Goal: Task Accomplishment & Management: Manage account settings

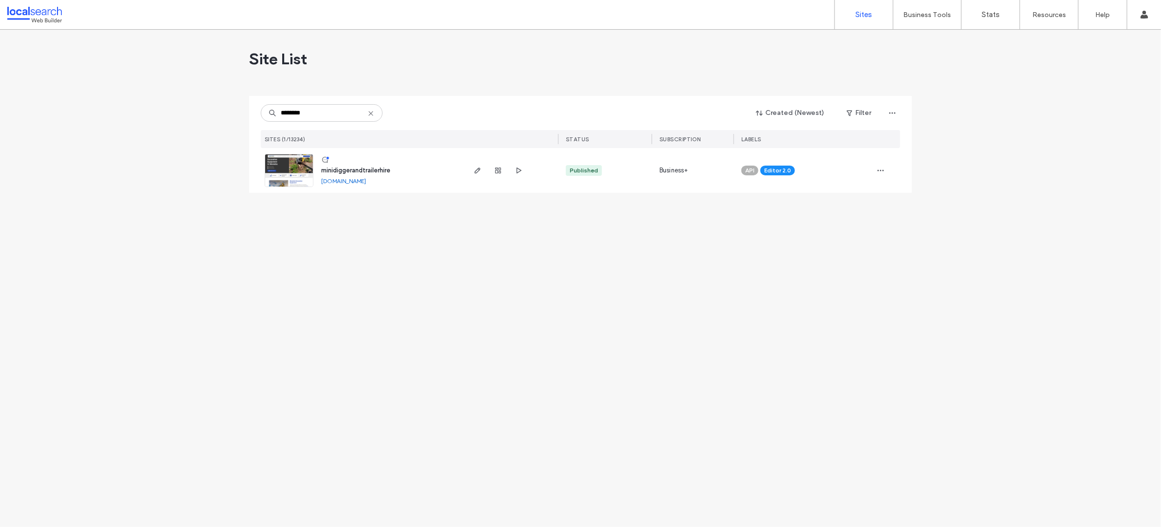
click at [364, 171] on span "minidiggerandtrailerhire" at bounding box center [355, 170] width 69 height 7
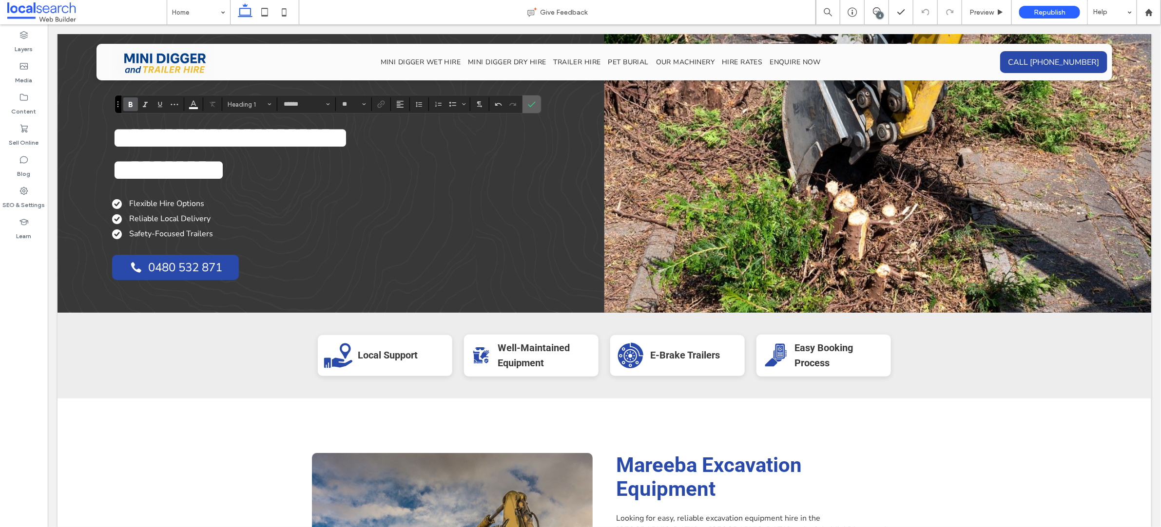
click at [533, 107] on icon "Confirm" at bounding box center [532, 104] width 8 height 8
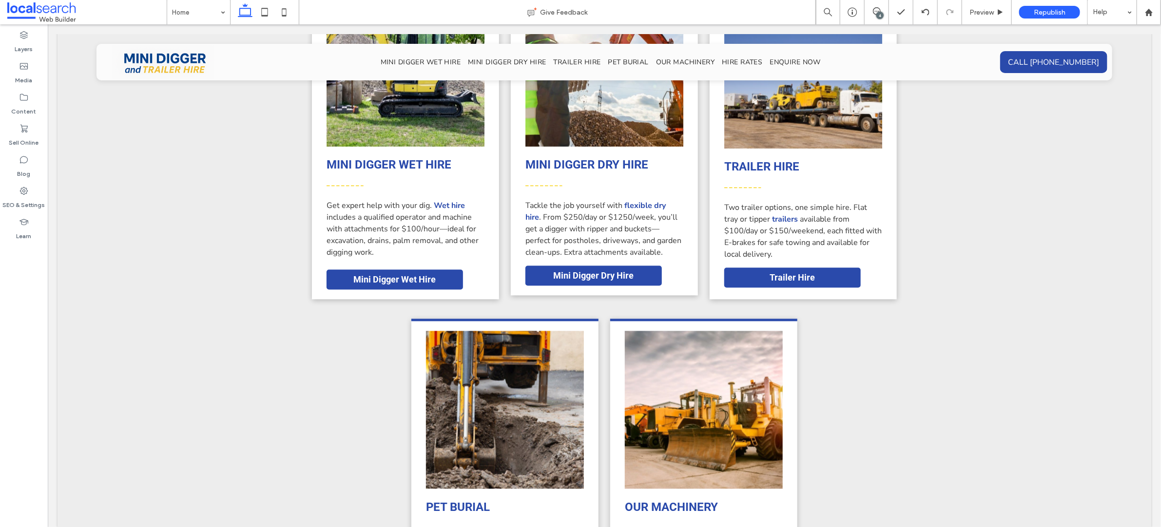
scroll to position [1040, 0]
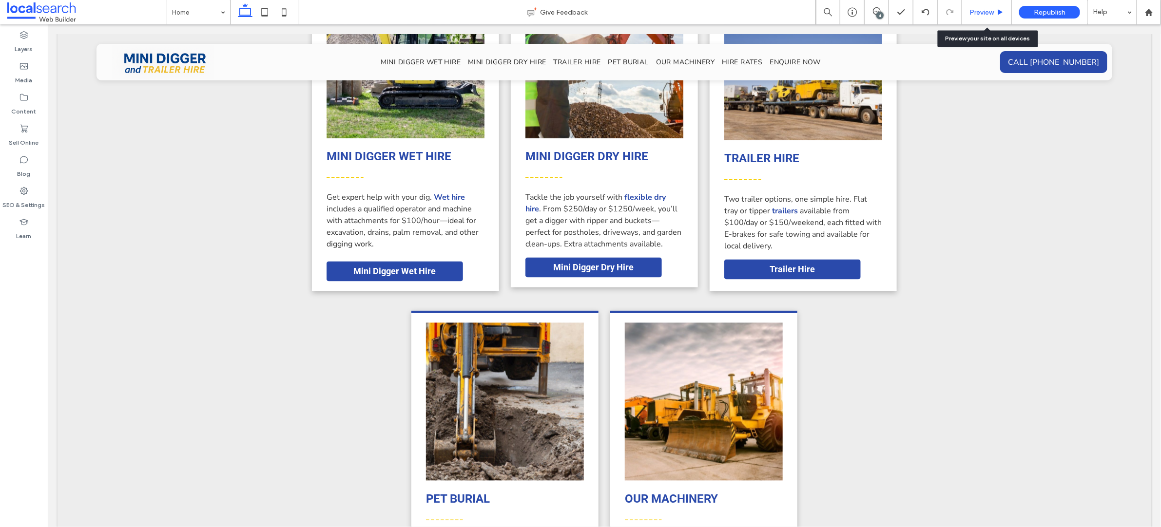
click at [990, 11] on span "Preview" at bounding box center [981, 12] width 24 height 8
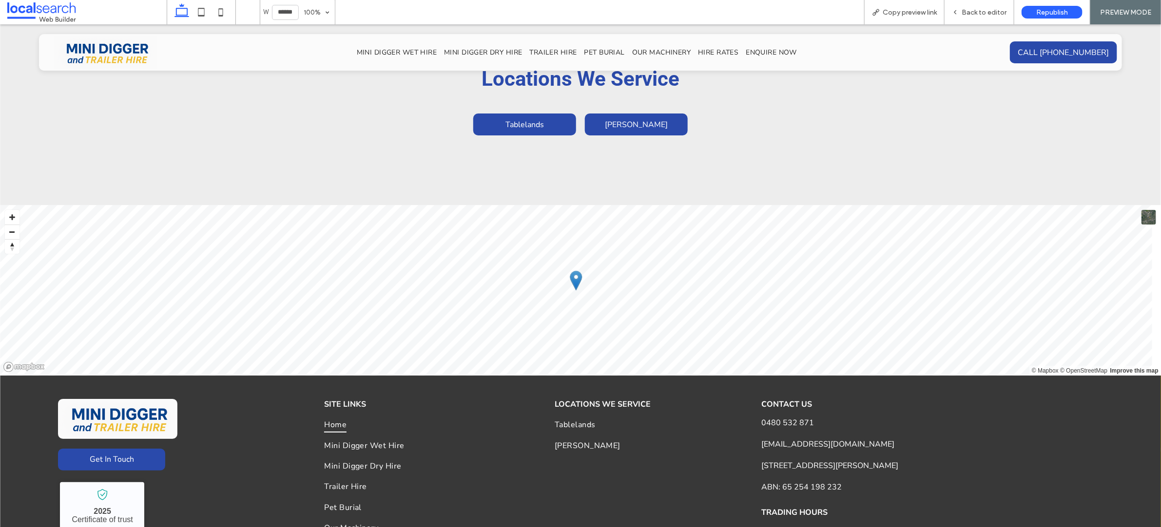
scroll to position [2172, 0]
click at [634, 118] on span "Atherton" at bounding box center [636, 123] width 63 height 11
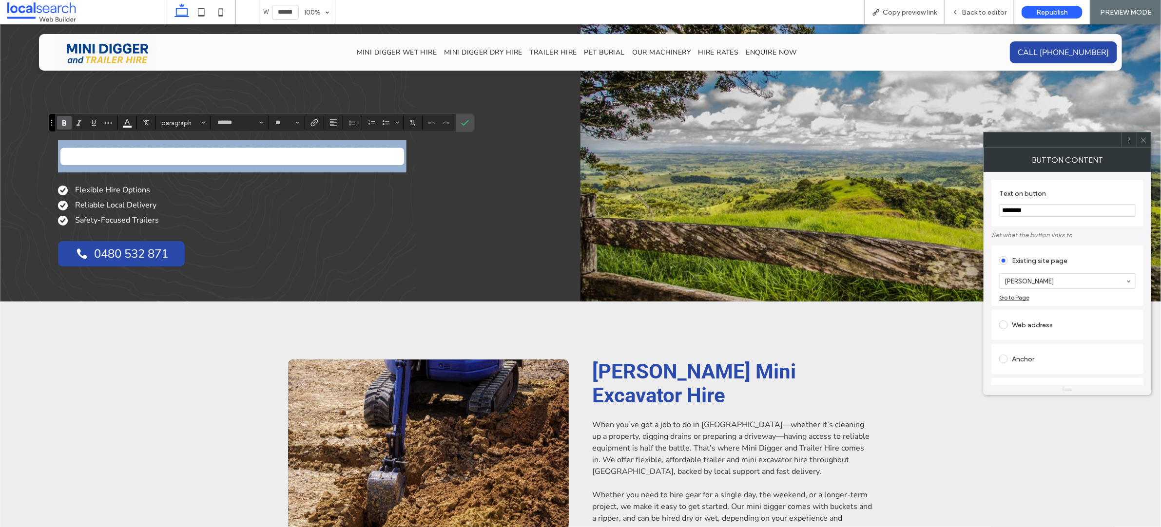
click at [320, 156] on span "**********" at bounding box center [232, 155] width 348 height 29
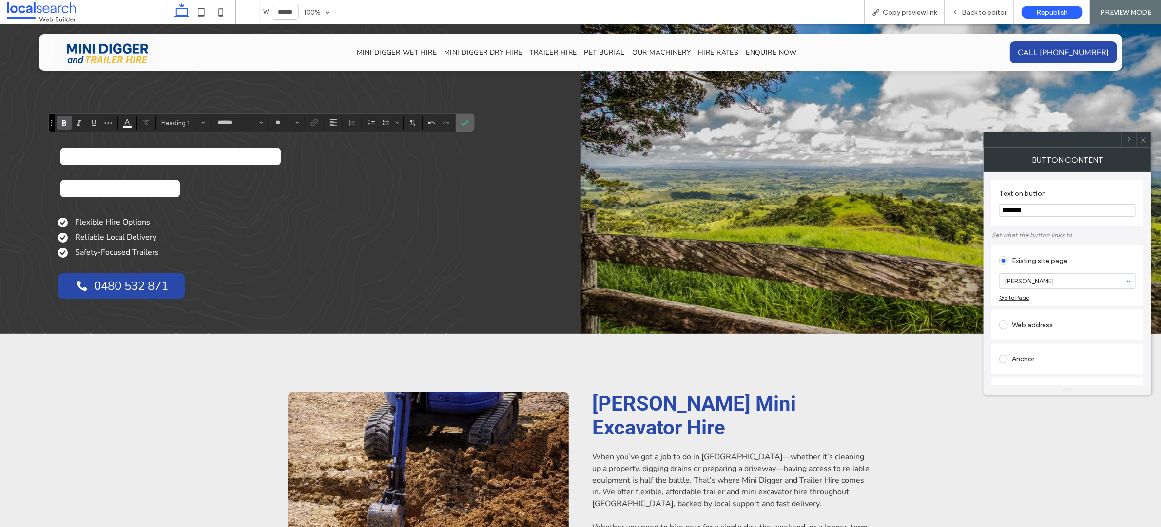
click at [467, 126] on icon "Confirm" at bounding box center [465, 123] width 8 height 8
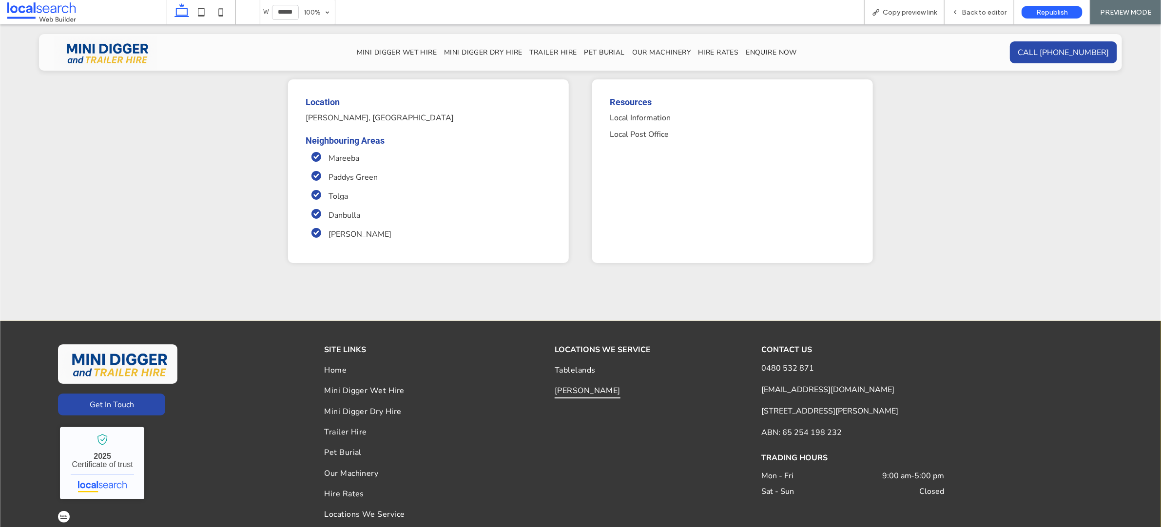
scroll to position [2284, 0]
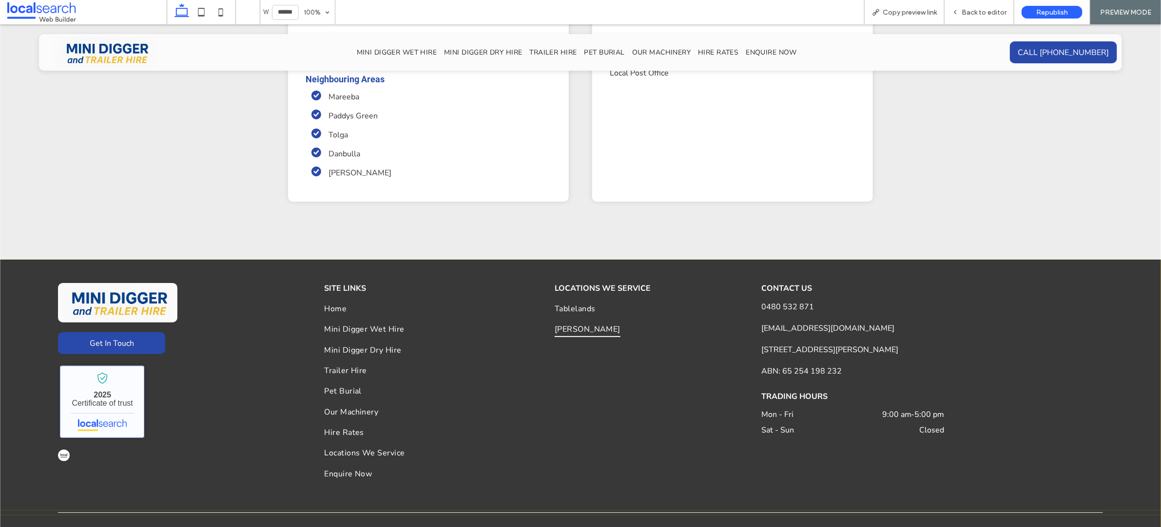
click at [104, 377] on link "Mini Digger and Trailer Hire - Localsearch verified business" at bounding box center [102, 402] width 84 height 72
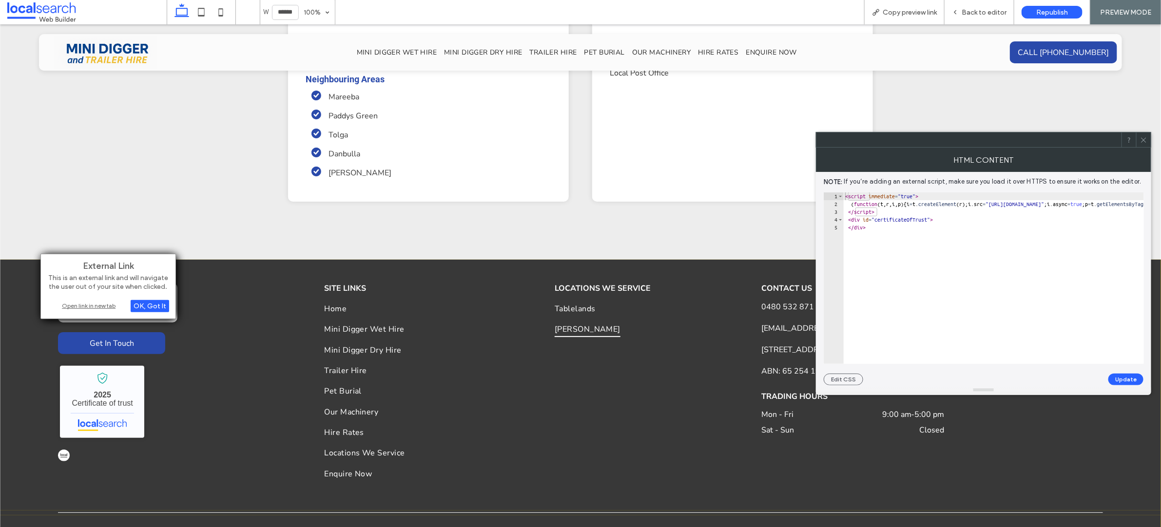
click at [1145, 144] on span at bounding box center [1143, 140] width 7 height 15
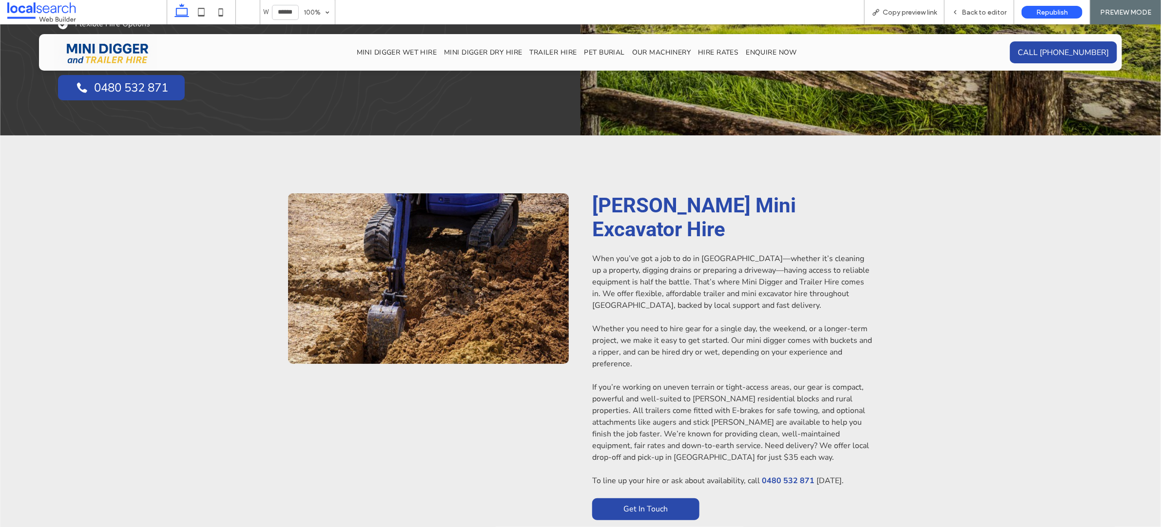
scroll to position [0, 0]
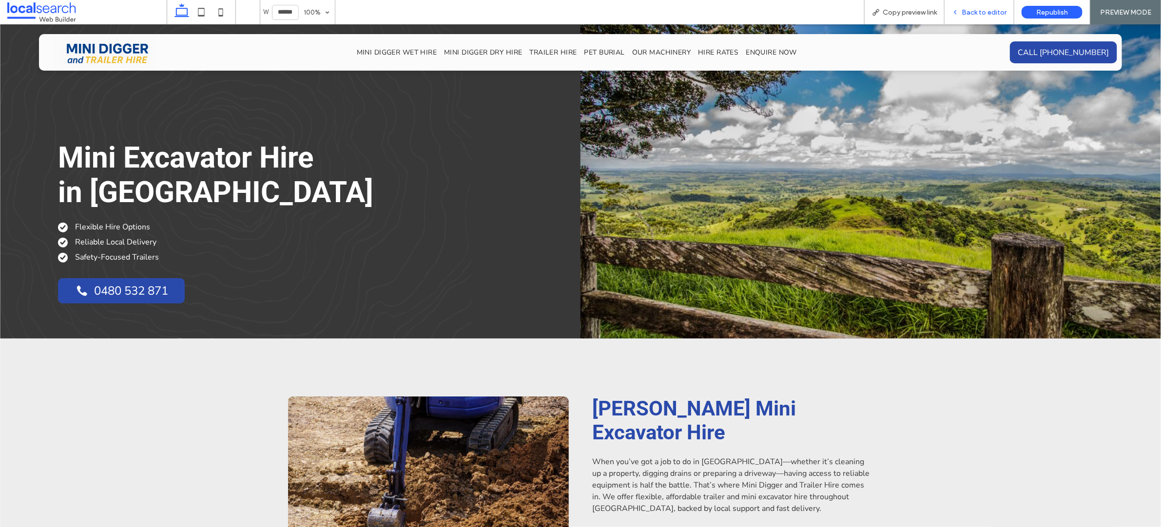
click at [976, 17] on div "Back to editor" at bounding box center [979, 12] width 70 height 24
click at [987, 17] on div "Back to editor" at bounding box center [979, 12] width 70 height 24
click at [980, 13] on span "Back to editor" at bounding box center [984, 12] width 45 height 8
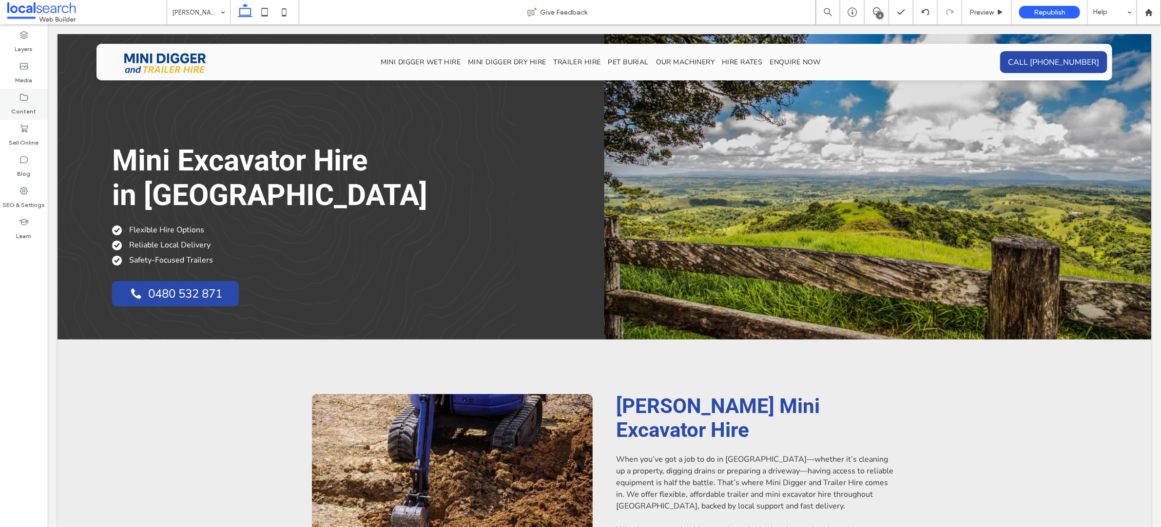
click at [21, 111] on label "Content" at bounding box center [24, 109] width 25 height 14
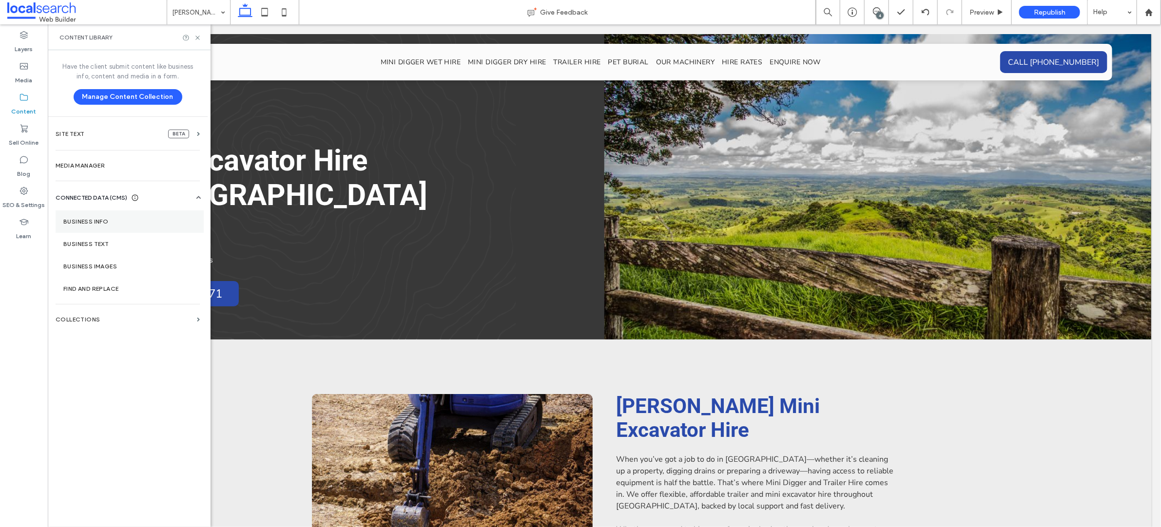
click at [81, 224] on label "Business Info" at bounding box center [129, 221] width 133 height 7
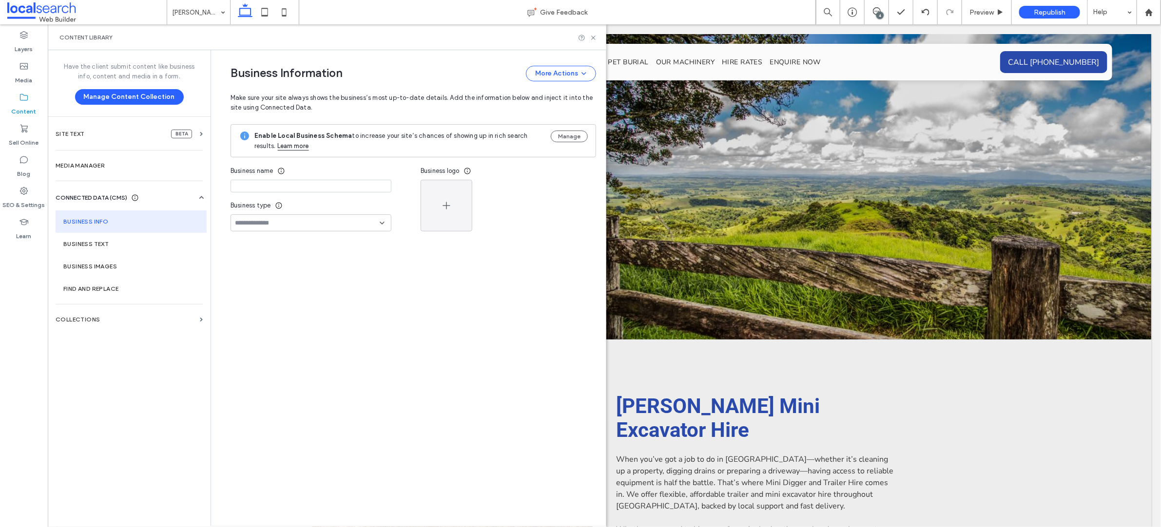
type input "**********"
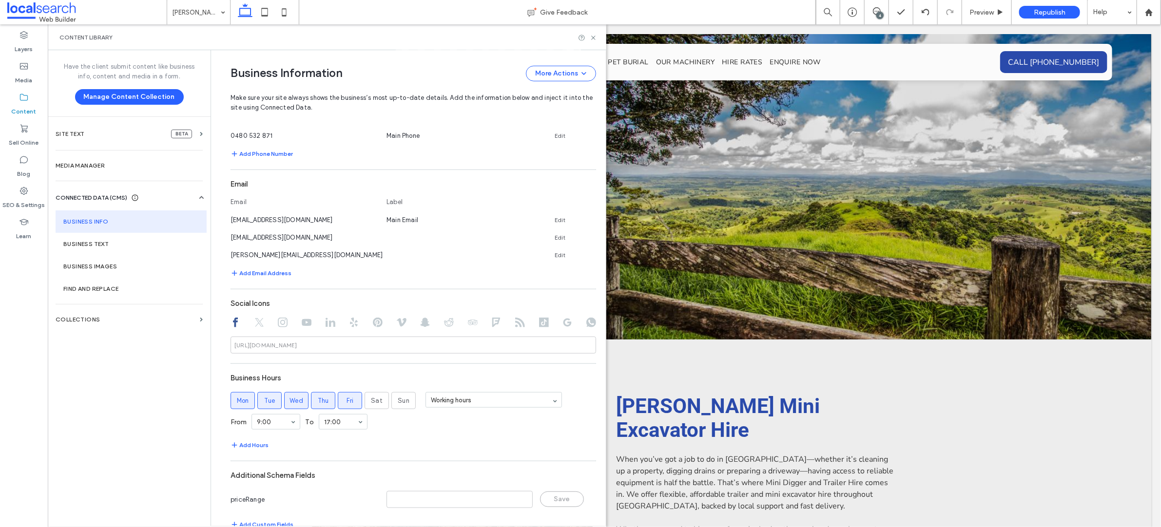
scroll to position [331, 0]
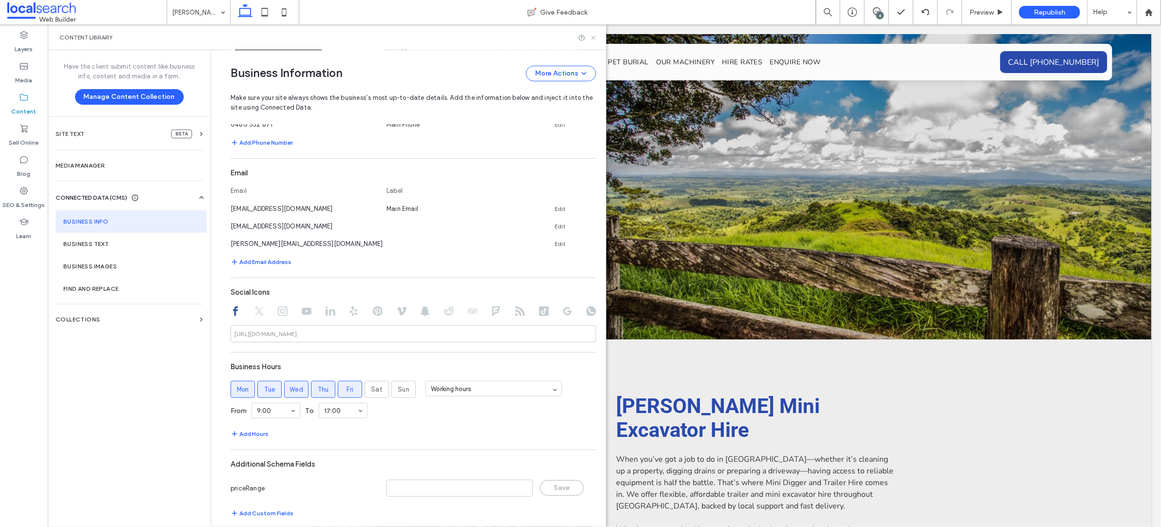
click at [596, 39] on icon at bounding box center [593, 37] width 7 height 7
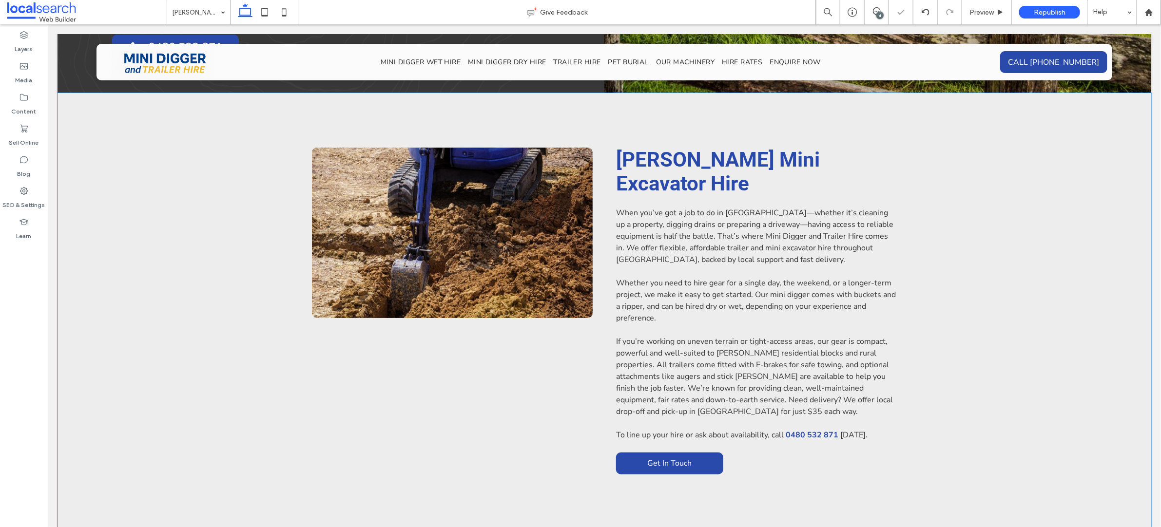
scroll to position [310, 0]
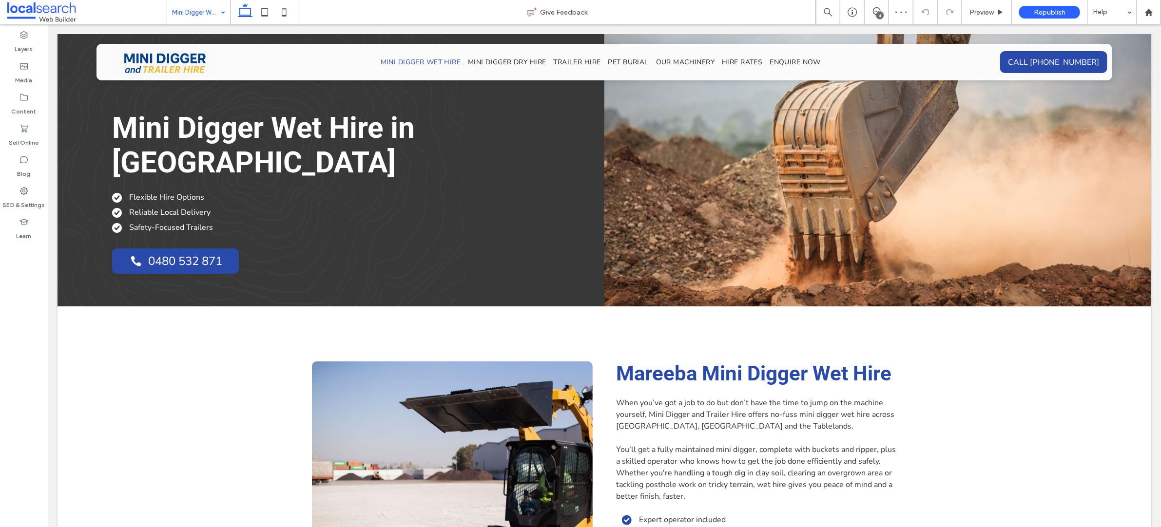
click at [393, 131] on span "Mini Digger Wet Hire in Mareeba" at bounding box center [263, 144] width 303 height 69
click at [389, 128] on span "Mini Digger Wet Hire in Mareeba" at bounding box center [263, 144] width 303 height 69
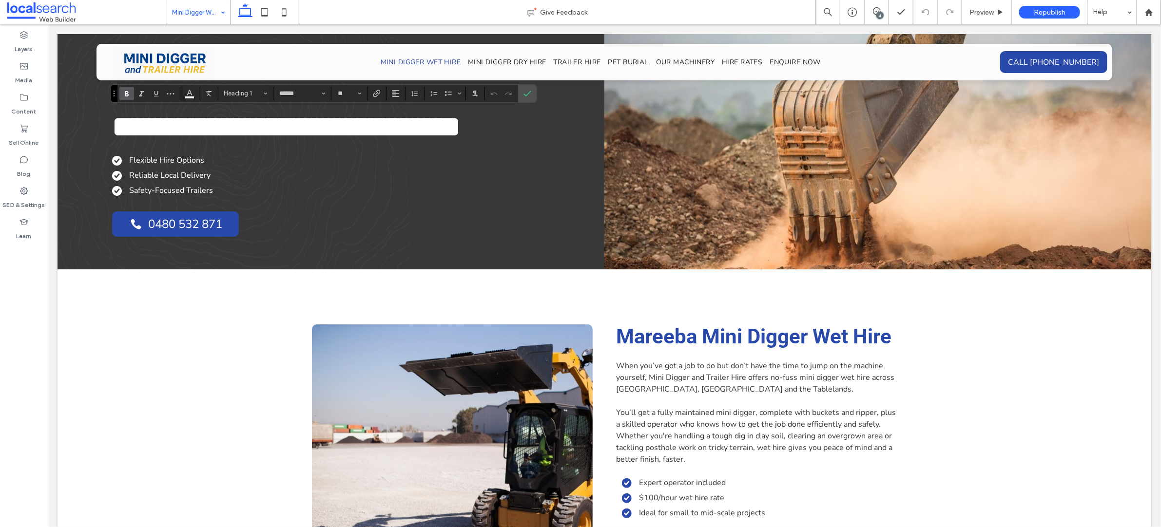
click at [389, 128] on span "**********" at bounding box center [286, 126] width 348 height 29
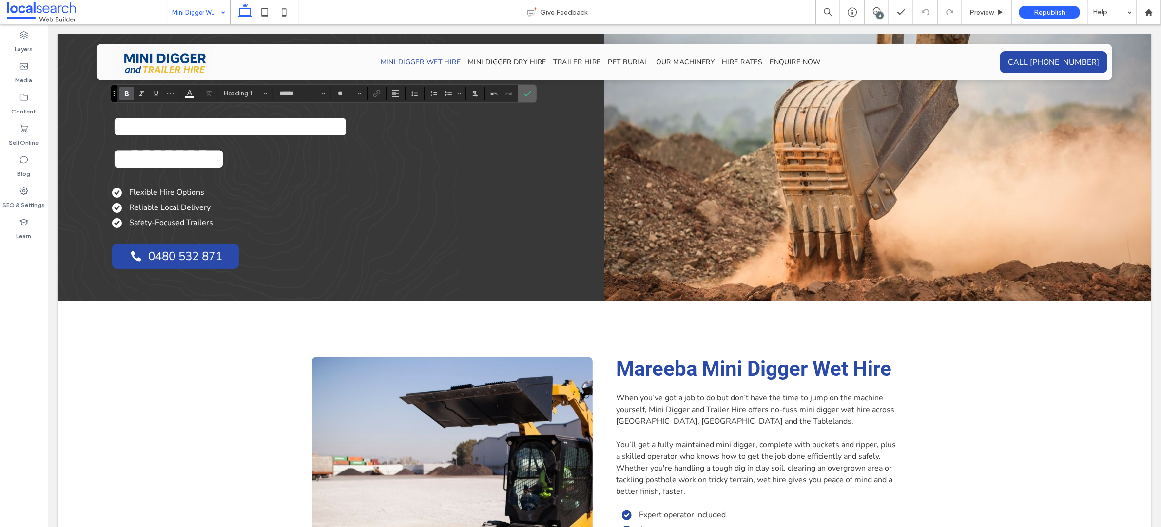
click at [529, 94] on use "Confirm" at bounding box center [527, 94] width 8 height 6
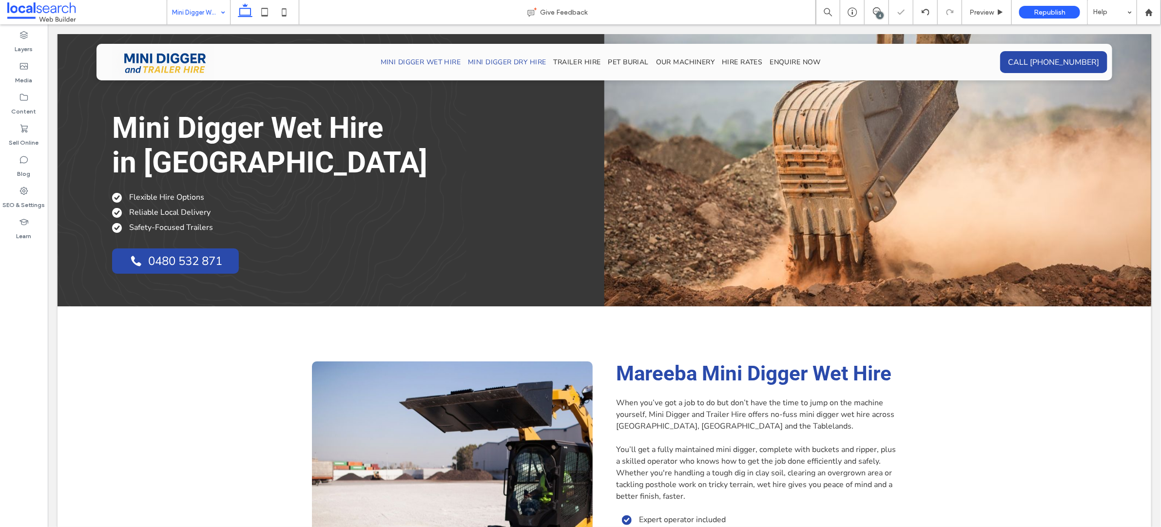
click at [474, 62] on span "Mini Digger Dry Hire" at bounding box center [506, 61] width 78 height 9
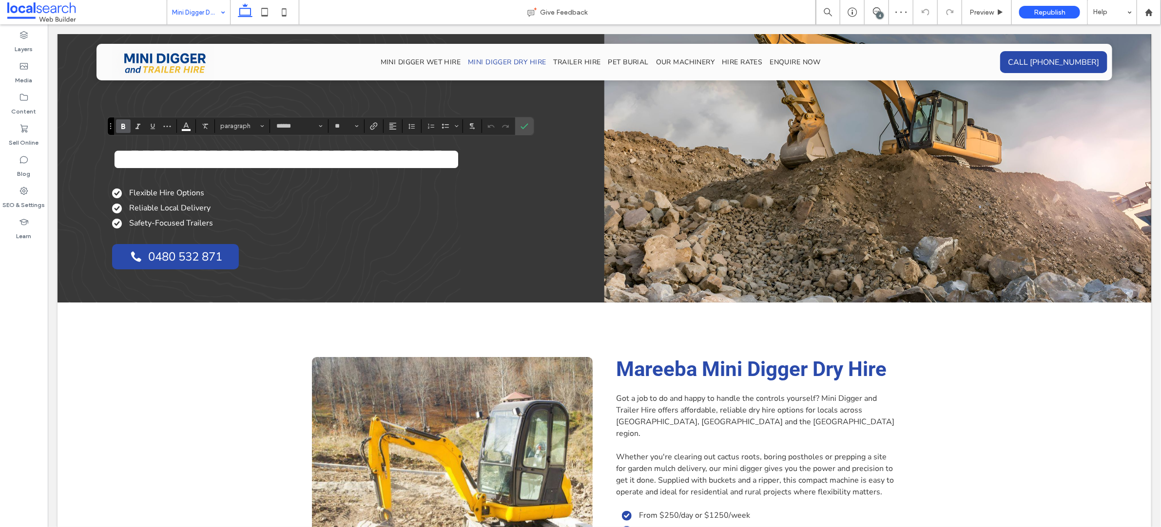
click at [383, 154] on span "**********" at bounding box center [286, 158] width 348 height 29
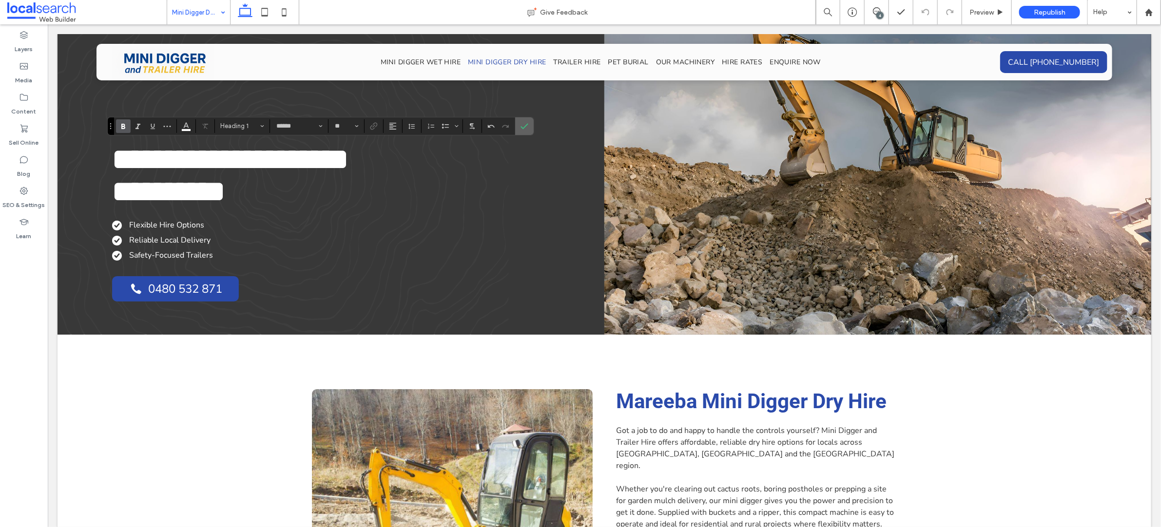
click at [521, 128] on icon "Confirm" at bounding box center [524, 126] width 8 height 8
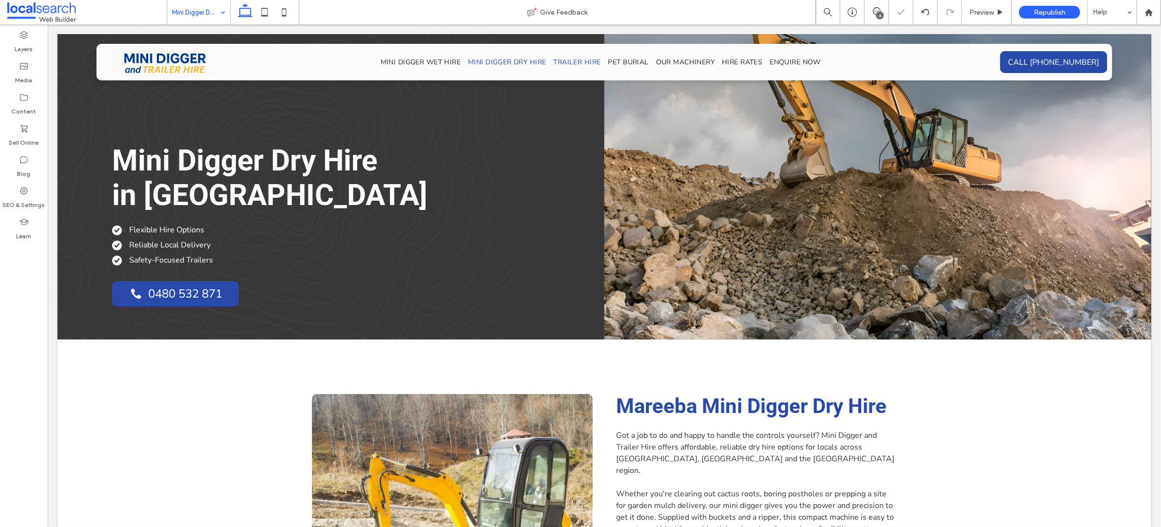
click at [558, 60] on span "Trailer Hire" at bounding box center [576, 61] width 47 height 9
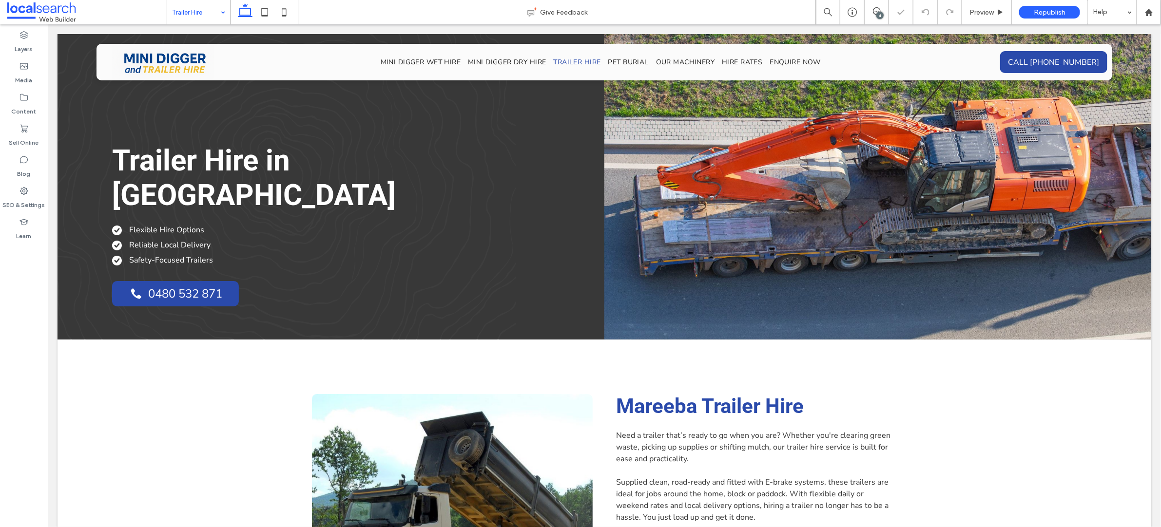
click at [263, 161] on span "Trailer Hire in Mareeba" at bounding box center [254, 177] width 284 height 69
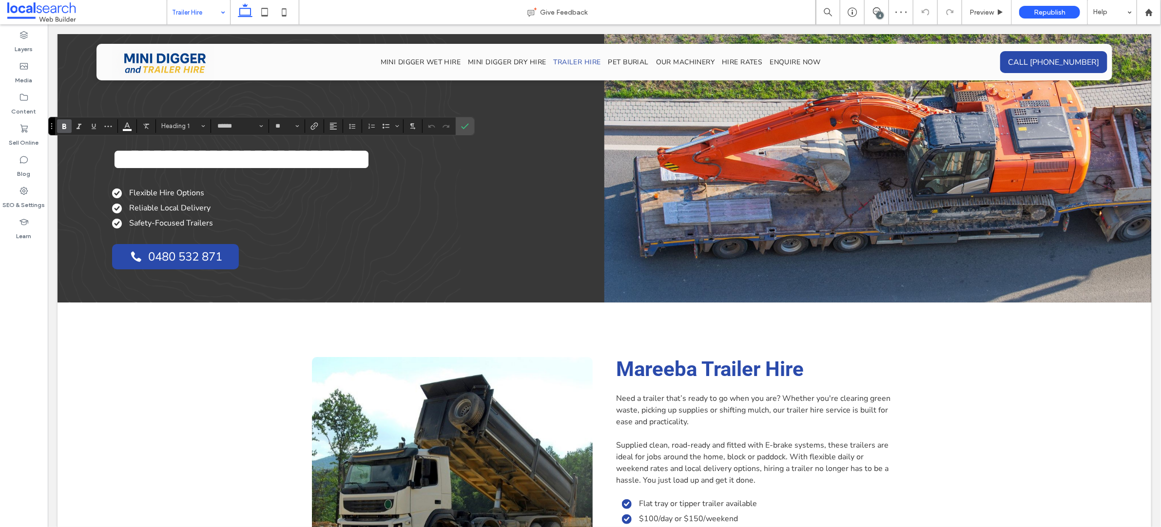
click at [286, 158] on span "**********" at bounding box center [241, 158] width 259 height 29
click at [266, 160] on span "**********" at bounding box center [241, 158] width 259 height 29
click at [621, 59] on span "Pet Burial" at bounding box center [628, 61] width 40 height 9
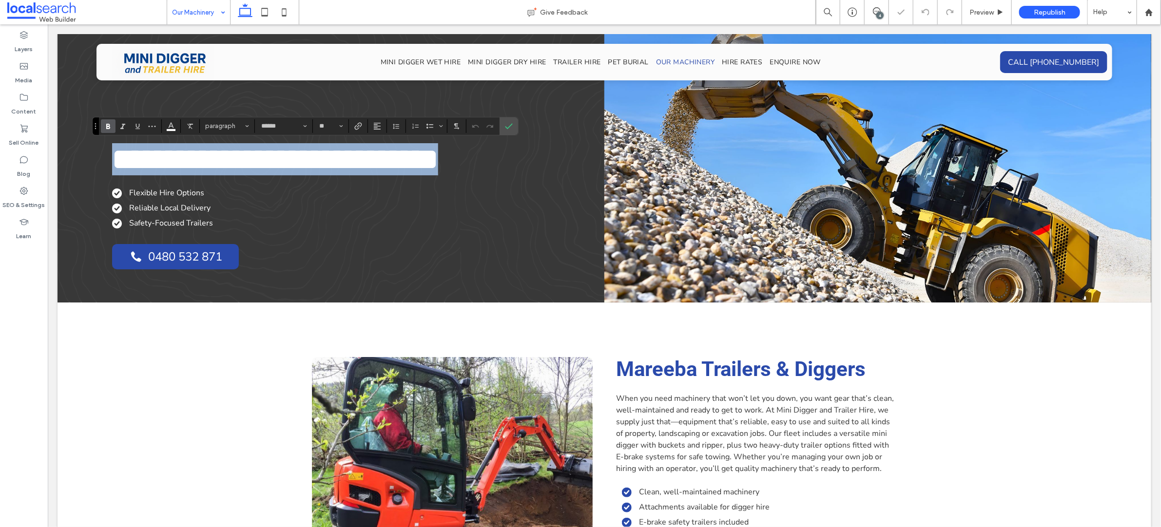
click at [352, 159] on span "**********" at bounding box center [275, 158] width 326 height 29
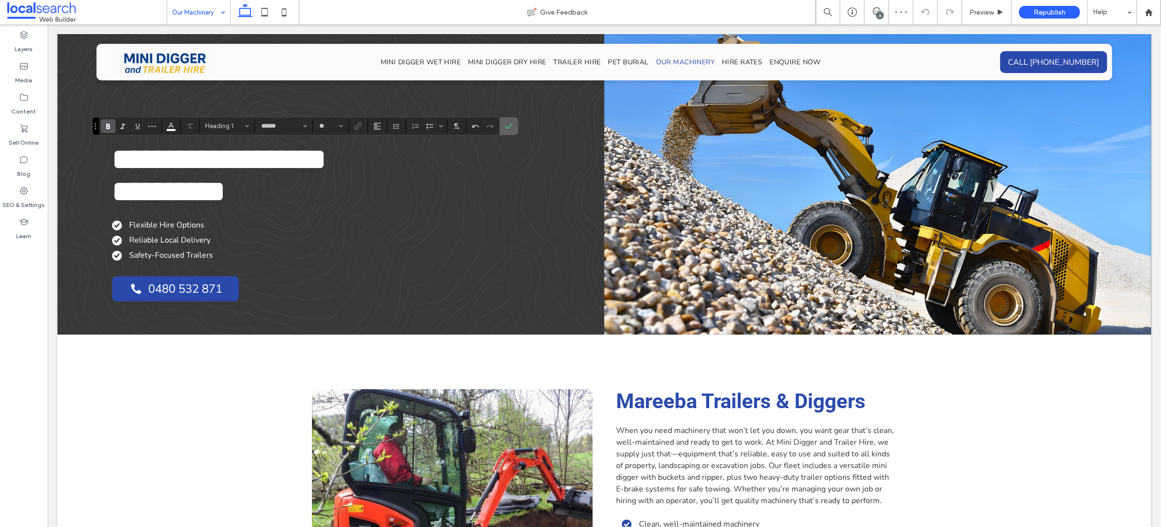
click at [512, 125] on use "Confirm" at bounding box center [509, 126] width 8 height 6
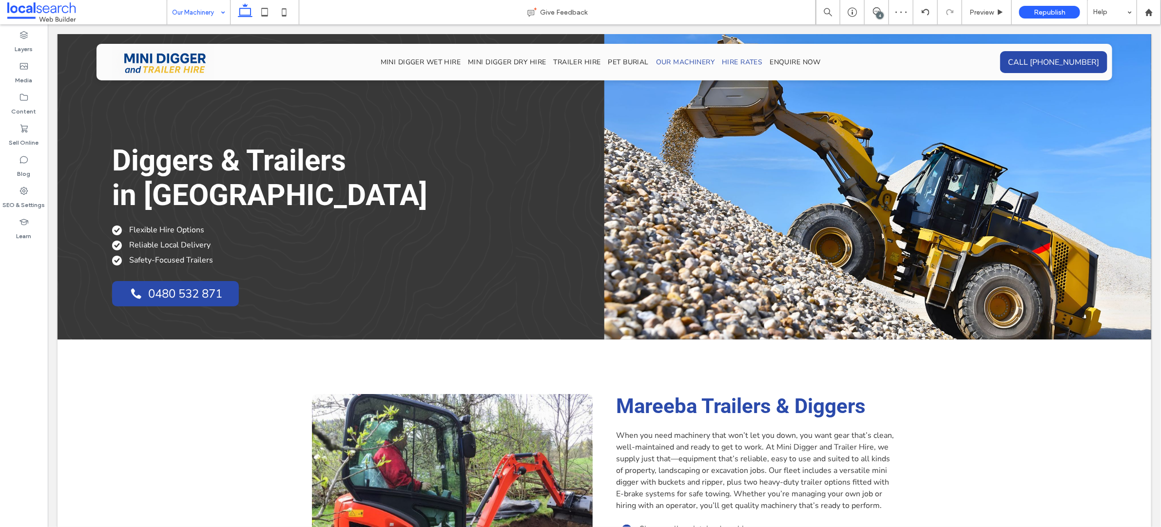
click at [738, 61] on span "Hire Rates" at bounding box center [741, 61] width 40 height 9
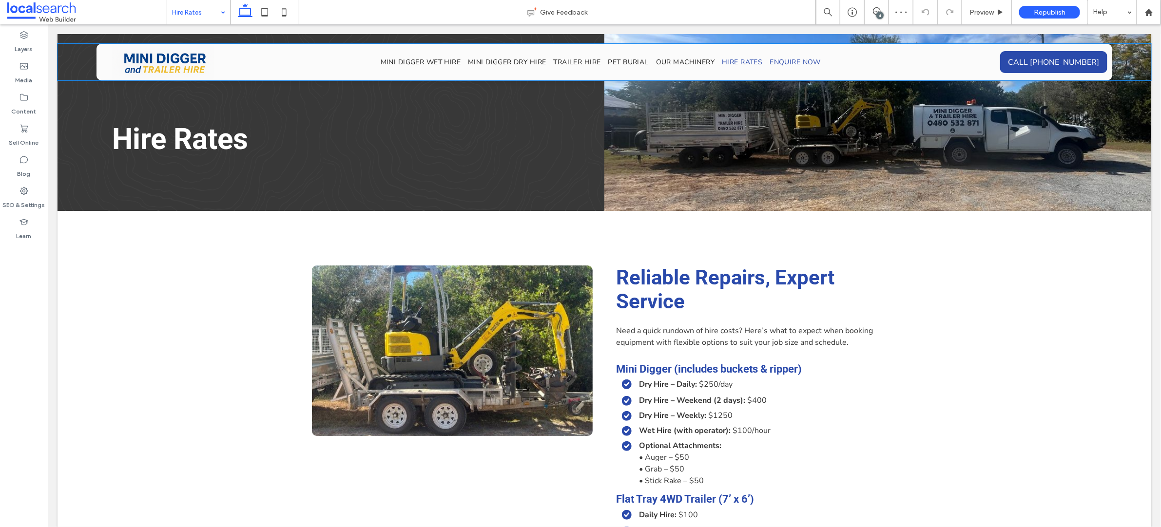
click at [795, 62] on span "Enquire Now" at bounding box center [795, 61] width 51 height 9
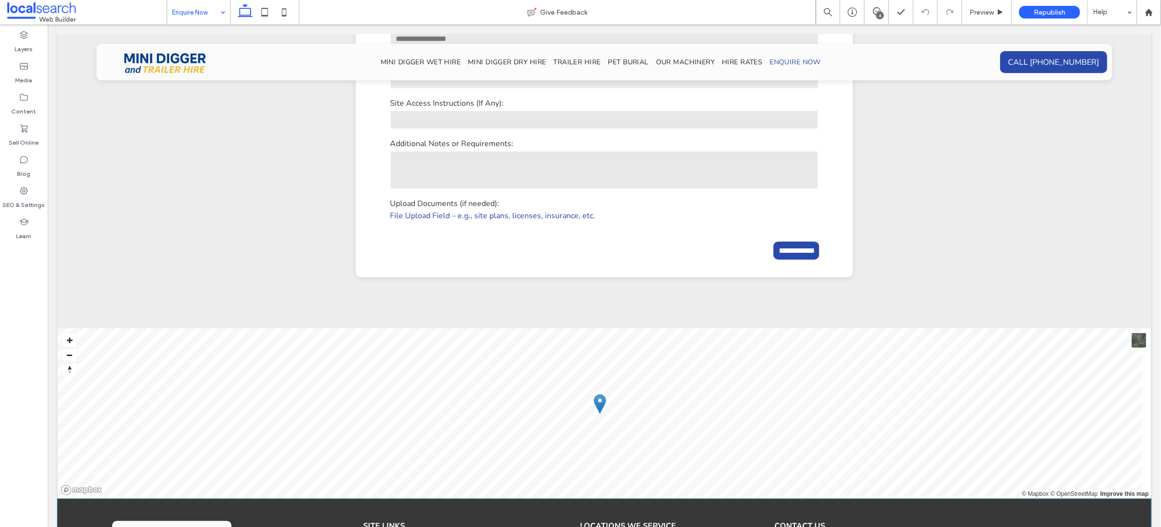
scroll to position [1475, 0]
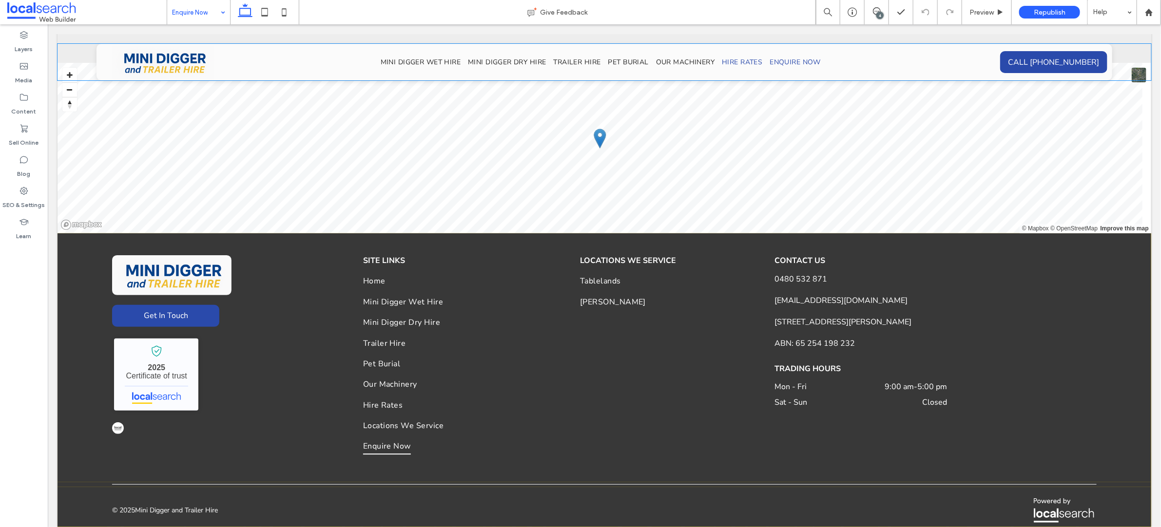
click at [734, 65] on span "Hire Rates" at bounding box center [741, 61] width 40 height 9
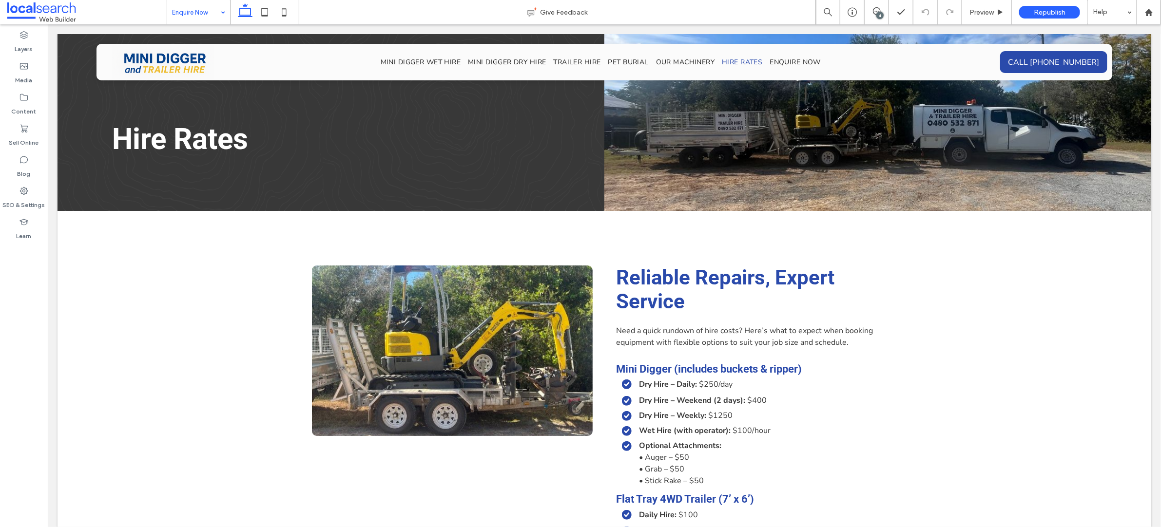
scroll to position [0, 0]
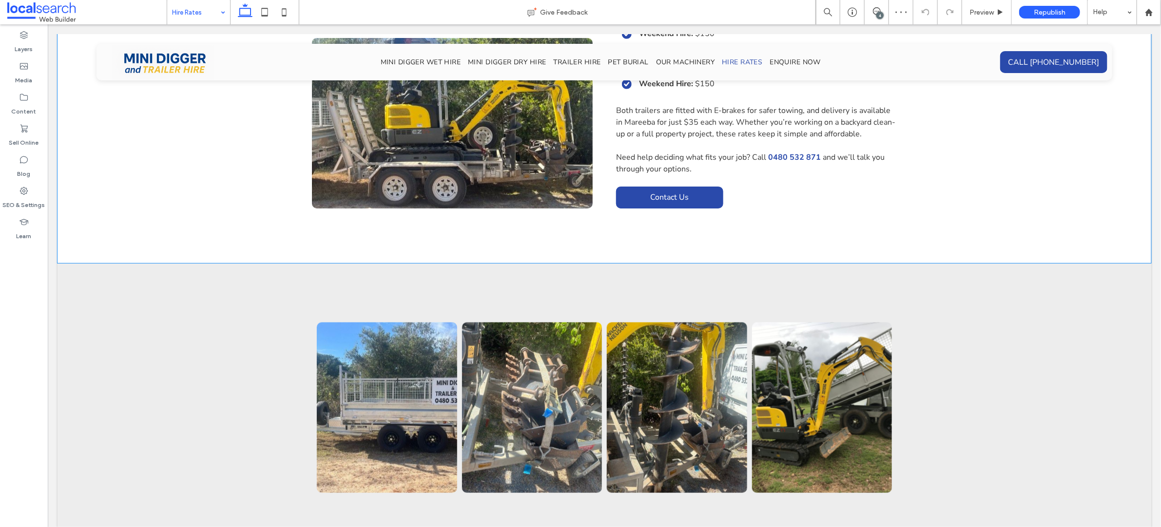
scroll to position [691, 0]
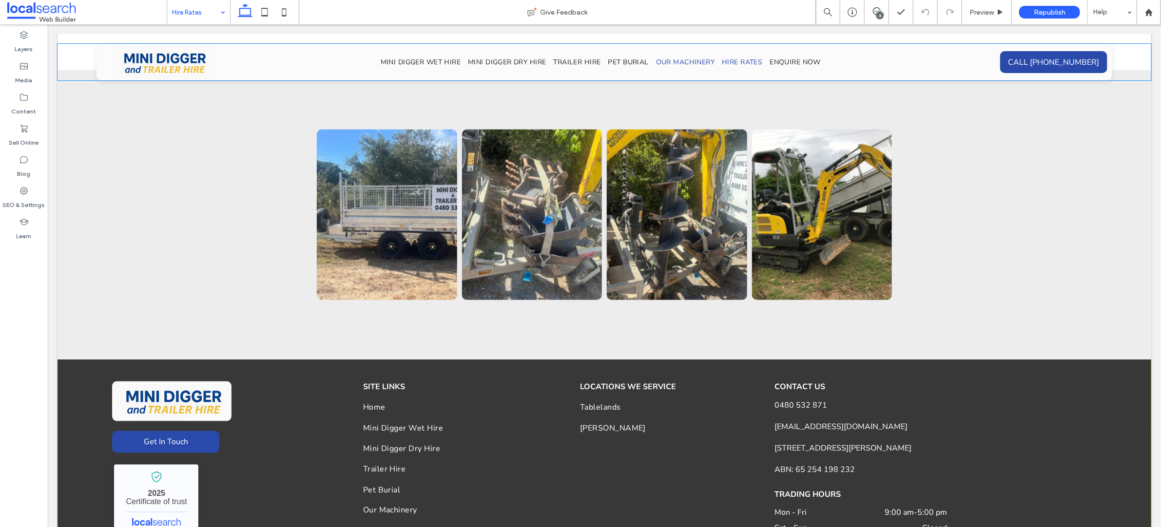
click at [664, 58] on span "Our Machinery" at bounding box center [684, 61] width 58 height 9
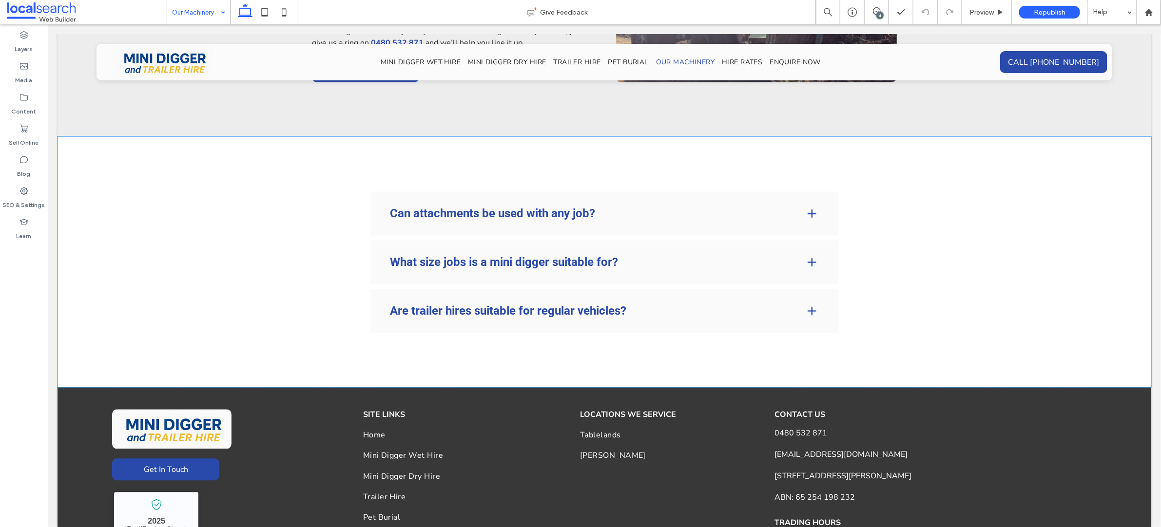
scroll to position [1108, 0]
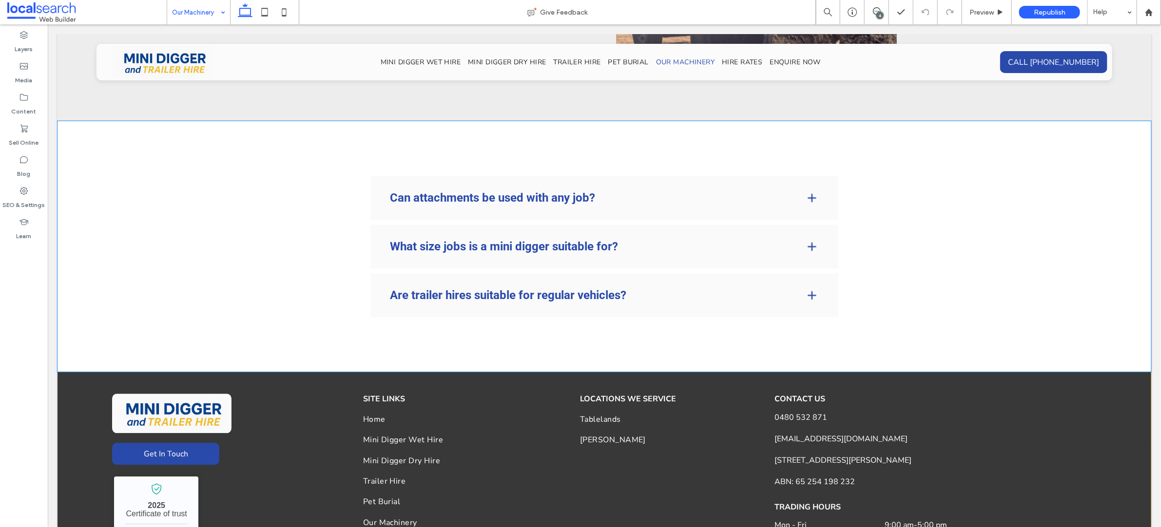
click at [740, 192] on h4 "Can attachments be used with any job?" at bounding box center [589, 198] width 400 height 12
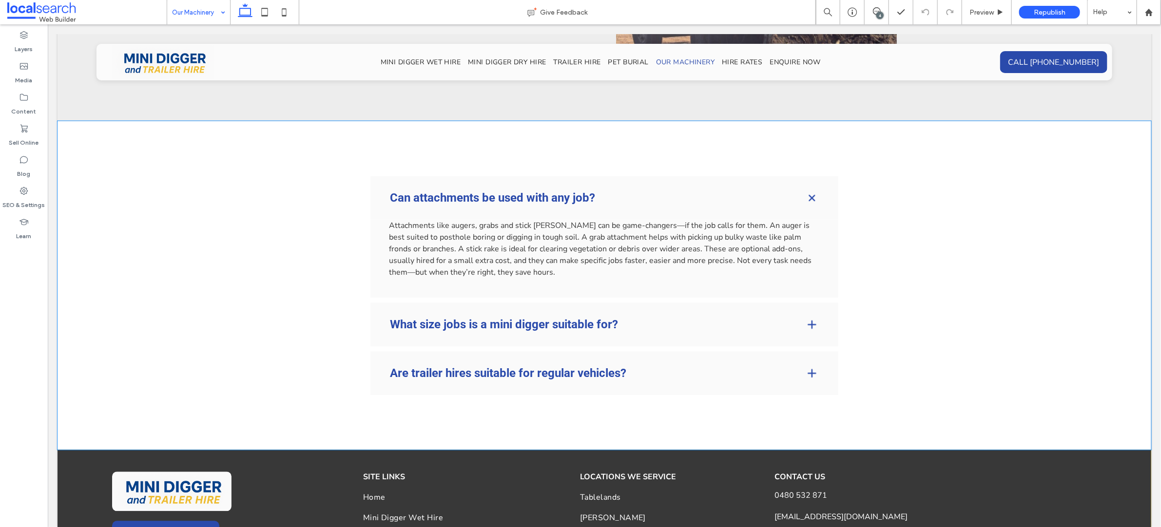
click at [633, 321] on div "What size jobs is a mini digger suitable for?" at bounding box center [604, 325] width 468 height 44
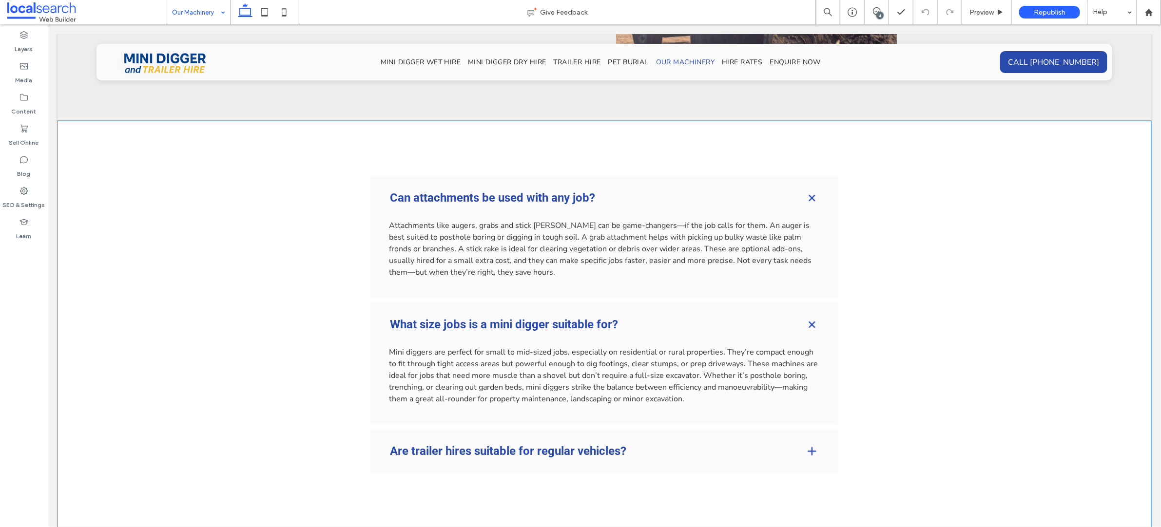
click at [589, 445] on h4 "Are trailer hires suitable for regular vehicles?" at bounding box center [589, 451] width 400 height 12
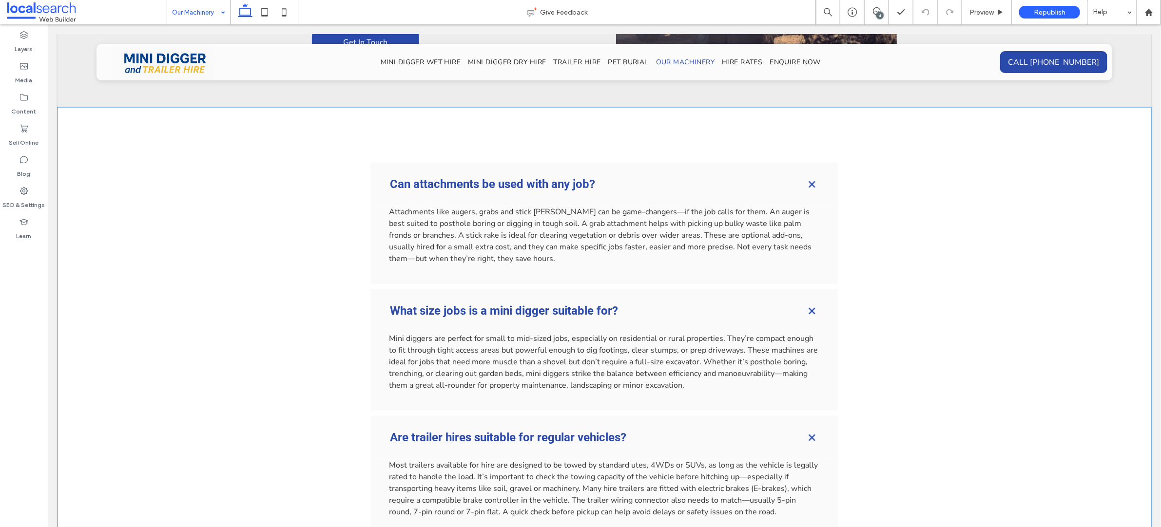
scroll to position [1137, 0]
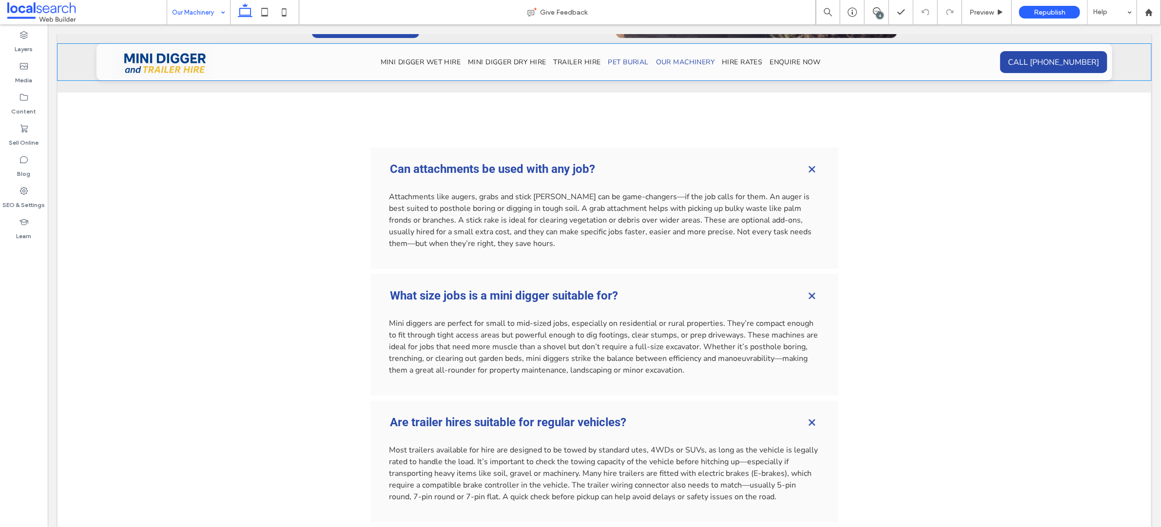
click at [615, 61] on span "Pet Burial" at bounding box center [628, 61] width 40 height 9
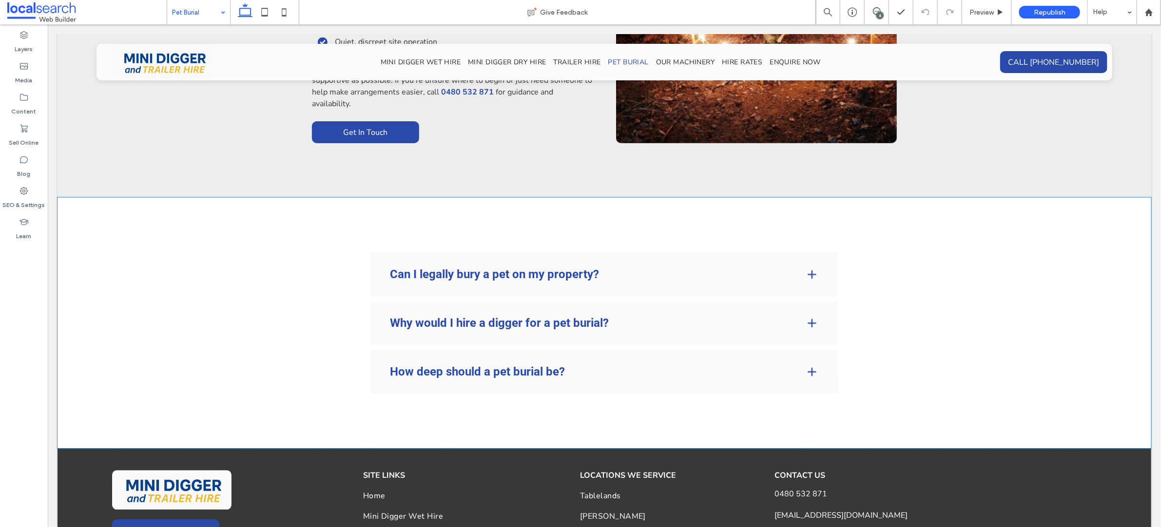
scroll to position [1017, 0]
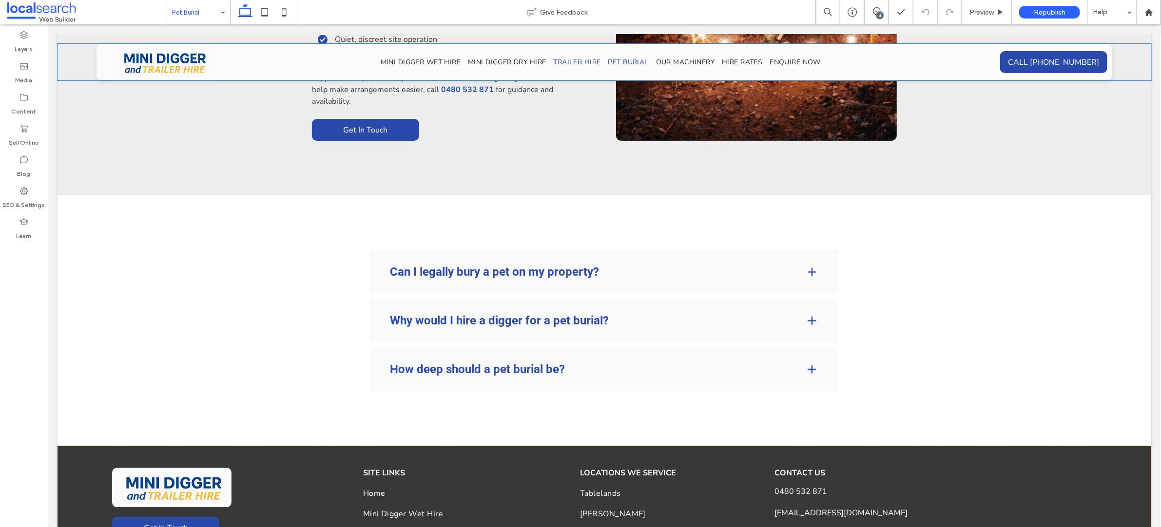
drag, startPoint x: 562, startPoint y: 64, endPoint x: 627, endPoint y: 92, distance: 69.9
click at [562, 64] on span "Trailer Hire" at bounding box center [576, 61] width 47 height 9
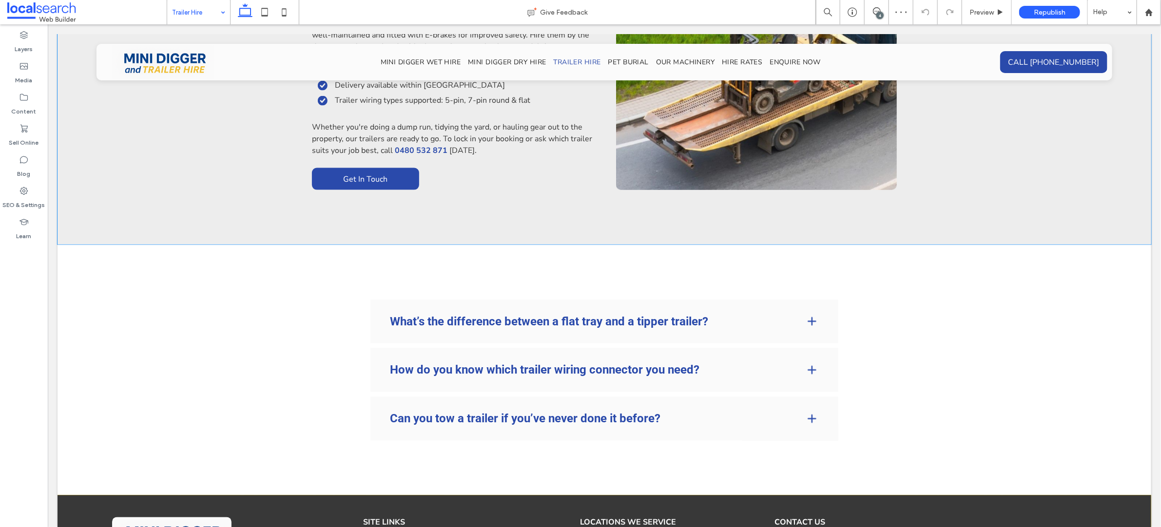
scroll to position [958, 0]
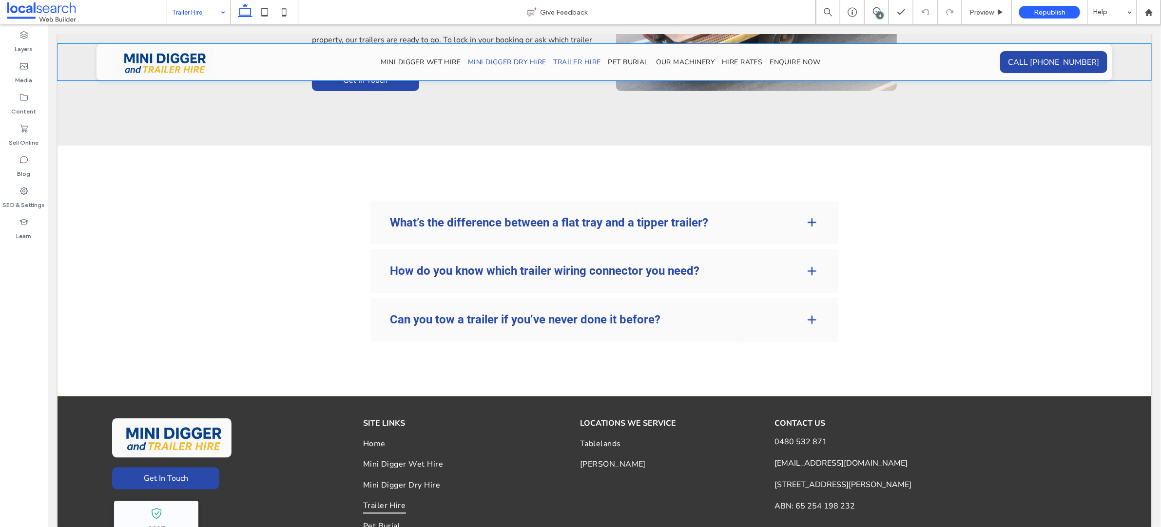
click at [491, 57] on span "Mini Digger Dry Hire" at bounding box center [506, 61] width 78 height 9
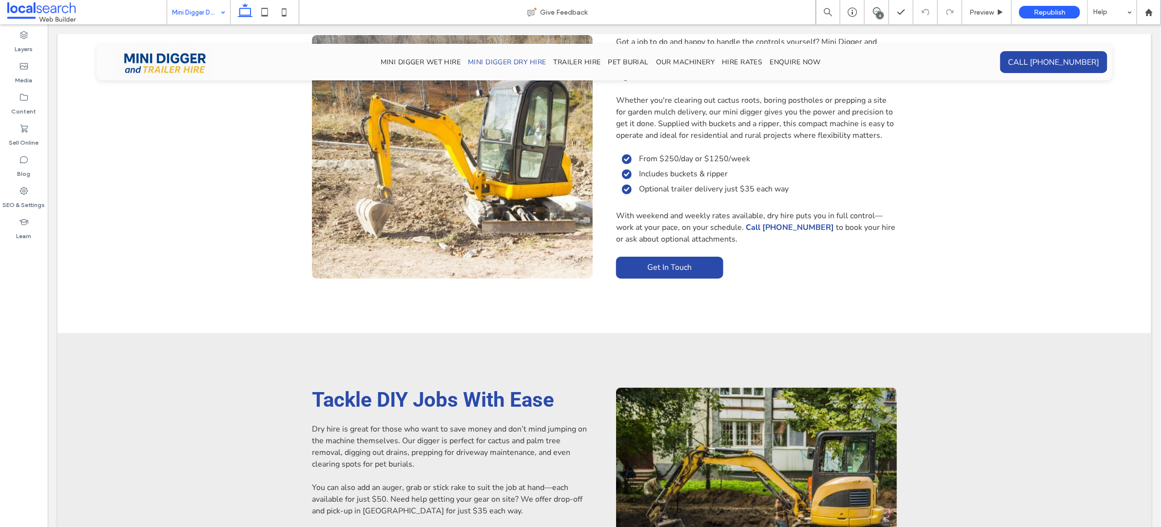
scroll to position [40, 0]
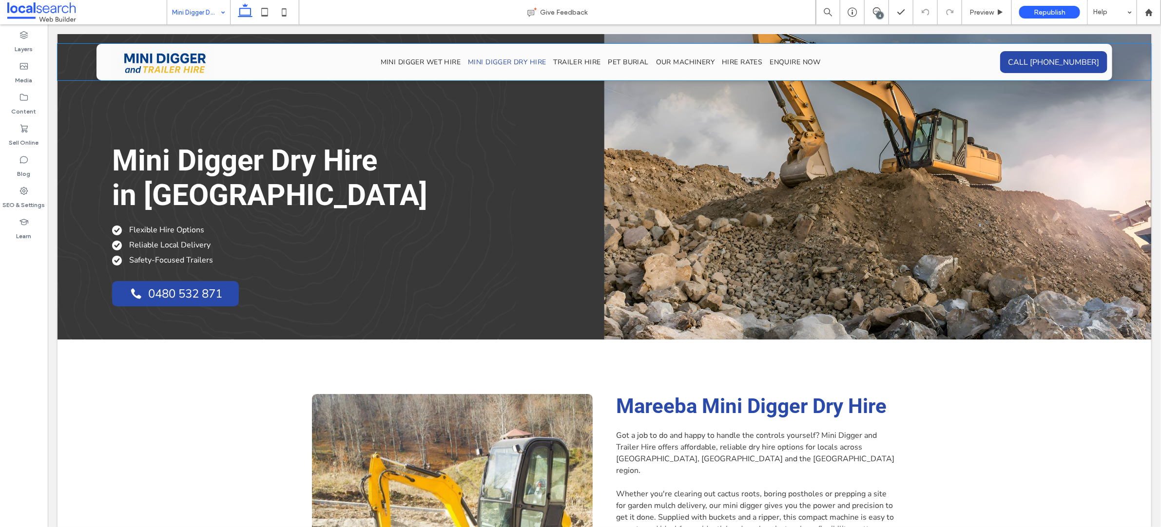
click at [396, 68] on div "Mini Digger Wet Hire Mini Digger Dry Hire Trailer Hire Pet Burial Our Machinery…" at bounding box center [604, 61] width 684 height 37
click at [436, 62] on span "Mini Digger Wet Hire" at bounding box center [420, 61] width 80 height 9
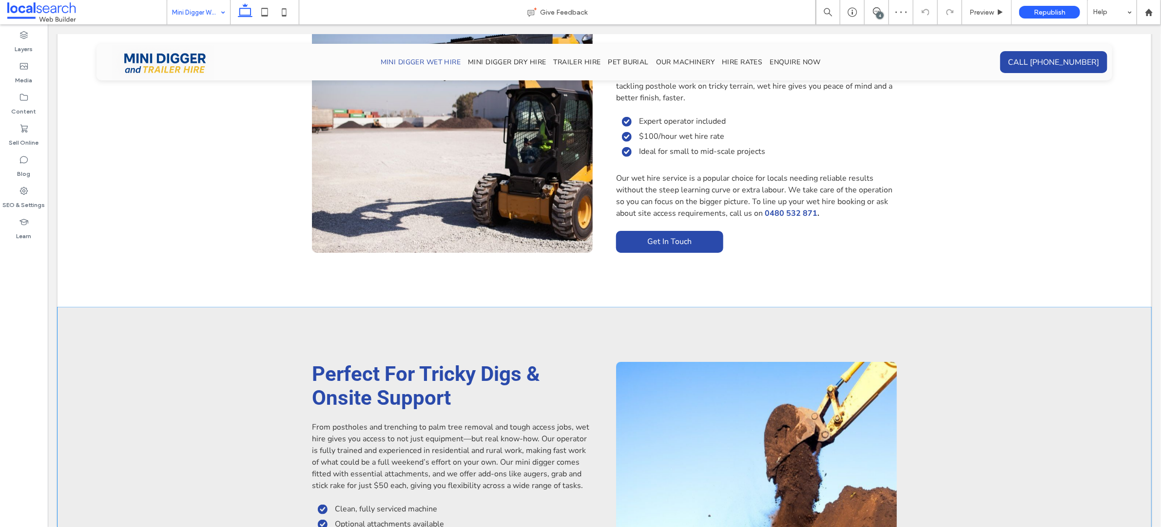
scroll to position [730, 0]
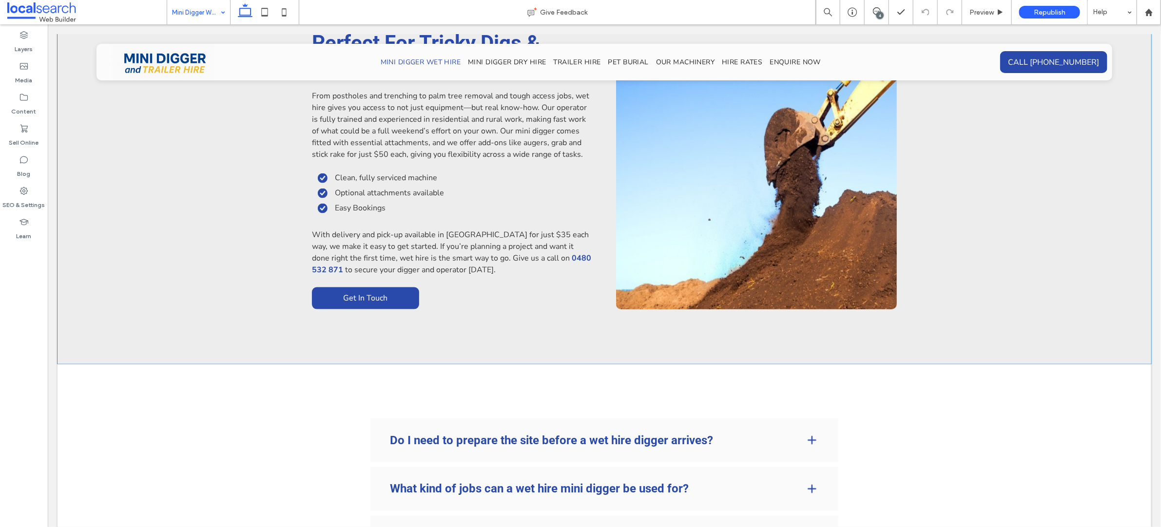
click at [819, 186] on link at bounding box center [756, 187] width 281 height 244
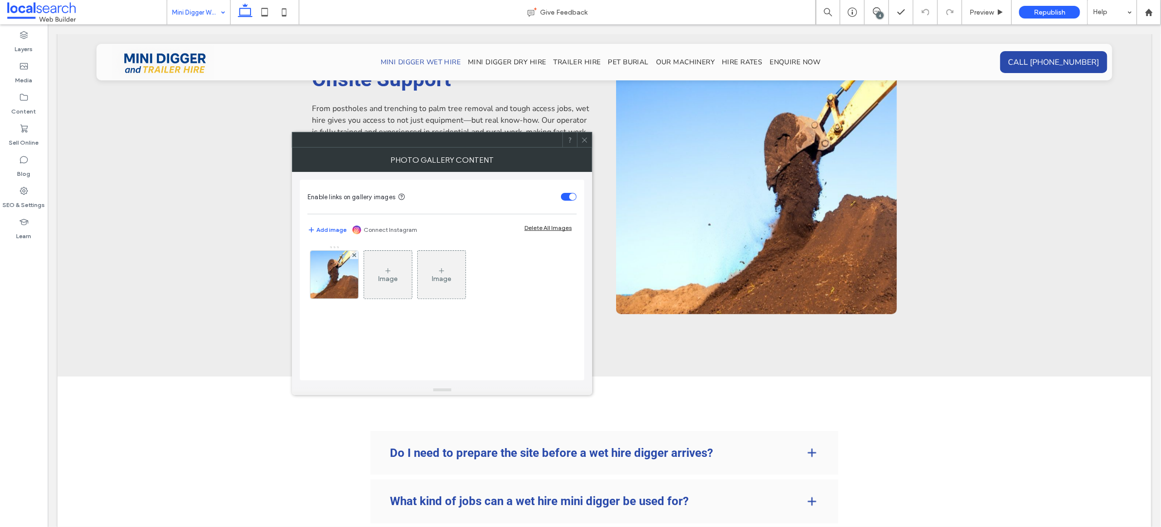
scroll to position [704, 0]
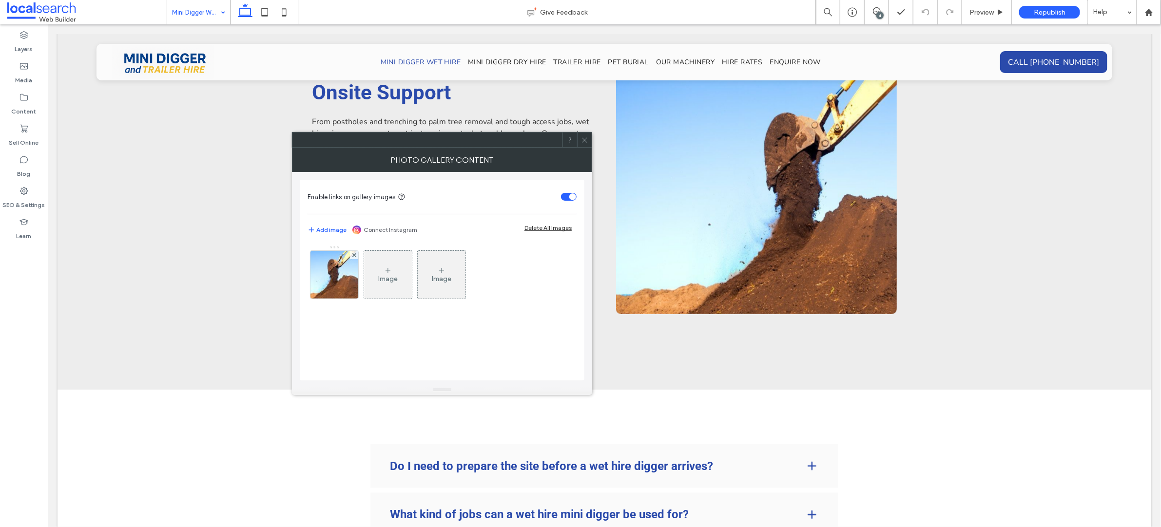
click at [585, 141] on use at bounding box center [584, 139] width 5 height 5
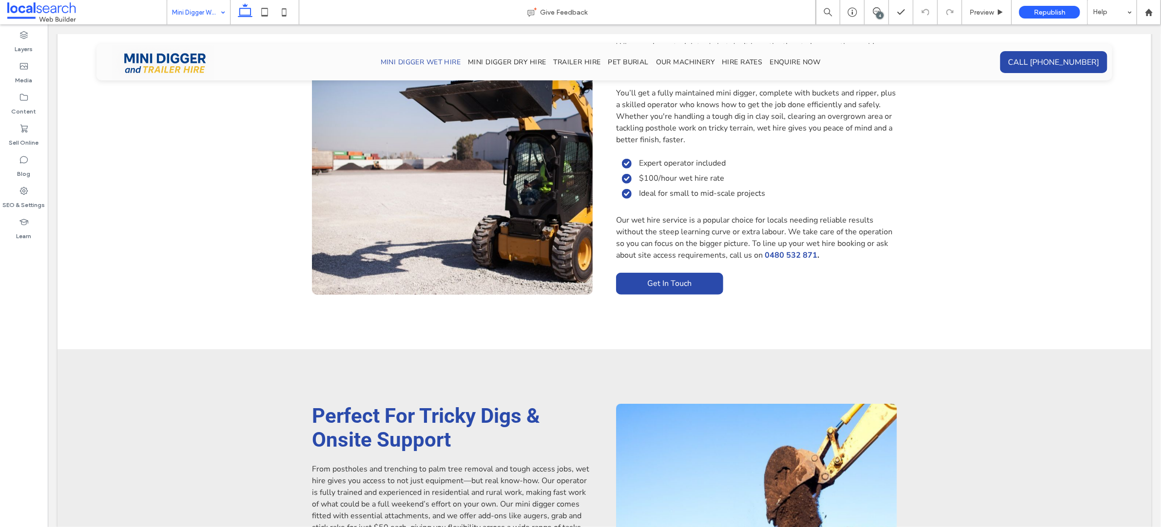
scroll to position [389, 0]
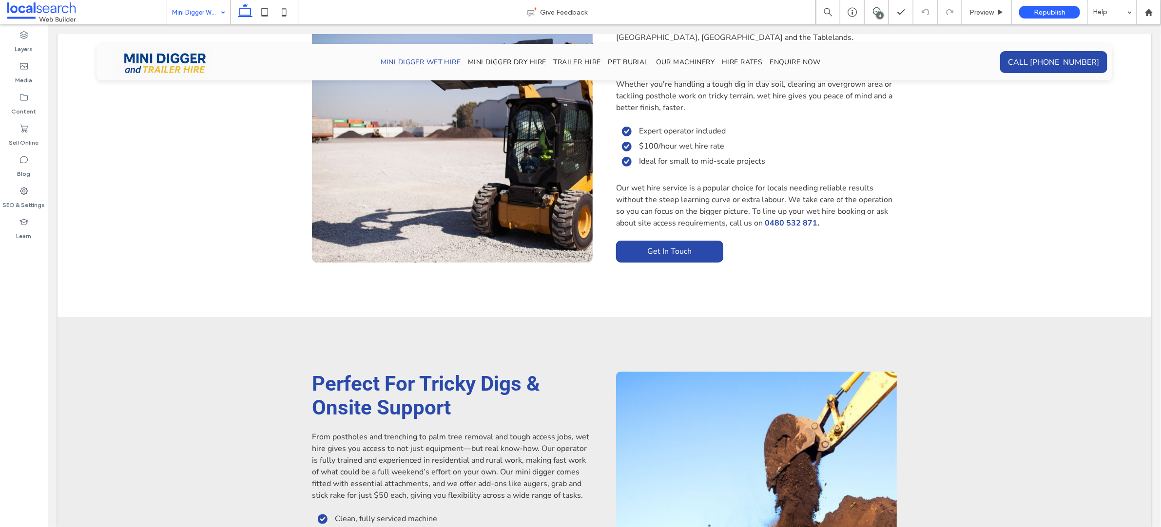
click at [780, 412] on link at bounding box center [756, 493] width 281 height 244
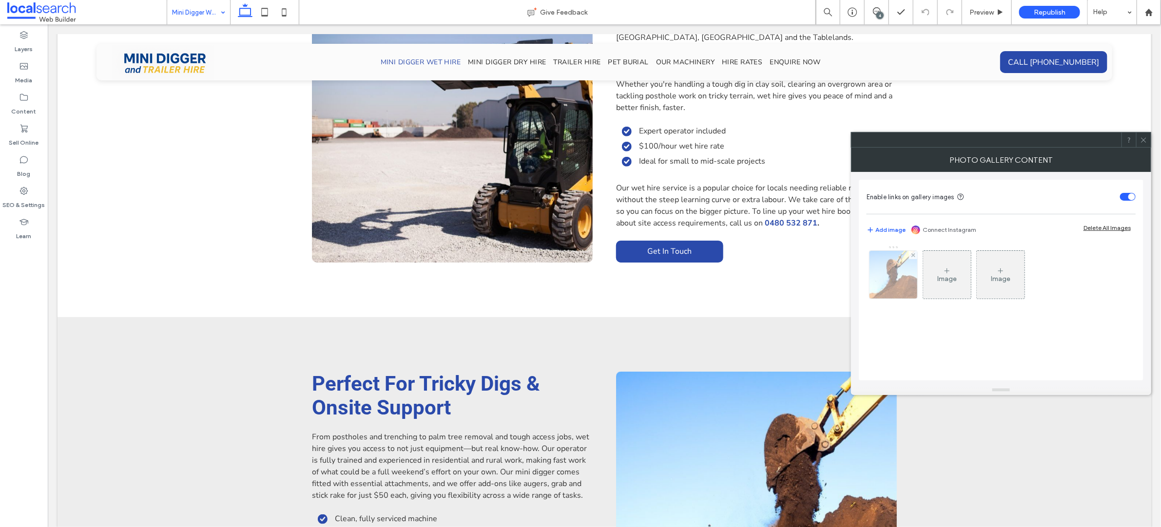
click at [908, 280] on img at bounding box center [893, 275] width 72 height 48
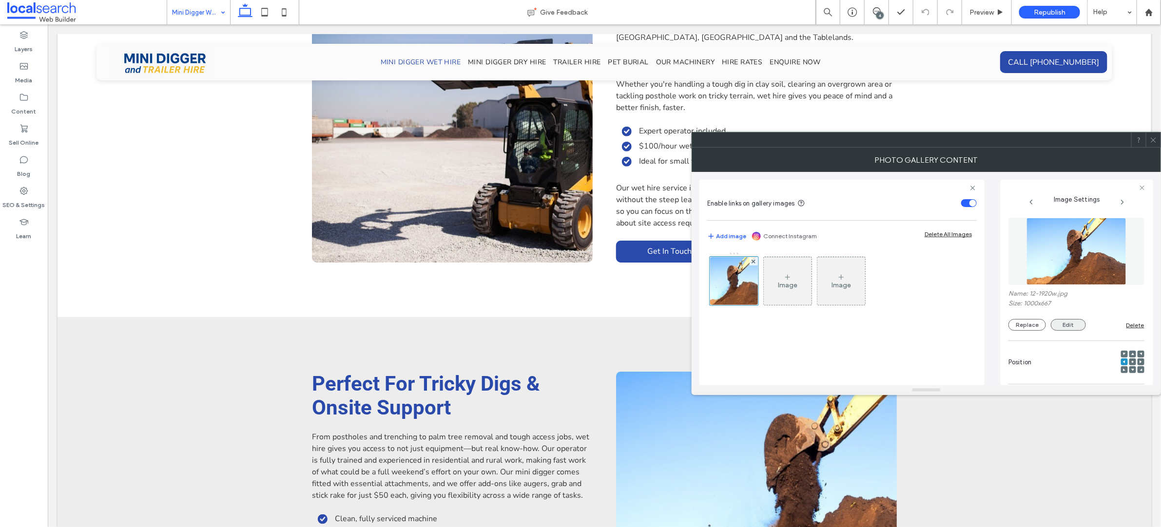
click at [1074, 327] on button "Edit" at bounding box center [1068, 325] width 35 height 12
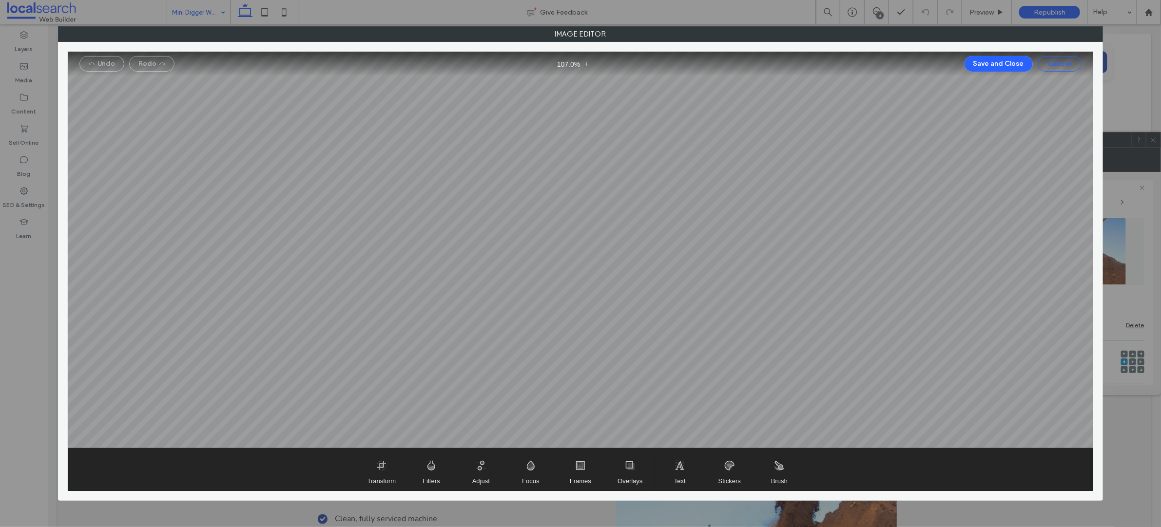
click at [1062, 63] on button "Cancel" at bounding box center [1060, 64] width 44 height 16
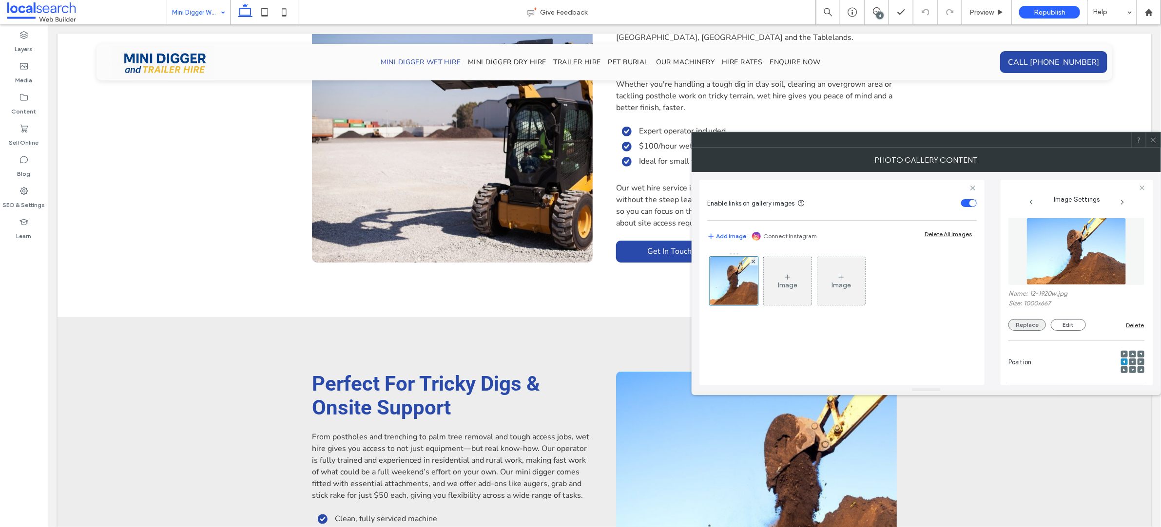
click at [1034, 329] on button "Replace" at bounding box center [1027, 325] width 38 height 12
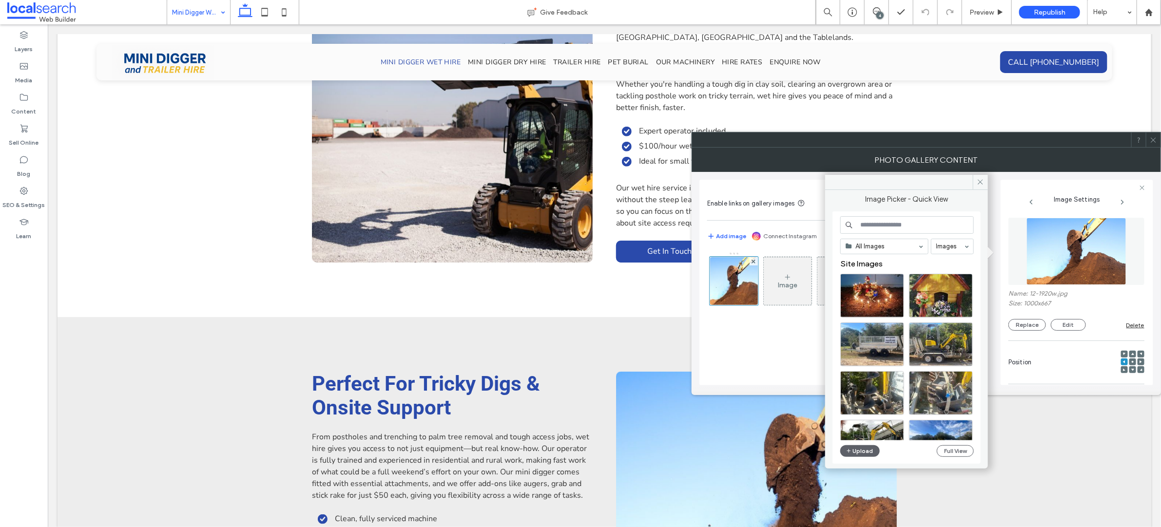
click at [882, 224] on input at bounding box center [907, 225] width 134 height 18
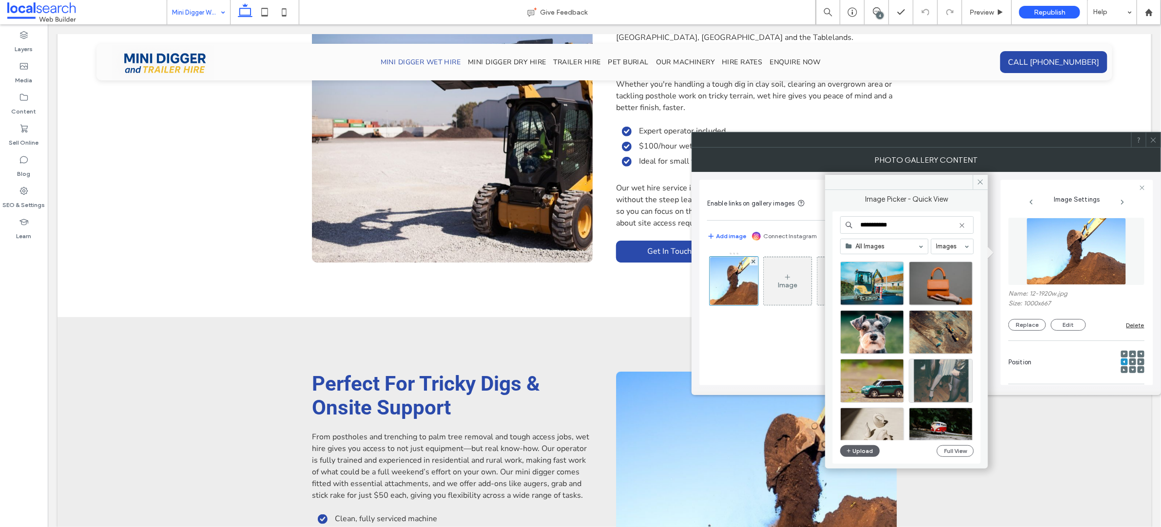
scroll to position [0, 0]
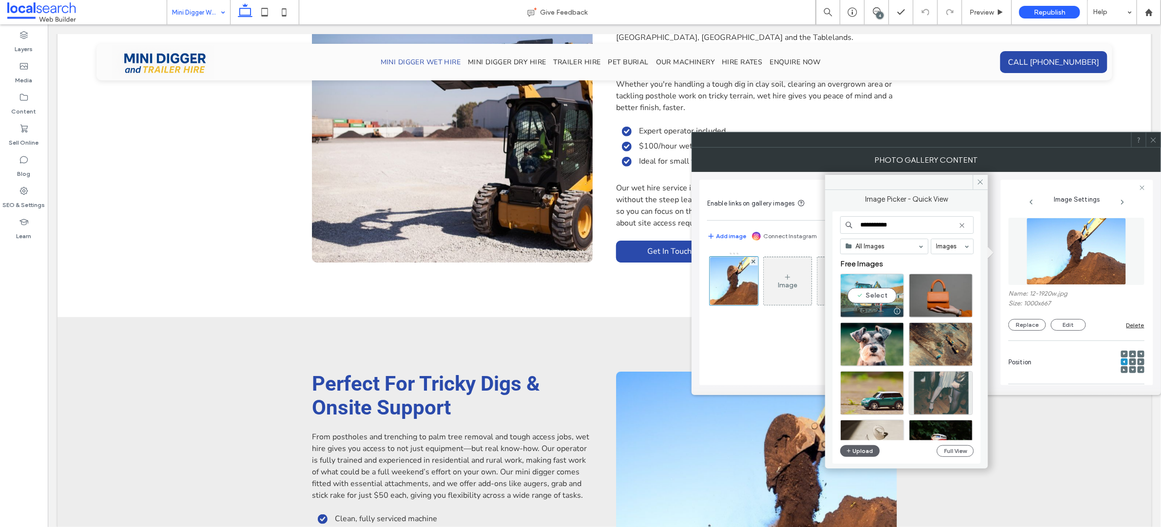
type input "**********"
click at [891, 310] on div at bounding box center [897, 312] width 12 height 8
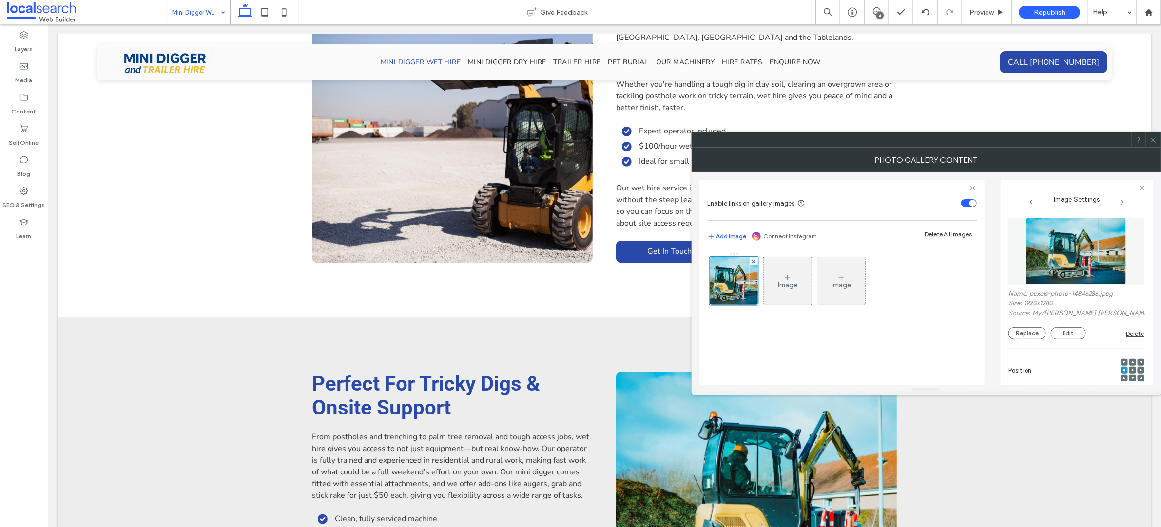
click at [1154, 140] on icon at bounding box center [1153, 139] width 7 height 7
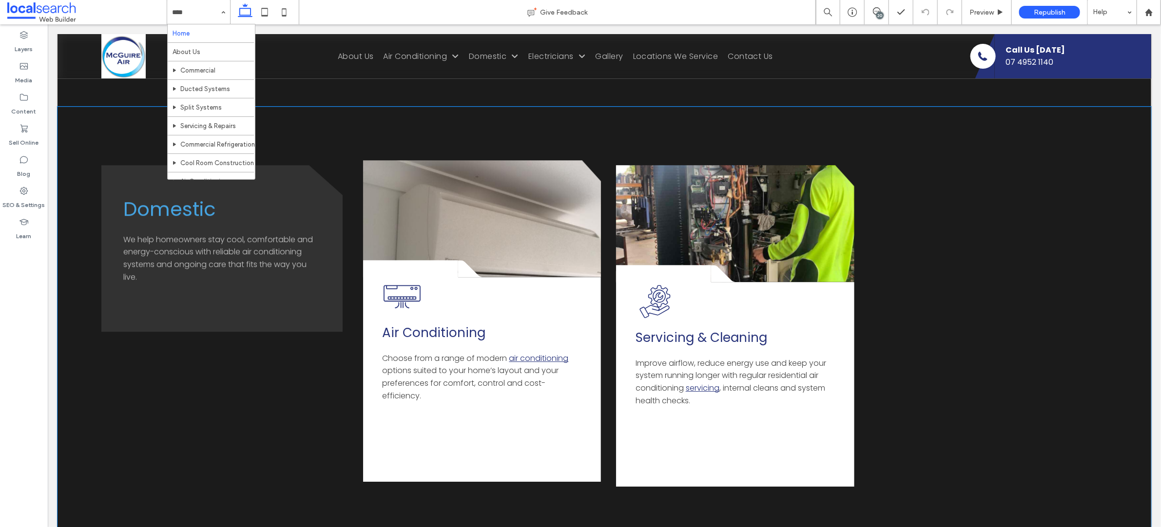
scroll to position [1743, 0]
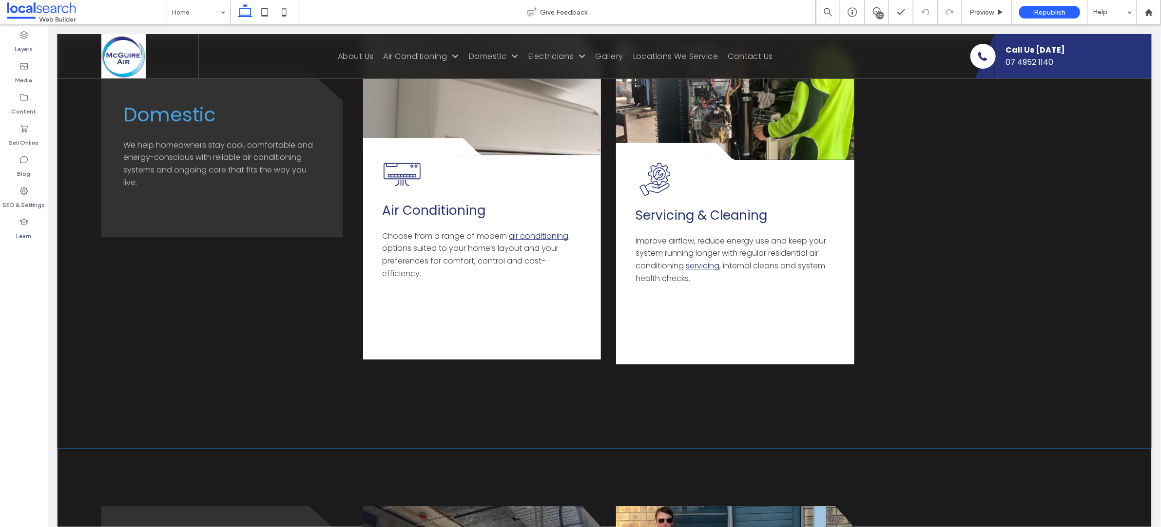
click at [494, 141] on link at bounding box center [482, 96] width 238 height 117
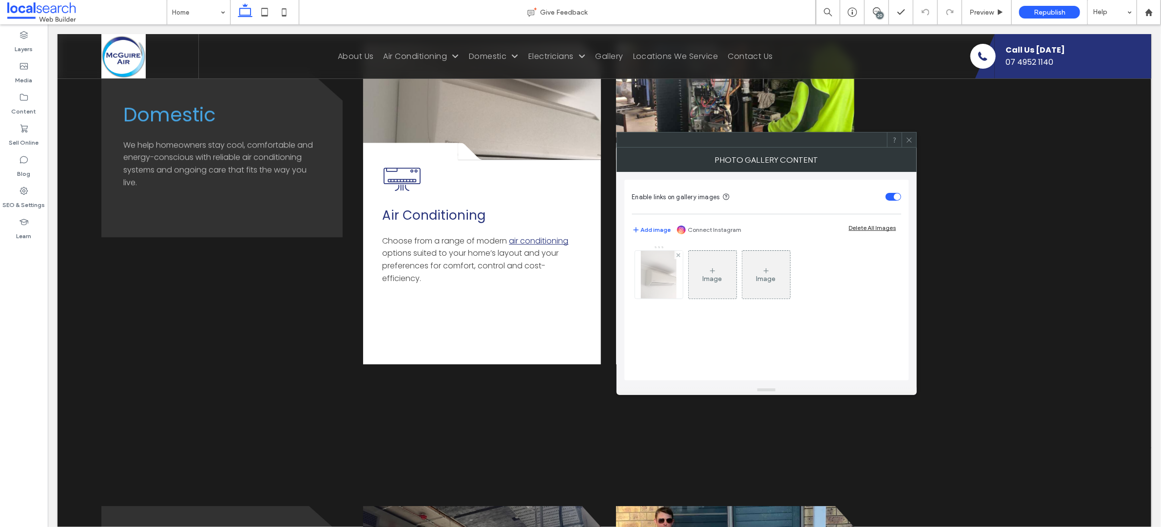
click at [647, 283] on img at bounding box center [659, 275] width 36 height 48
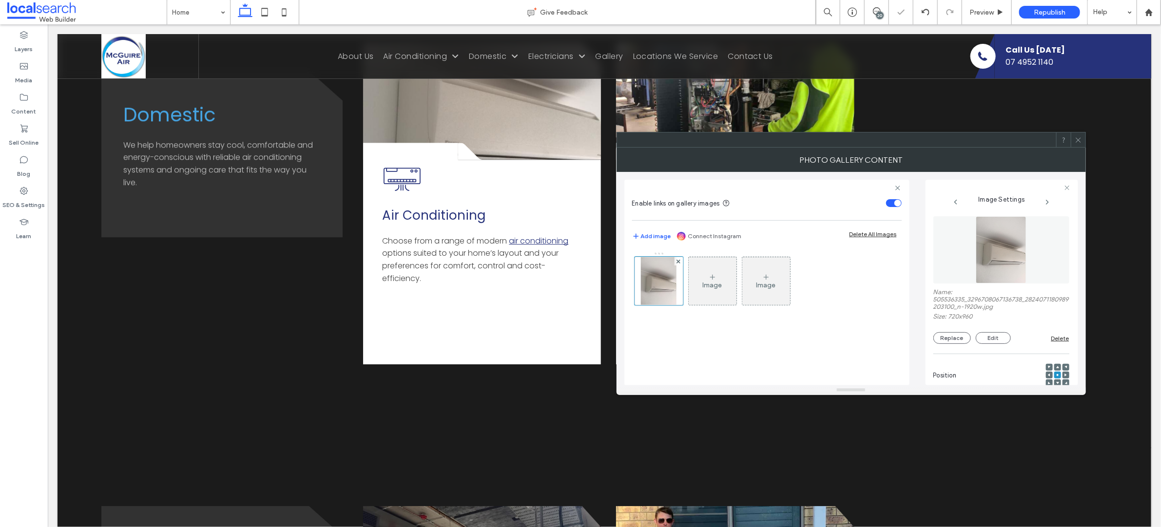
scroll to position [2, 0]
click at [1054, 385] on div at bounding box center [851, 390] width 469 height 10
click at [1054, 382] on div at bounding box center [1057, 382] width 7 height 7
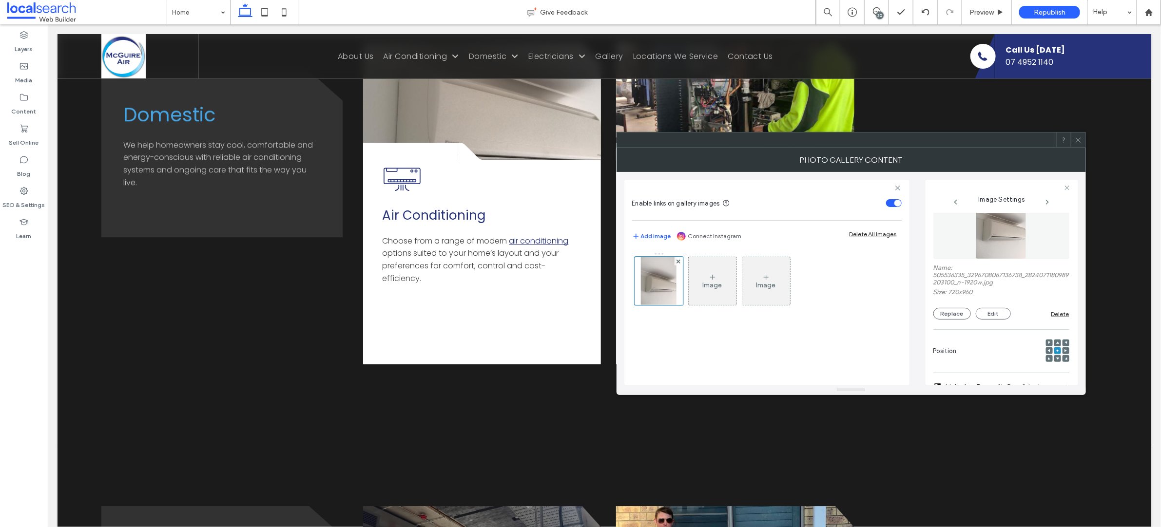
click at [1054, 361] on div at bounding box center [1057, 358] width 7 height 7
click at [1056, 360] on icon at bounding box center [1057, 358] width 3 height 3
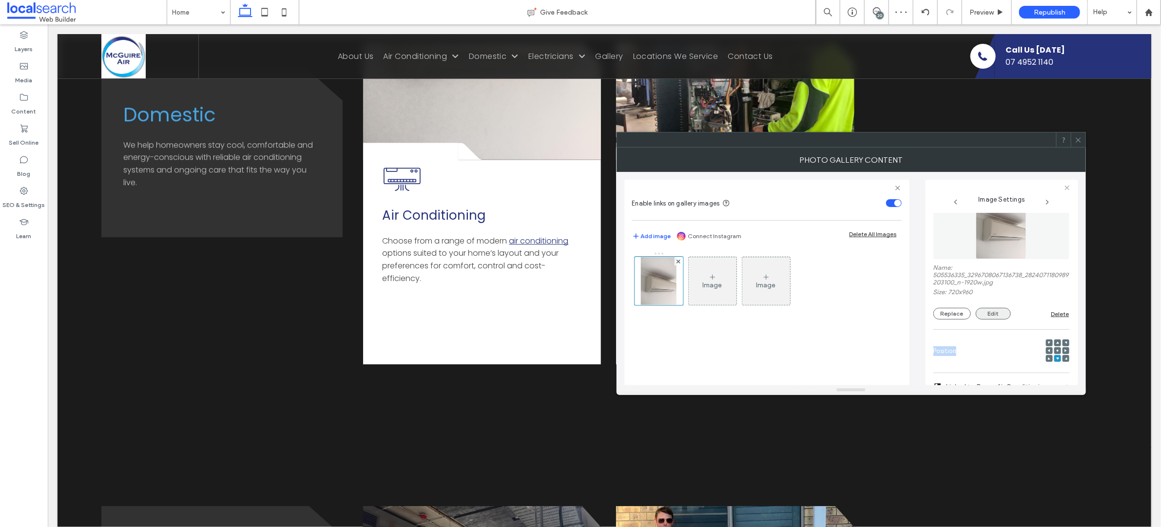
click at [998, 315] on button "Edit" at bounding box center [993, 314] width 35 height 12
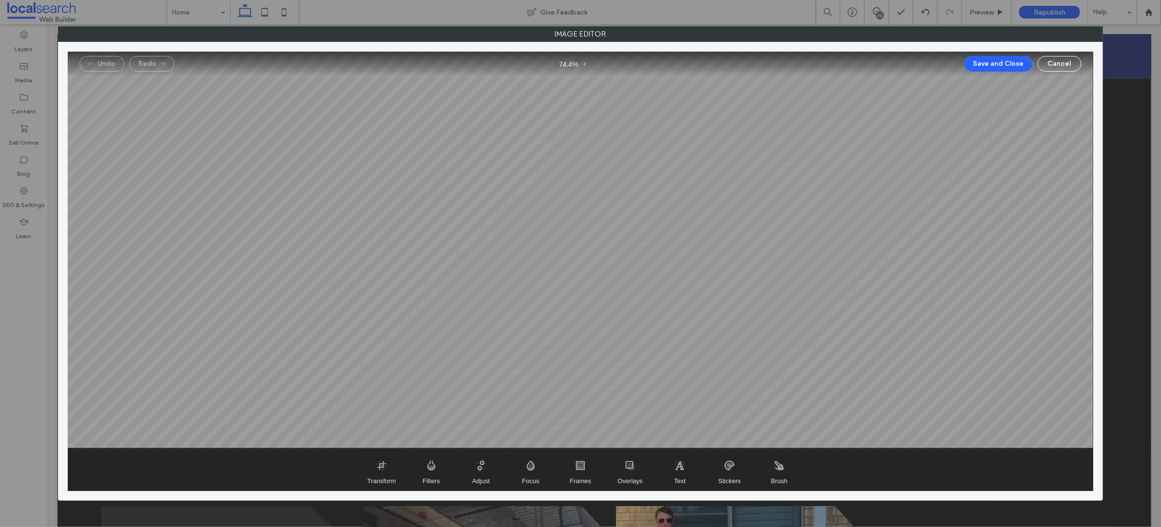
drag, startPoint x: 380, startPoint y: 465, endPoint x: 389, endPoint y: 462, distance: 10.3
click at [380, 465] on span "Transform" at bounding box center [381, 470] width 49 height 42
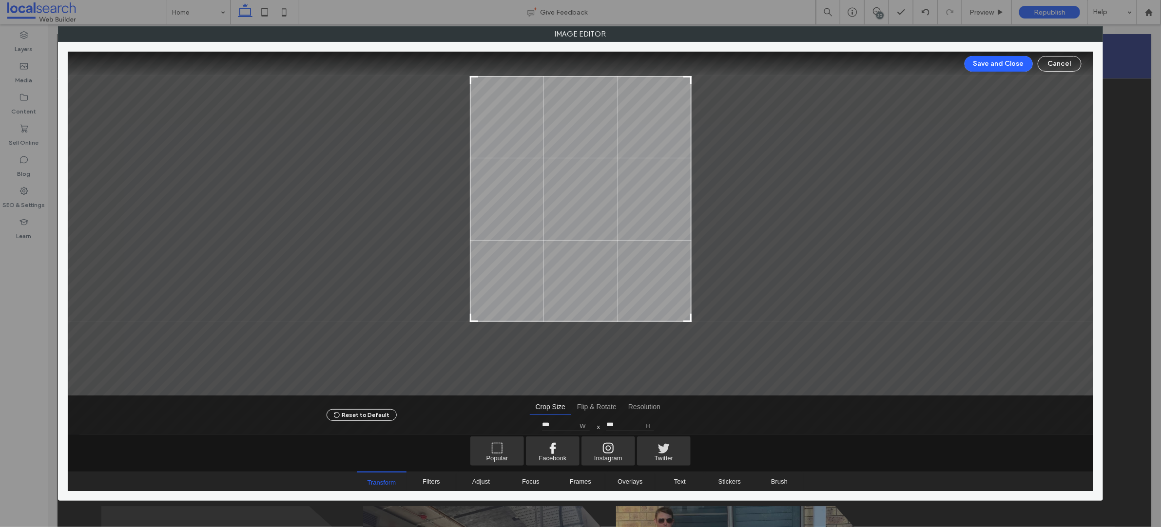
drag, startPoint x: 686, startPoint y: 369, endPoint x: 713, endPoint y: 317, distance: 59.1
click at [713, 317] on div at bounding box center [580, 224] width 1025 height 344
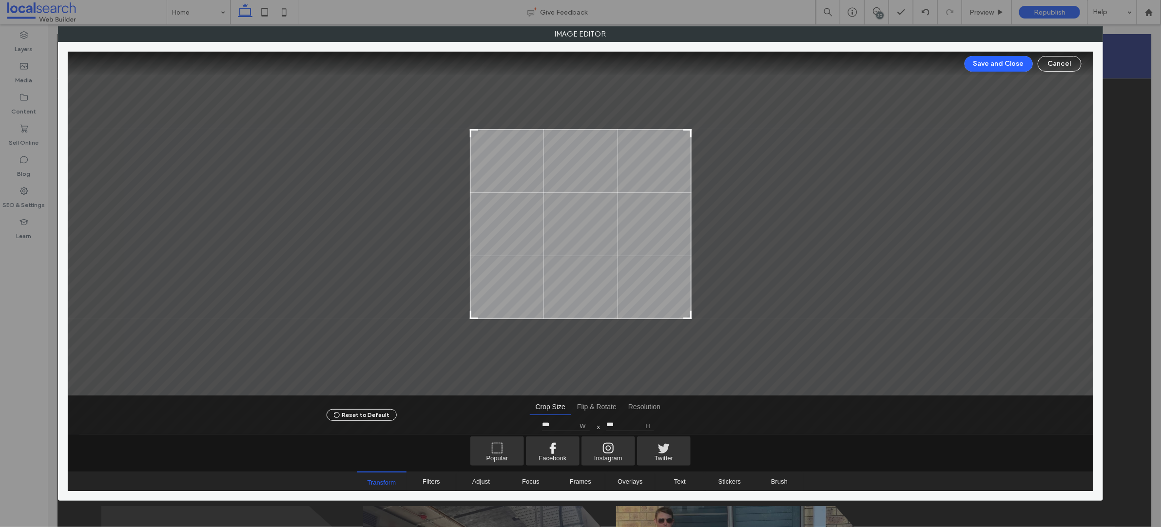
type input "***"
drag, startPoint x: 688, startPoint y: 78, endPoint x: 754, endPoint y: 137, distance: 89.0
click at [696, 150] on div at bounding box center [580, 224] width 1025 height 344
click at [998, 67] on button "Save and Close" at bounding box center [998, 64] width 68 height 16
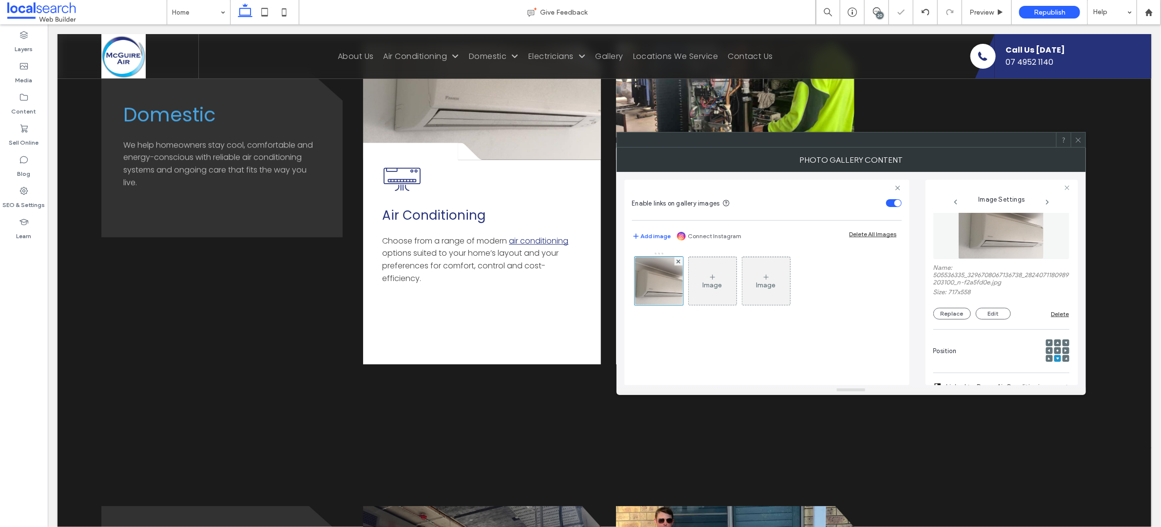
click at [1077, 138] on icon at bounding box center [1078, 139] width 7 height 7
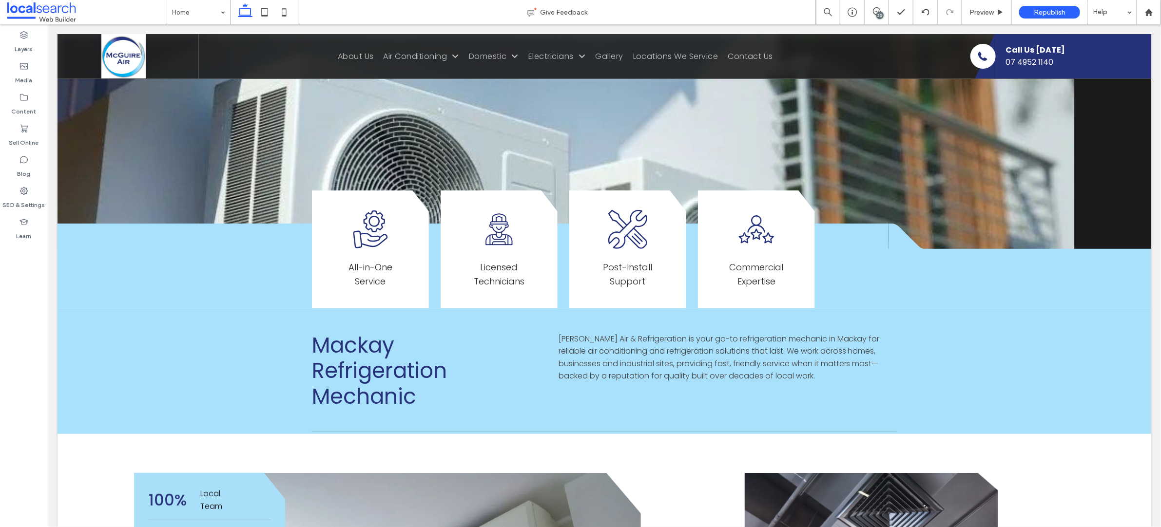
scroll to position [269, 0]
click at [353, 56] on span "About Us" at bounding box center [355, 56] width 36 height 12
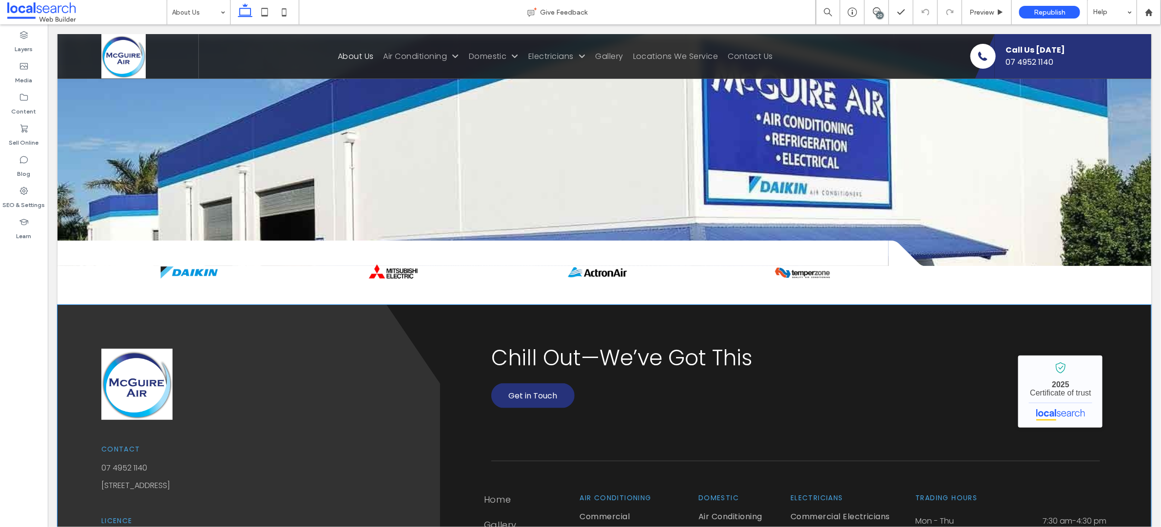
scroll to position [742, 0]
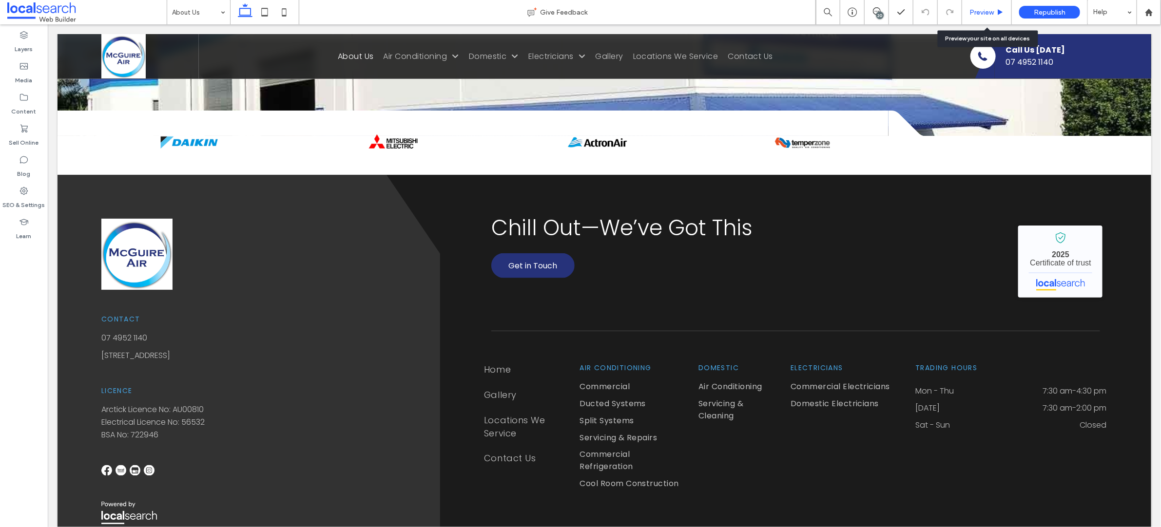
click at [983, 10] on span "Preview" at bounding box center [981, 12] width 24 height 8
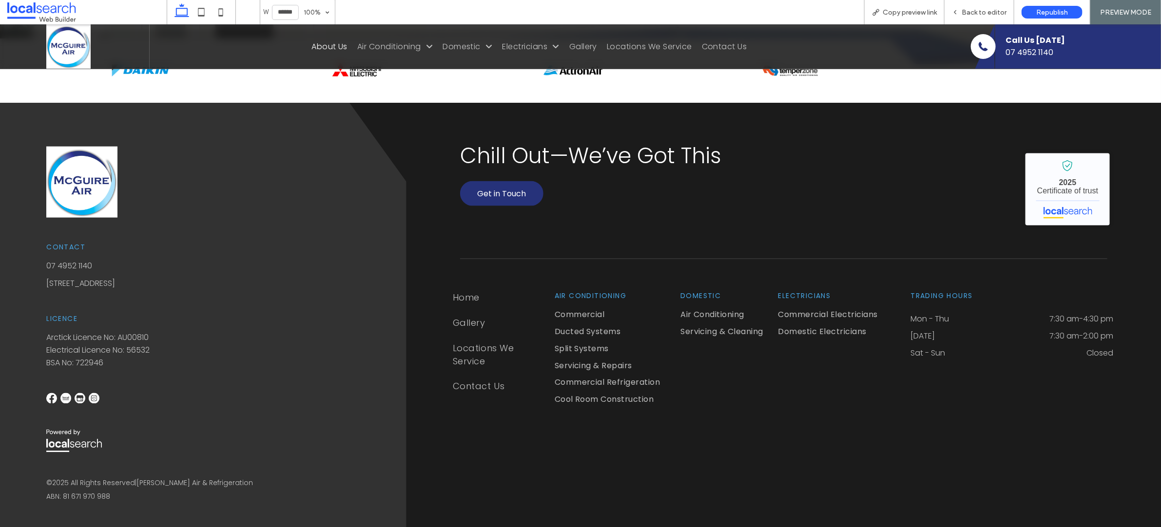
scroll to position [787, 0]
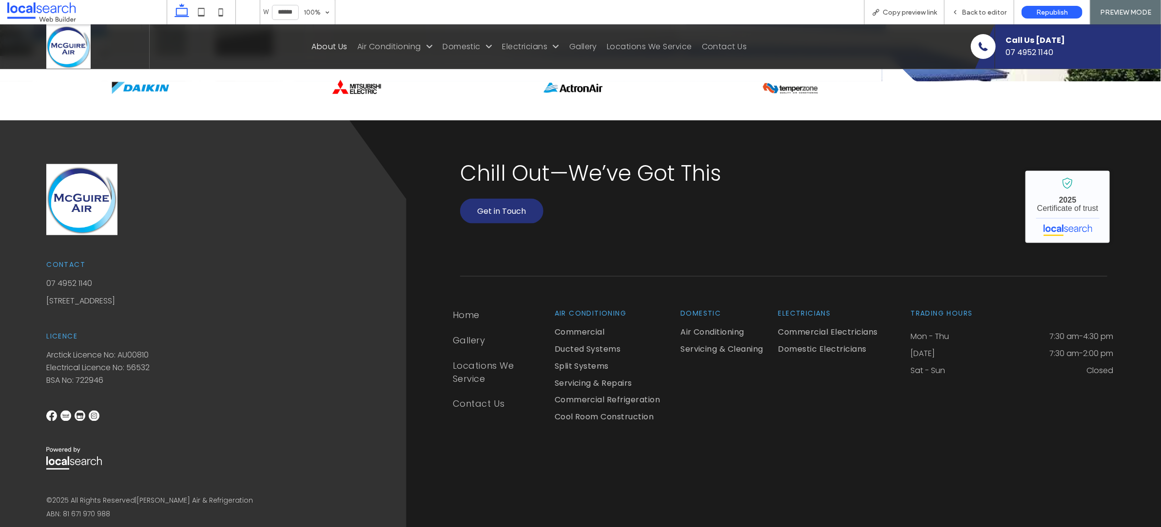
click at [69, 279] on span "07 4952 1140" at bounding box center [69, 282] width 46 height 11
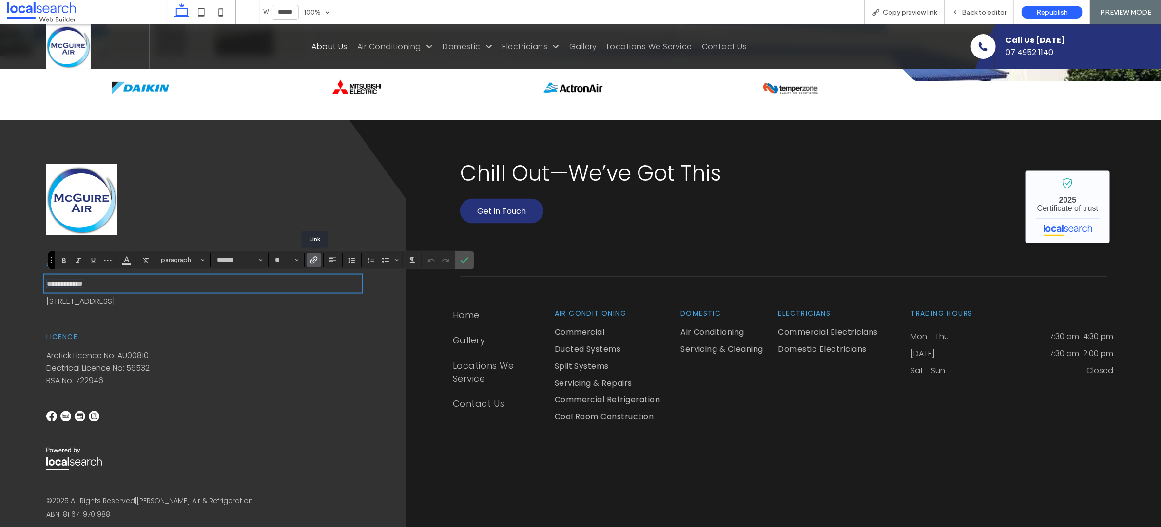
click at [319, 261] on label "Link" at bounding box center [314, 260] width 15 height 14
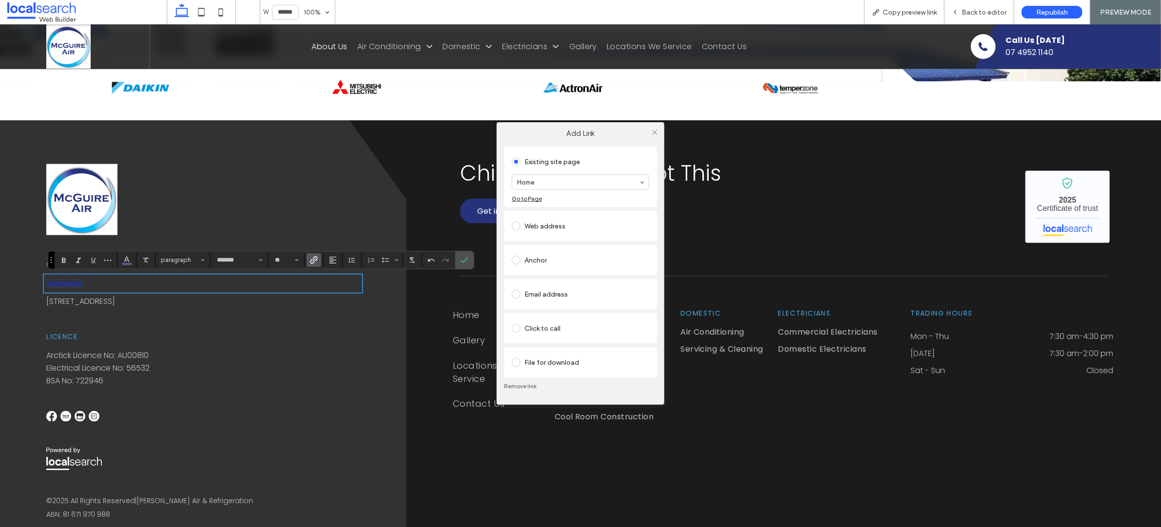
click at [530, 329] on div "Click to call" at bounding box center [580, 329] width 137 height 16
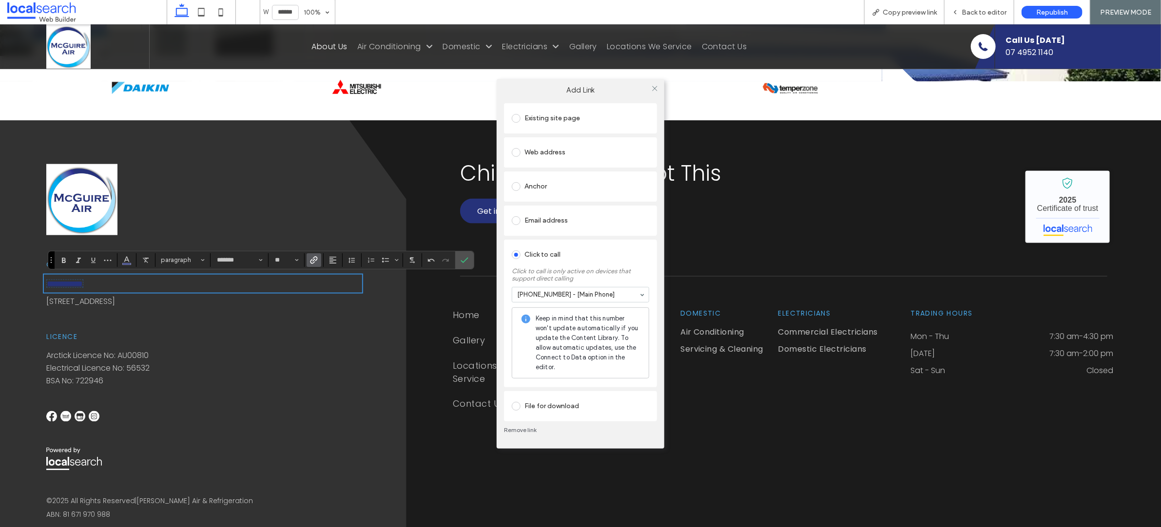
click at [125, 262] on div "Add Link Existing site page Home Go to Page Web address Anchor Email address Cl…" at bounding box center [580, 263] width 1161 height 527
click at [126, 263] on div "Add Link Existing site page Home Go to Page Web address Anchor Email address Cl…" at bounding box center [580, 263] width 1161 height 527
click at [128, 264] on div "Add Link Existing site page Home Go to Page Web address Anchor Email address Cl…" at bounding box center [580, 263] width 1161 height 527
click at [653, 87] on icon at bounding box center [654, 88] width 7 height 7
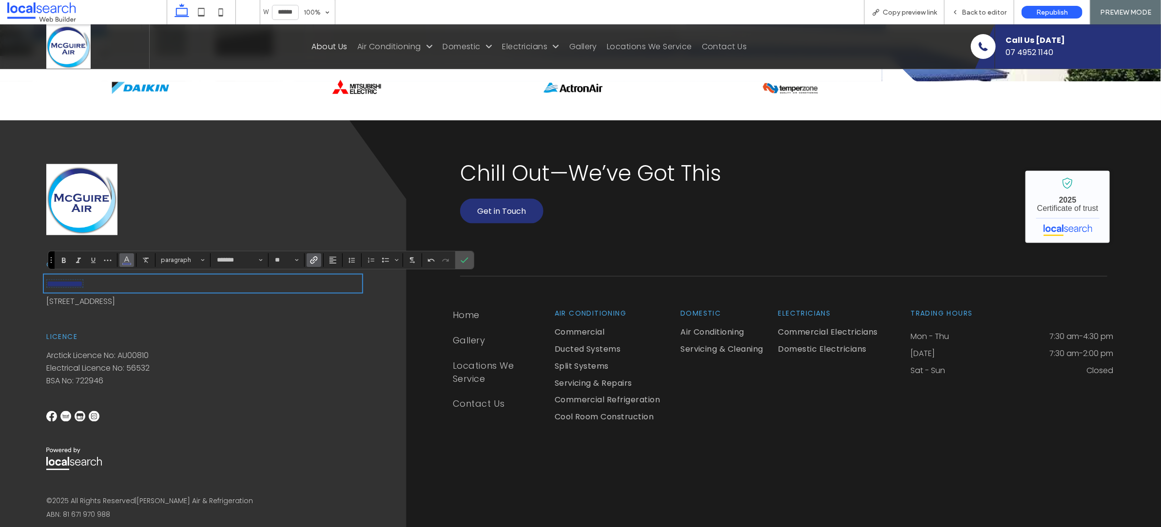
click at [128, 266] on button "Color" at bounding box center [126, 260] width 15 height 14
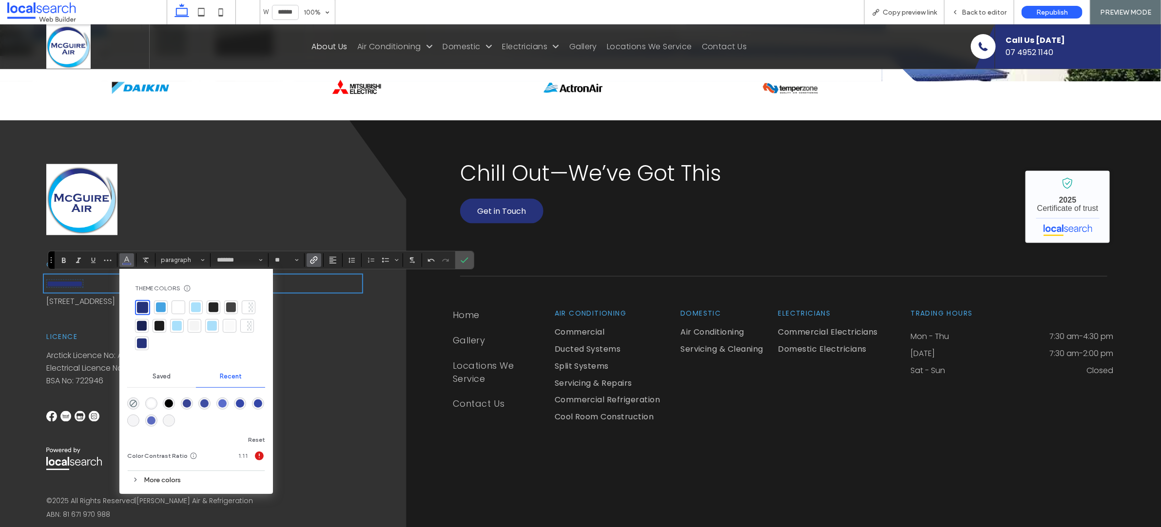
click at [247, 307] on div at bounding box center [246, 308] width 5 height 10
click at [92, 262] on icon "Underline" at bounding box center [93, 260] width 8 height 8
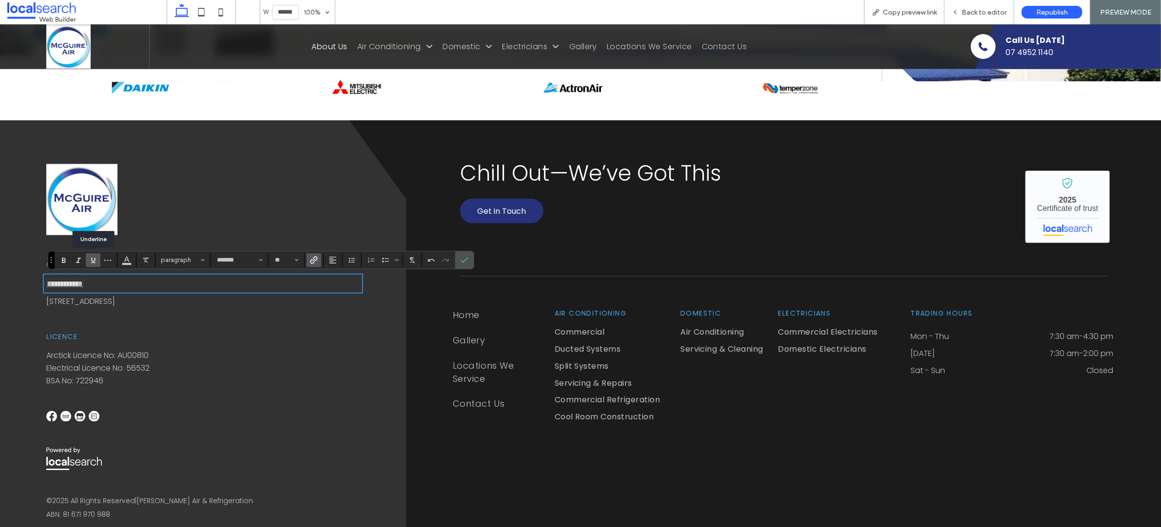
click at [93, 261] on use "Underline" at bounding box center [93, 260] width 4 height 5
click at [464, 259] on icon "Confirm" at bounding box center [465, 260] width 8 height 8
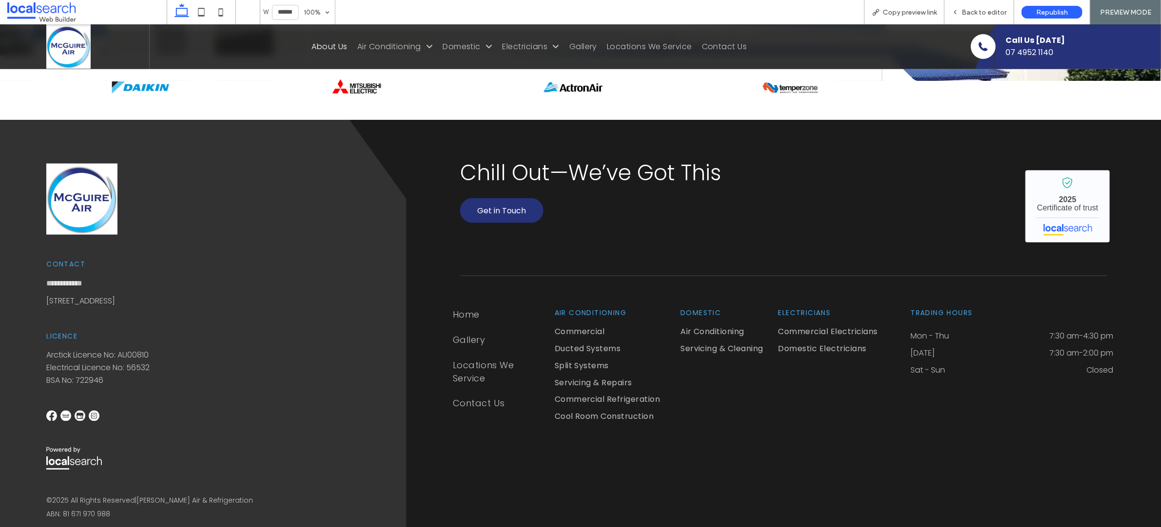
scroll to position [790, 0]
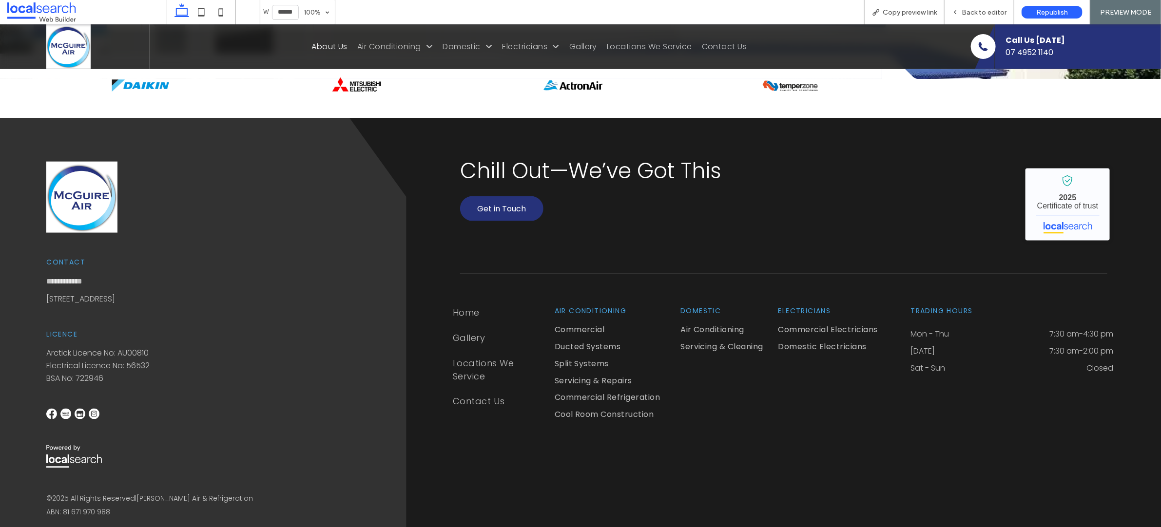
click at [78, 299] on link "[STREET_ADDRESS]" at bounding box center [80, 298] width 69 height 11
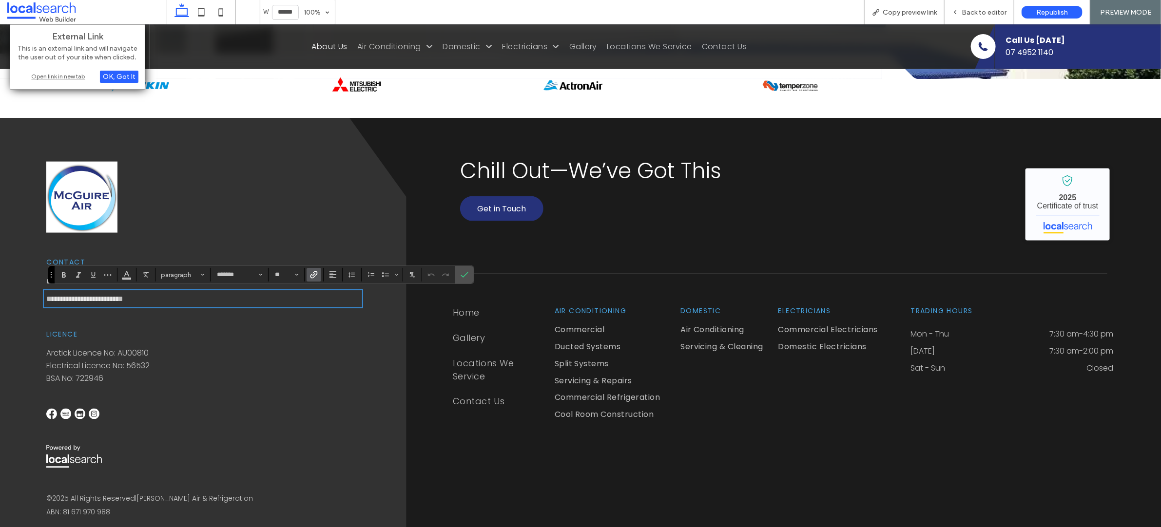
click at [313, 179] on div "**********" at bounding box center [202, 339] width 313 height 356
click at [126, 80] on div "OK, Got It" at bounding box center [119, 77] width 39 height 12
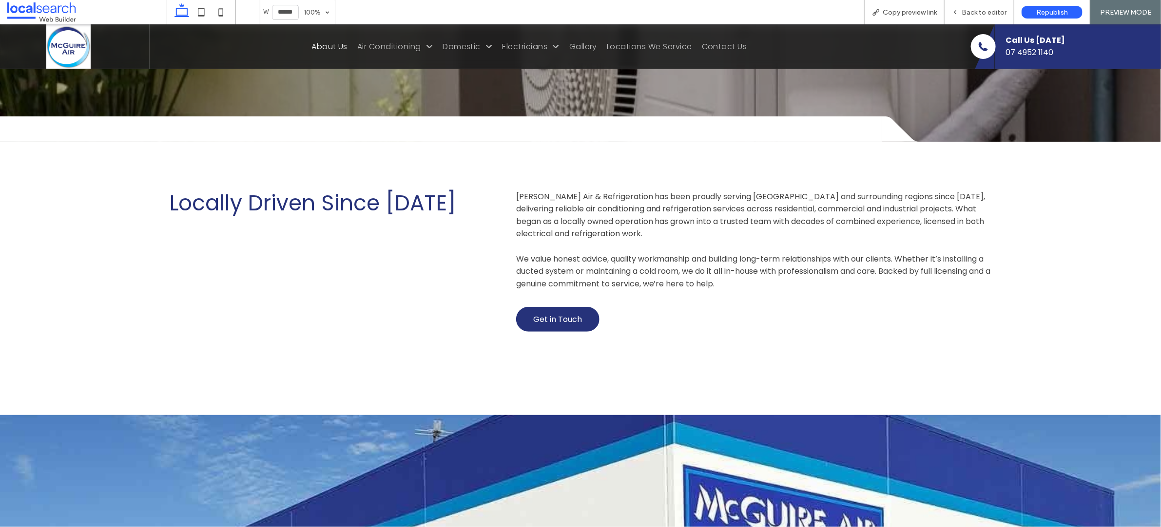
scroll to position [0, 0]
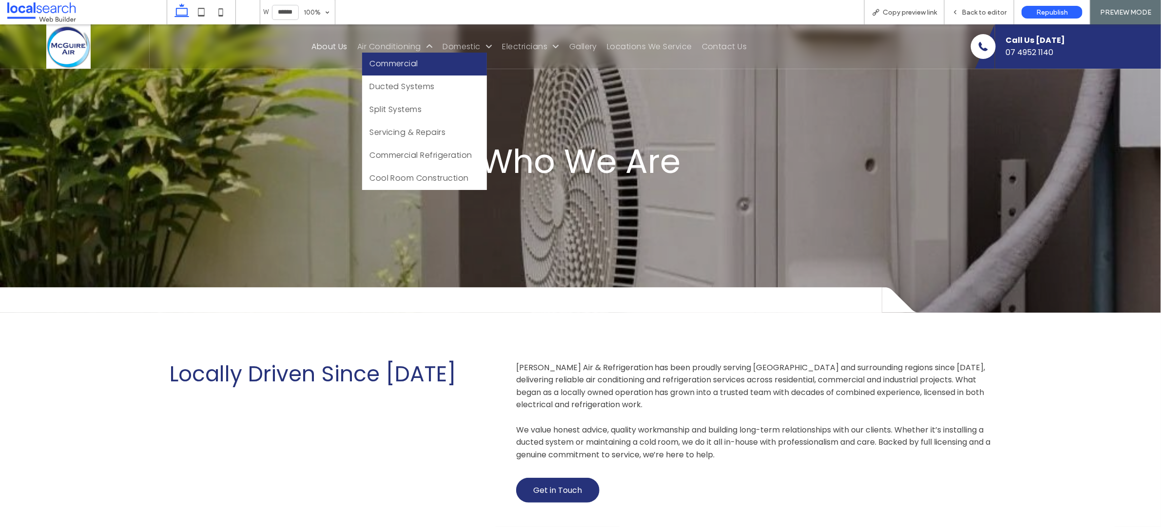
click at [386, 63] on span "Commercial" at bounding box center [393, 63] width 49 height 12
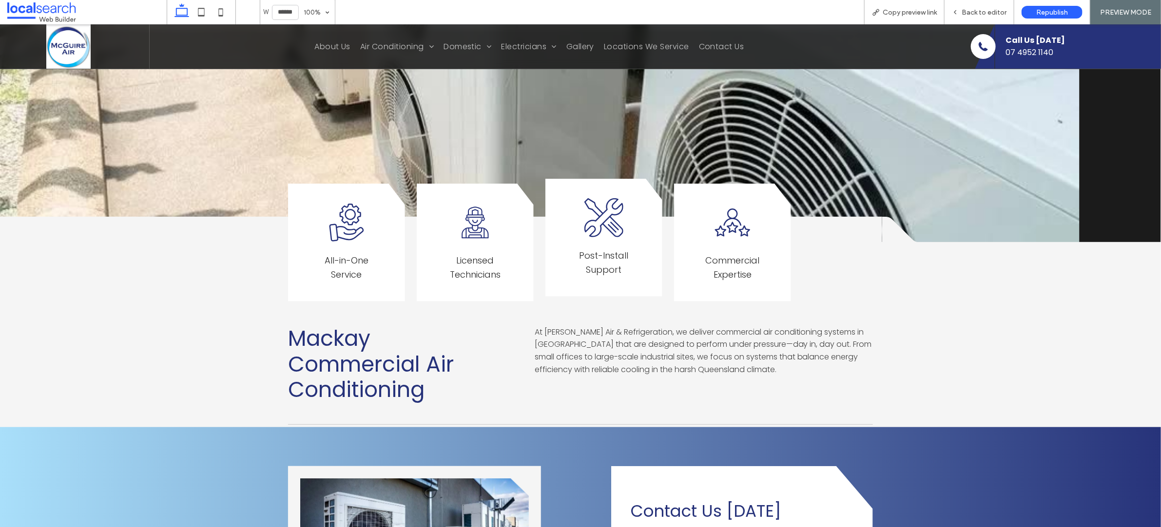
scroll to position [490, 0]
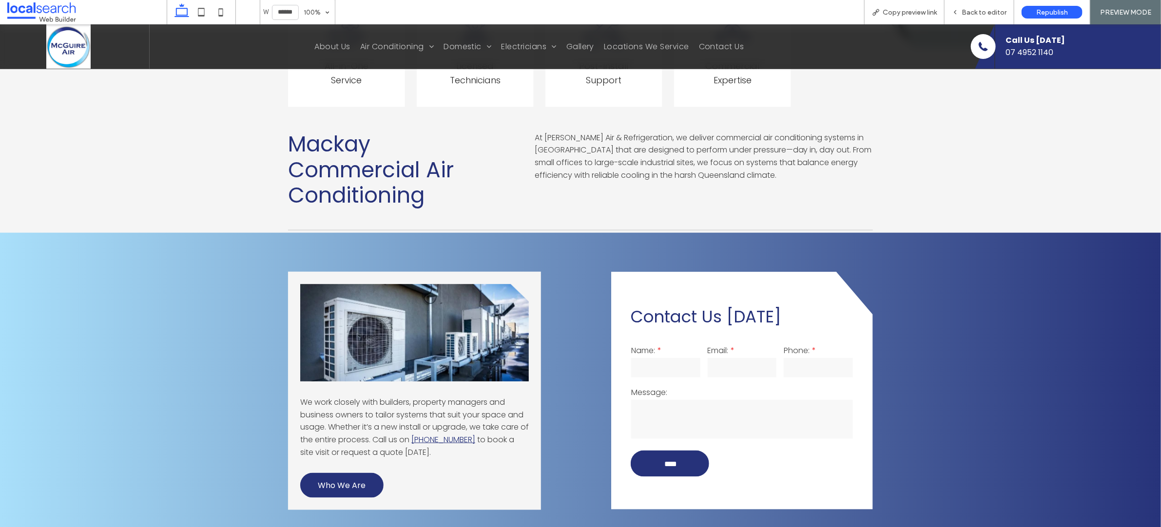
click at [426, 168] on span "Mackay Commercial Air Conditioning" at bounding box center [371, 169] width 166 height 81
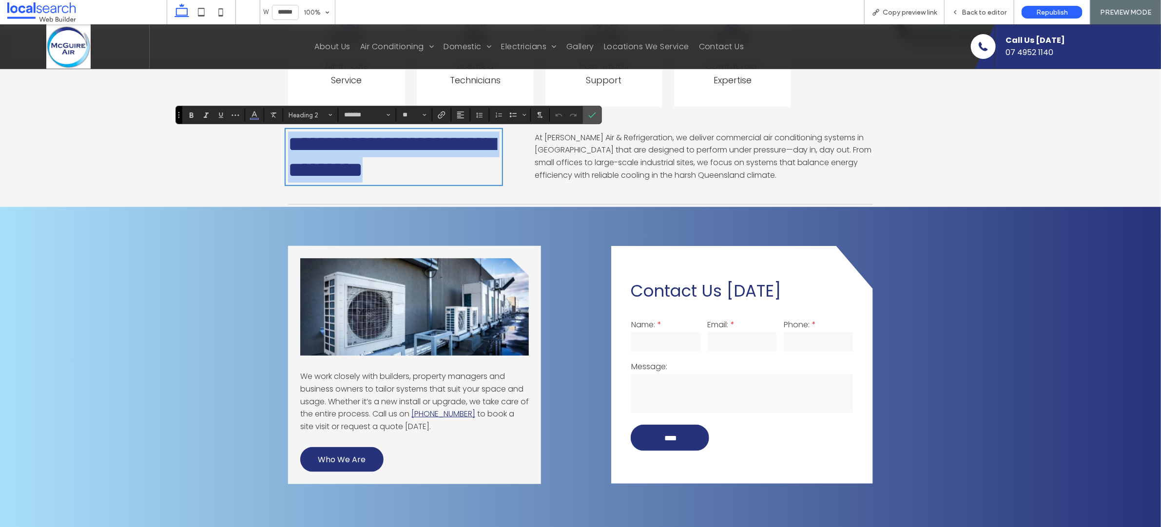
click at [426, 167] on span "**********" at bounding box center [391, 156] width 207 height 47
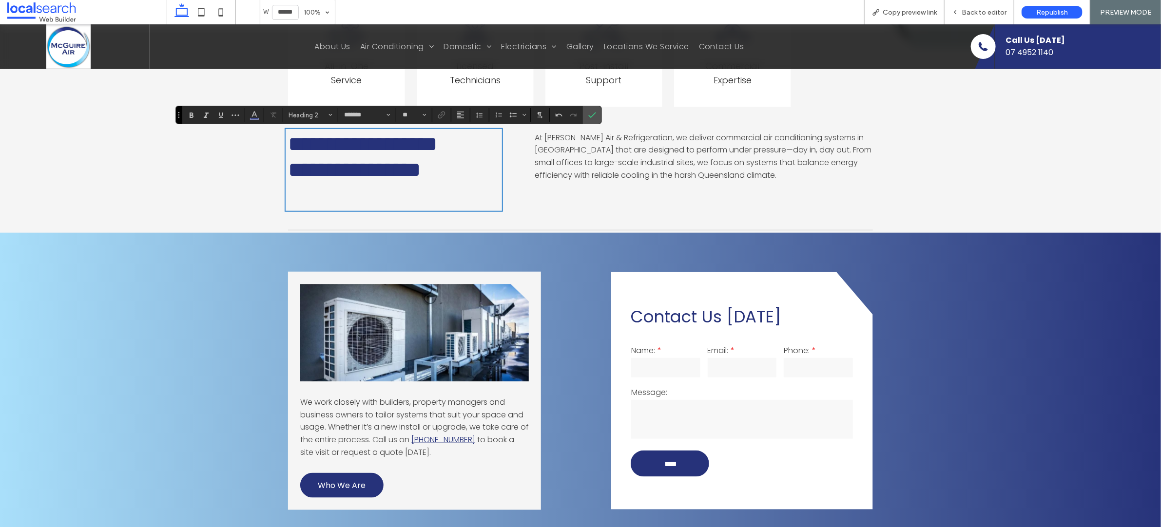
scroll to position [0, 0]
click at [610, 200] on div "**********" at bounding box center [580, 169] width 585 height 77
click at [595, 111] on span "Confirm" at bounding box center [592, 115] width 8 height 17
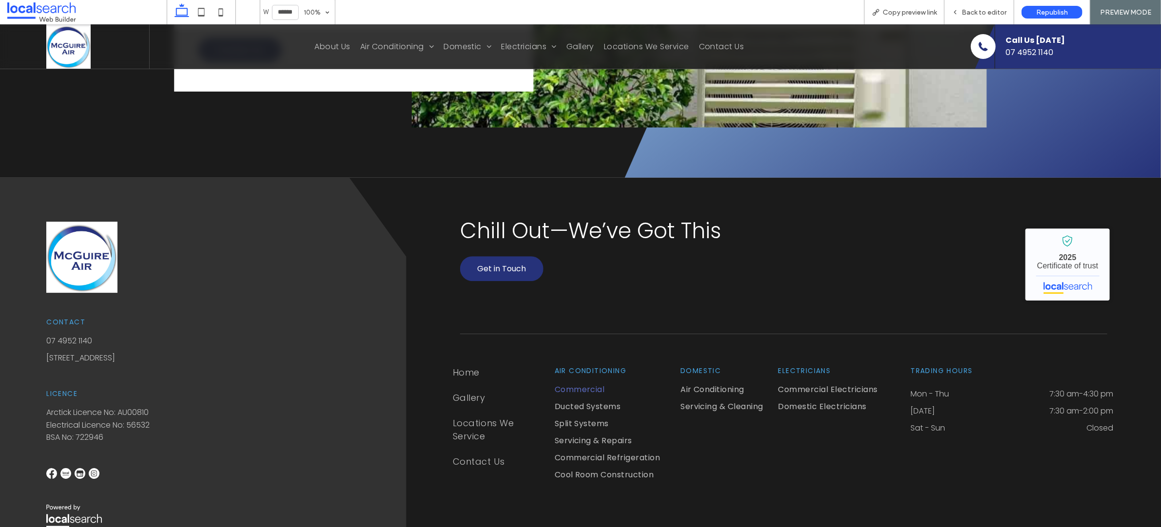
scroll to position [1850, 0]
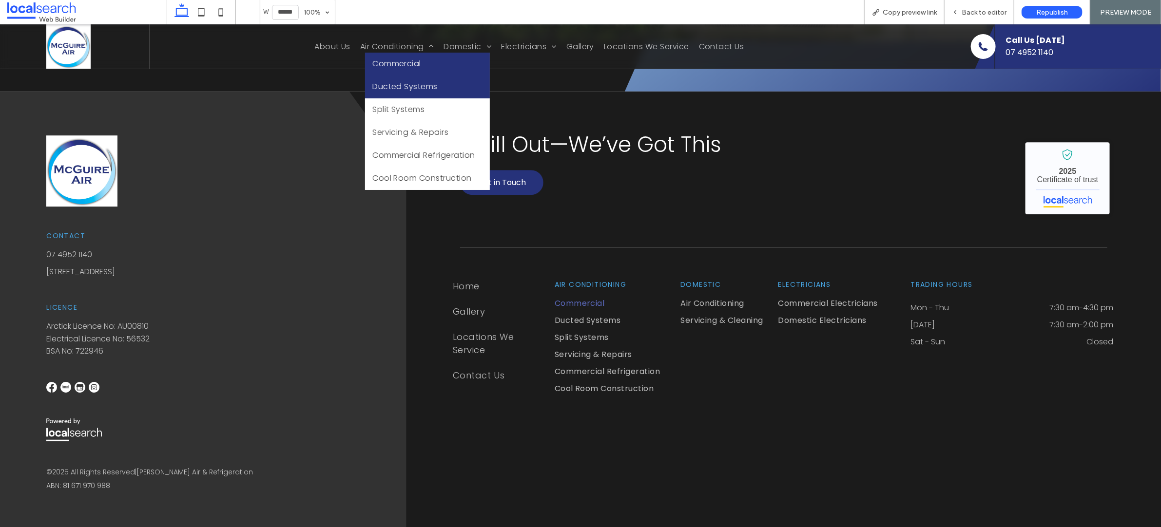
click at [393, 84] on span "Ducted Systems" at bounding box center [404, 86] width 65 height 12
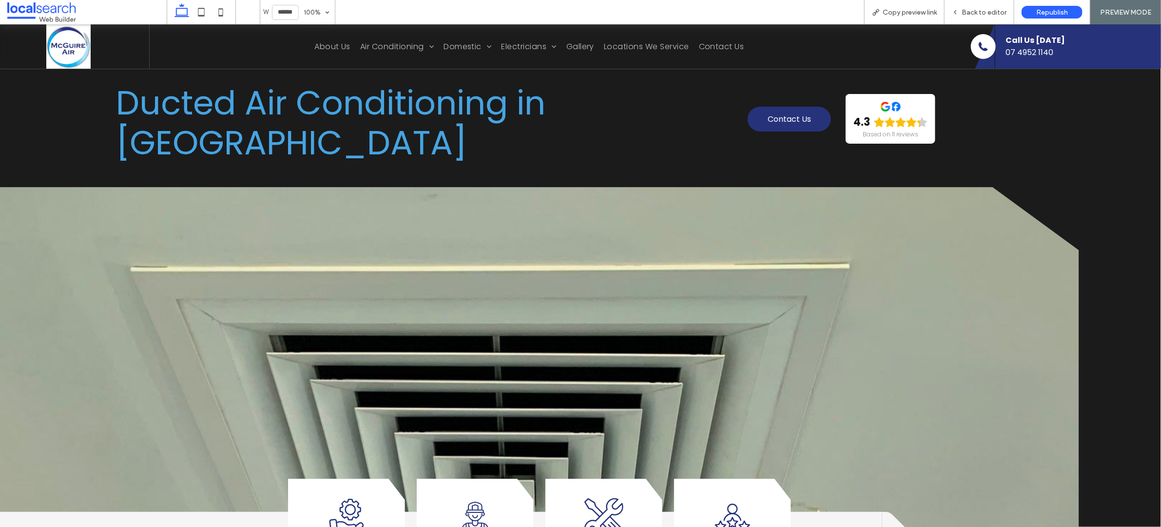
click at [430, 127] on span "Ducted Air Conditioning in [GEOGRAPHIC_DATA]" at bounding box center [330, 122] width 429 height 86
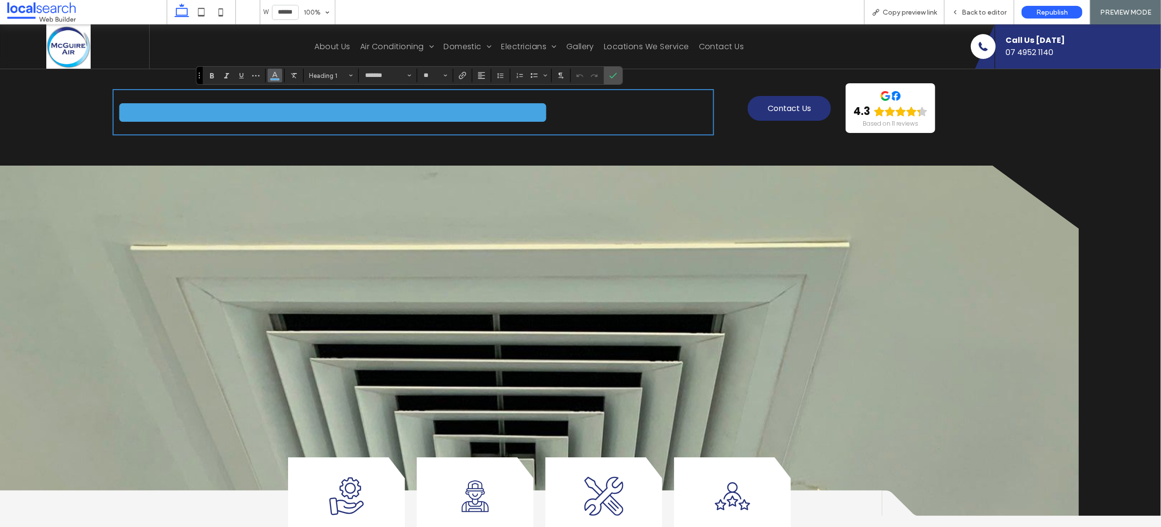
click at [274, 77] on icon "Color" at bounding box center [275, 75] width 8 height 8
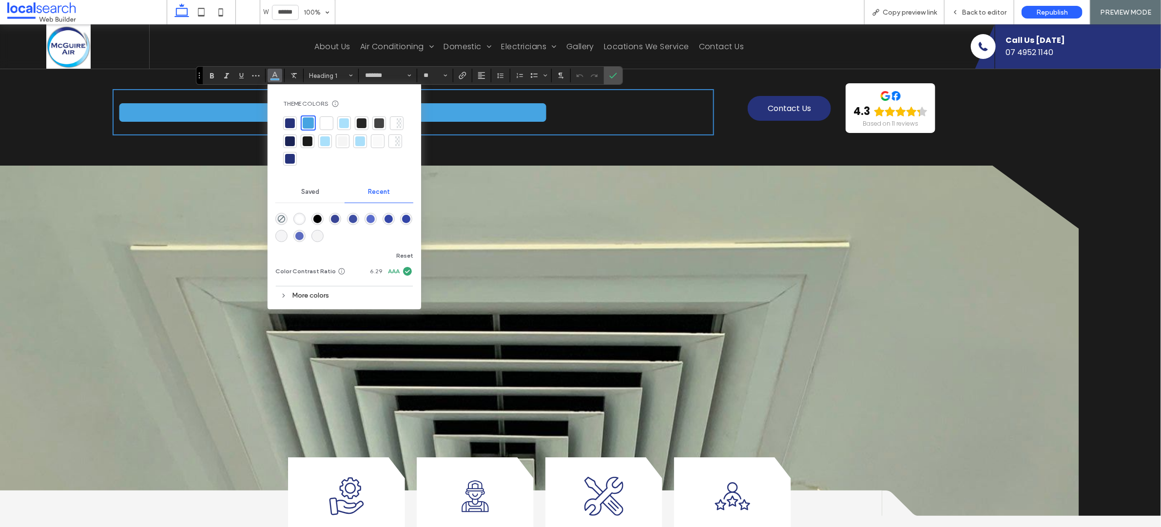
click at [369, 220] on div "rgba(90, 108, 203, 1)" at bounding box center [370, 219] width 8 height 8
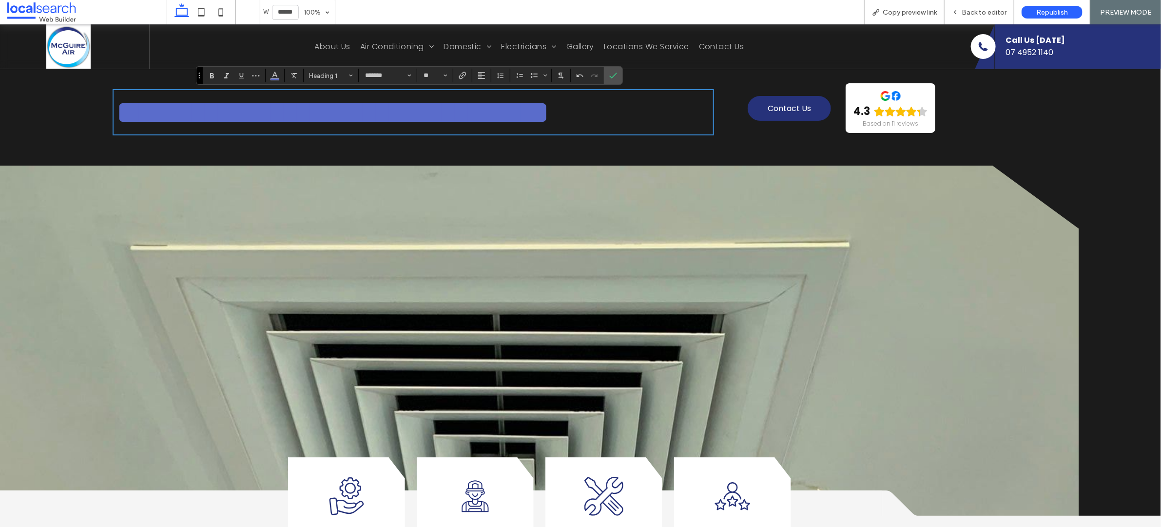
click at [713, 146] on div "**********" at bounding box center [580, 270] width 1161 height 492
click at [614, 73] on icon "Confirm" at bounding box center [613, 76] width 8 height 8
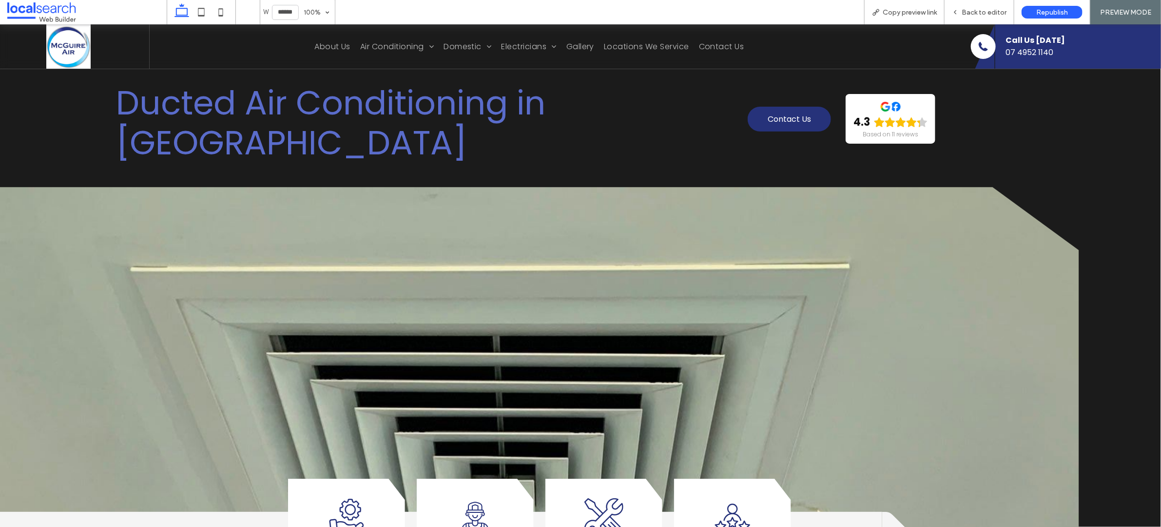
click at [289, 104] on span "Ducted Air Conditioning in [GEOGRAPHIC_DATA]" at bounding box center [330, 122] width 429 height 86
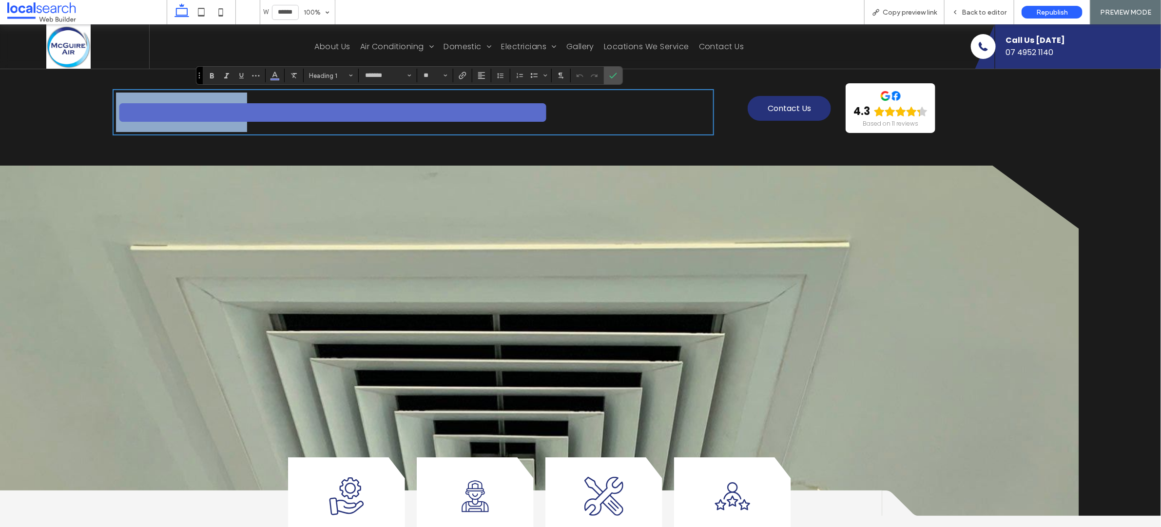
click at [289, 104] on span "**********" at bounding box center [332, 112] width 433 height 33
click at [290, 104] on span "**********" at bounding box center [332, 112] width 433 height 33
click at [290, 105] on span "**********" at bounding box center [332, 112] width 433 height 33
click at [290, 107] on span "**********" at bounding box center [332, 112] width 433 height 33
click at [289, 107] on span "**********" at bounding box center [332, 112] width 433 height 33
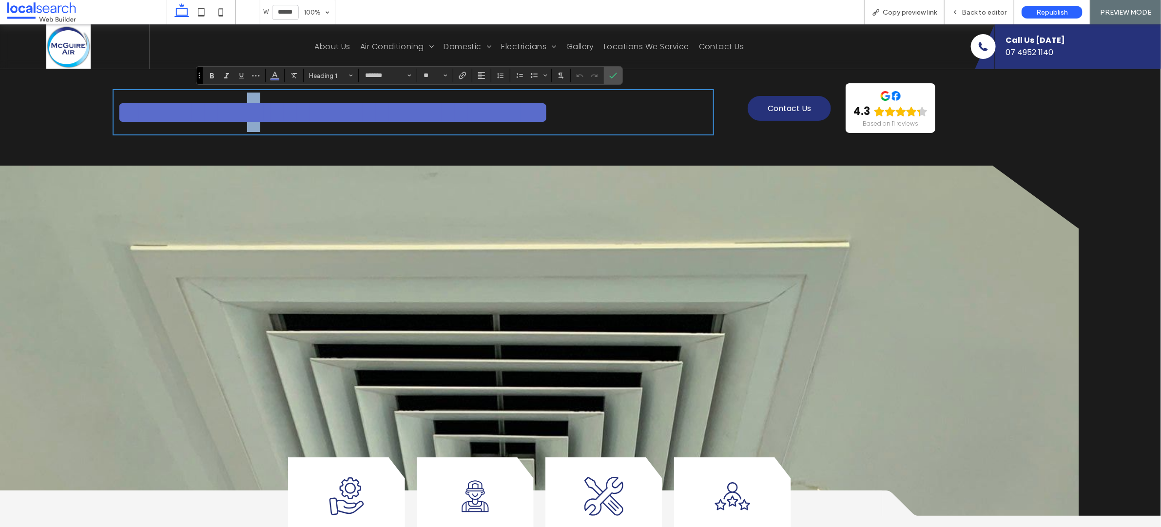
click at [289, 107] on span "**********" at bounding box center [332, 112] width 433 height 33
click at [523, 128] on span "**********" at bounding box center [332, 112] width 433 height 33
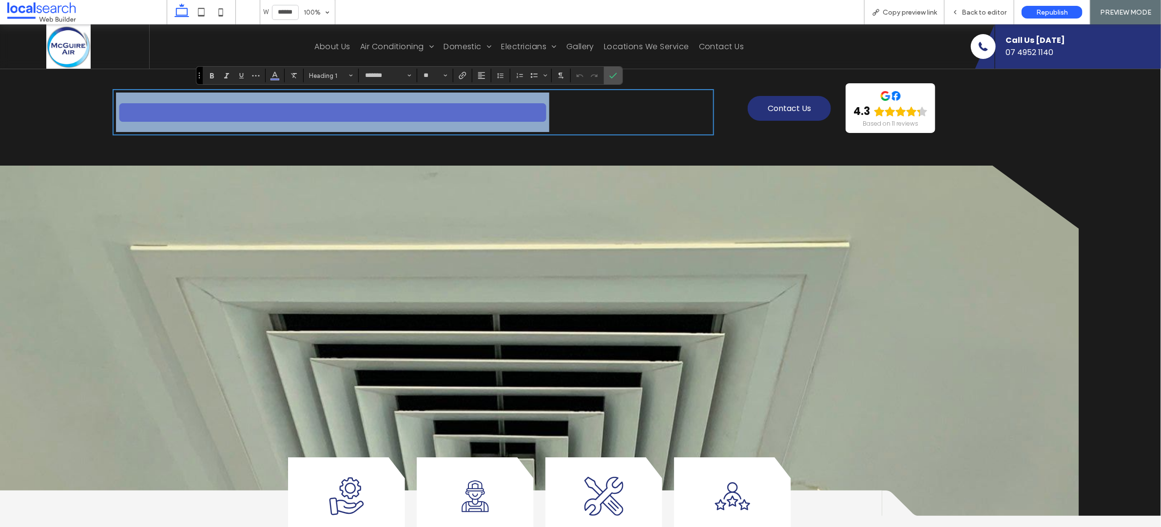
click at [523, 128] on span "**********" at bounding box center [332, 112] width 433 height 33
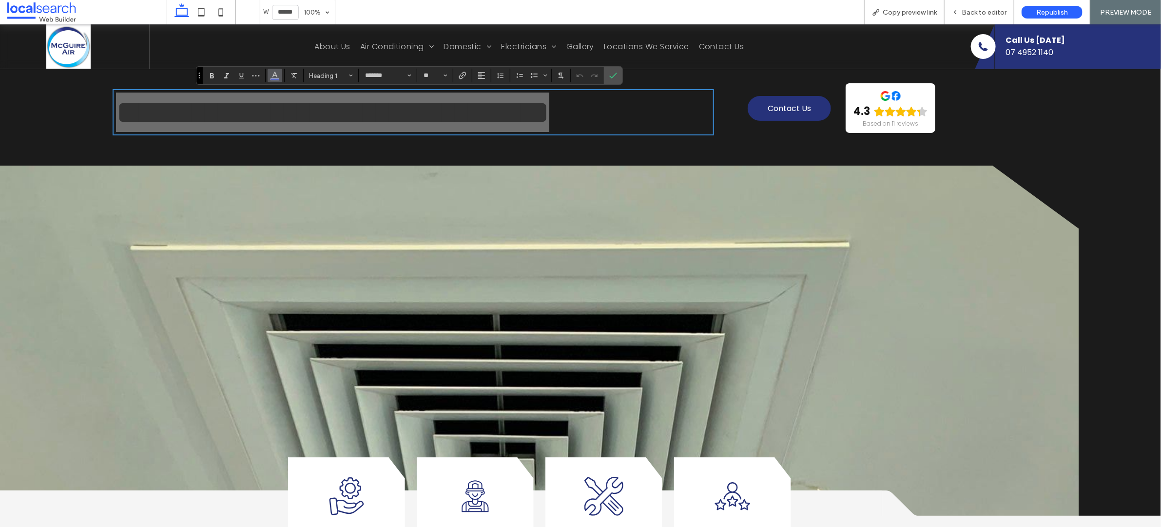
click at [276, 73] on icon "Color" at bounding box center [275, 75] width 8 height 8
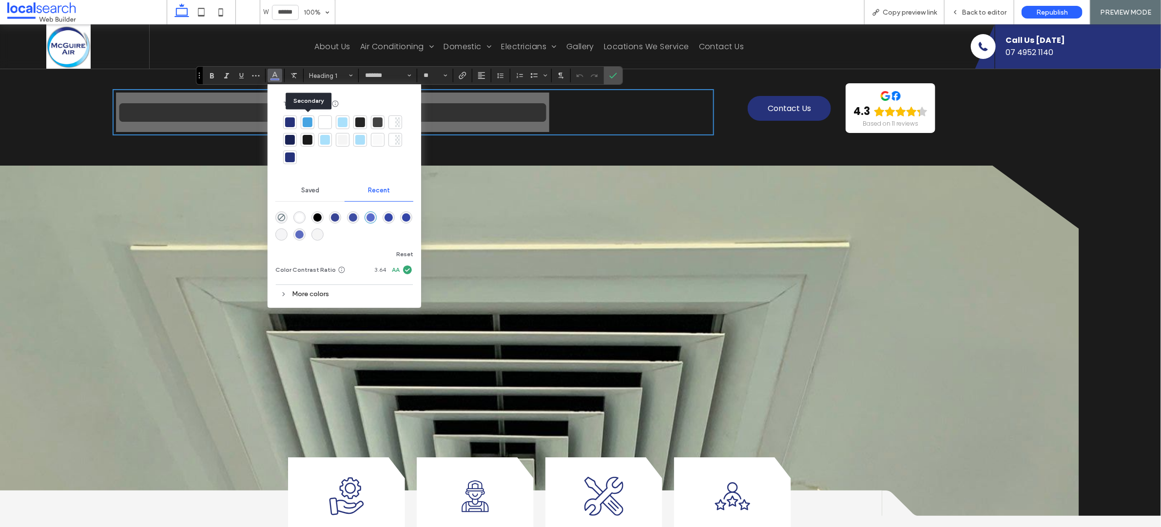
click at [307, 122] on div at bounding box center [308, 122] width 10 height 10
click at [616, 77] on icon "Confirm" at bounding box center [613, 76] width 8 height 8
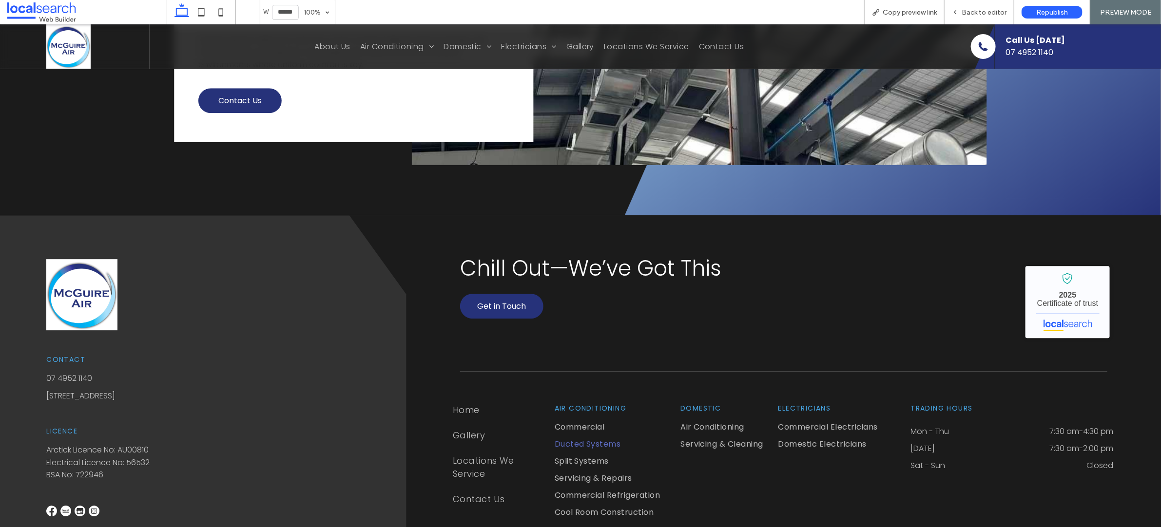
scroll to position [1710, 0]
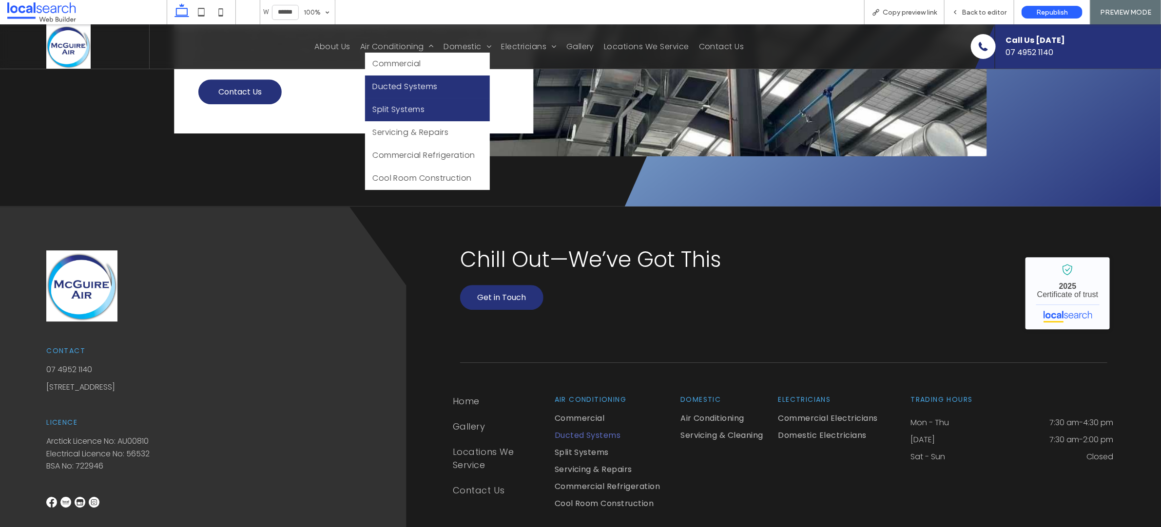
click at [381, 103] on span "Split Systems" at bounding box center [398, 109] width 52 height 12
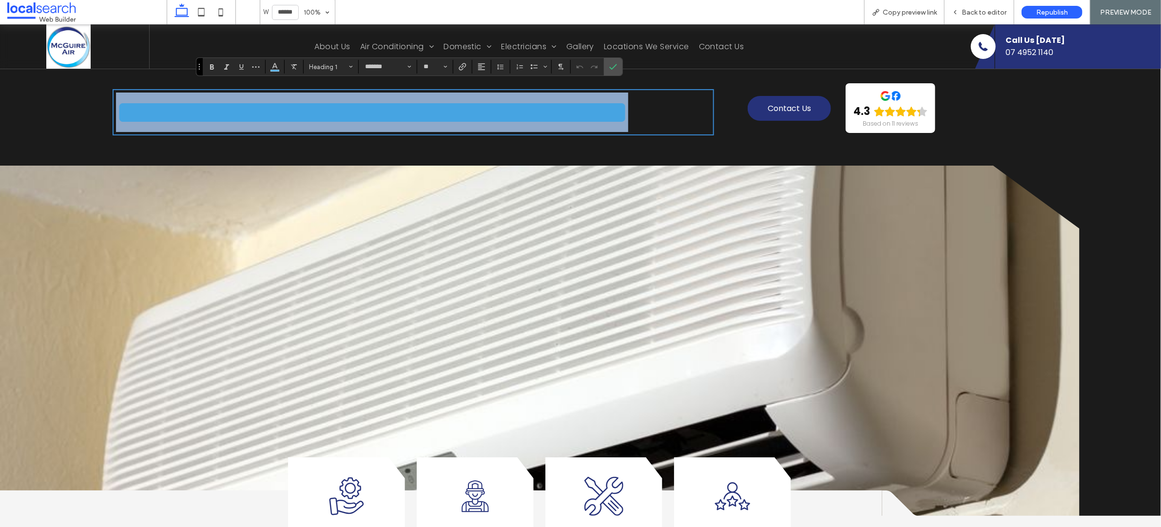
click at [506, 101] on span "**********" at bounding box center [372, 112] width 512 height 33
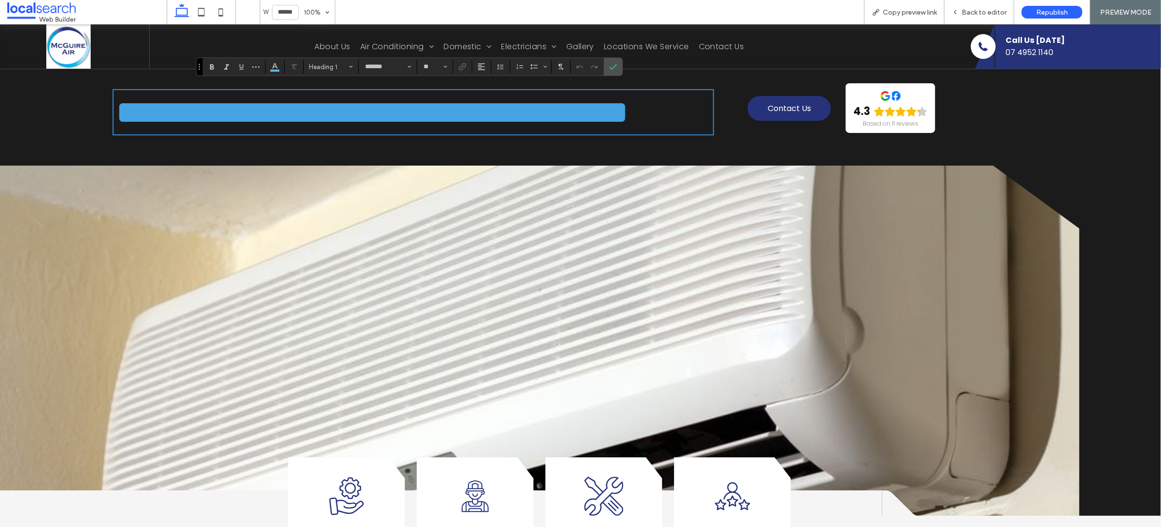
click at [600, 96] on span "**********" at bounding box center [372, 112] width 512 height 33
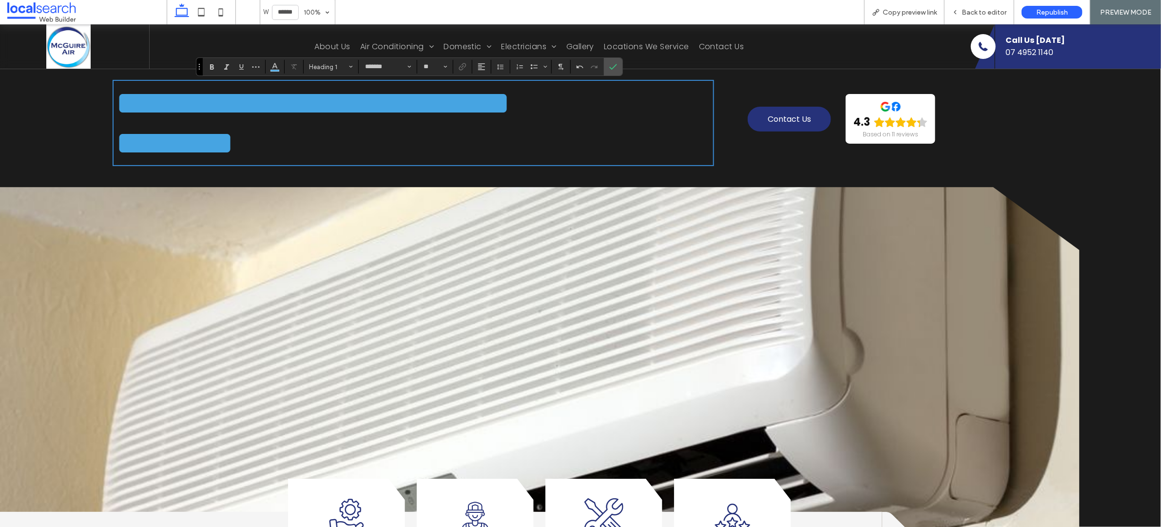
scroll to position [2, 0]
click at [614, 67] on label "Confirm" at bounding box center [613, 67] width 15 height 18
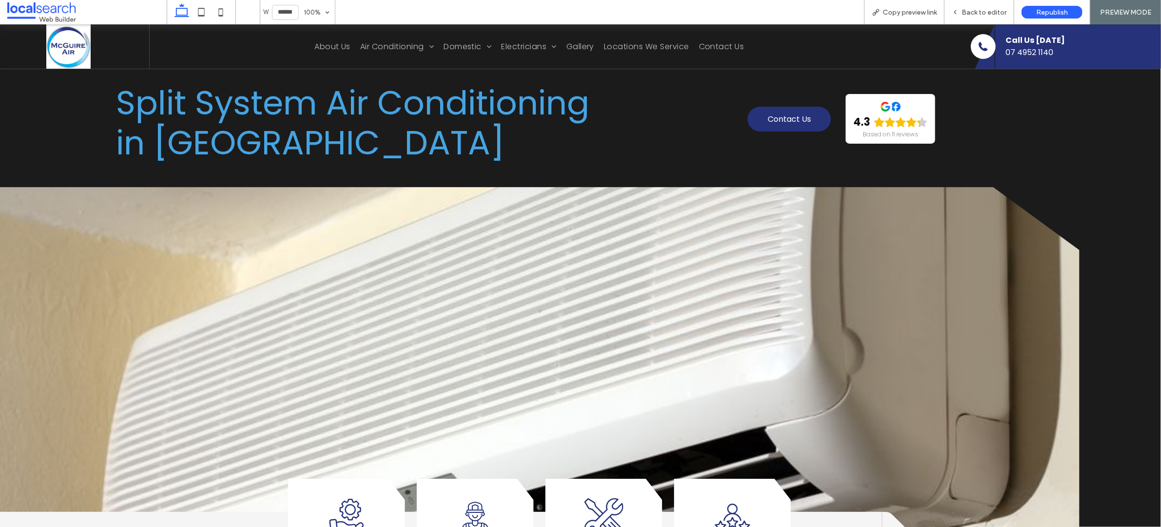
click at [407, 111] on span "Split System Air Conditioning" at bounding box center [352, 102] width 473 height 46
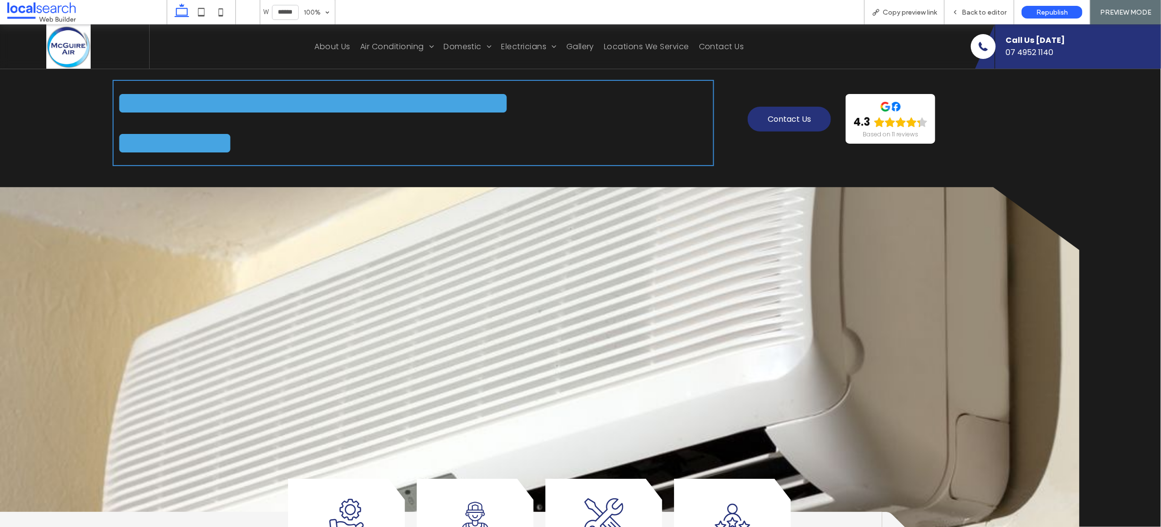
type input "*******"
type input "**"
click at [378, 102] on span "**********" at bounding box center [313, 102] width 394 height 33
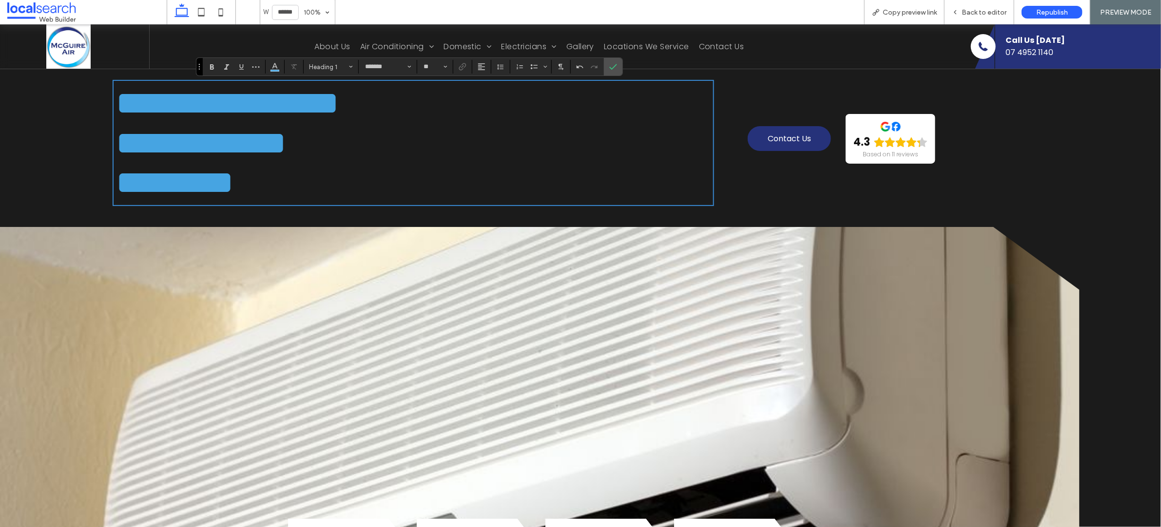
click at [117, 179] on span "*********" at bounding box center [174, 182] width 117 height 33
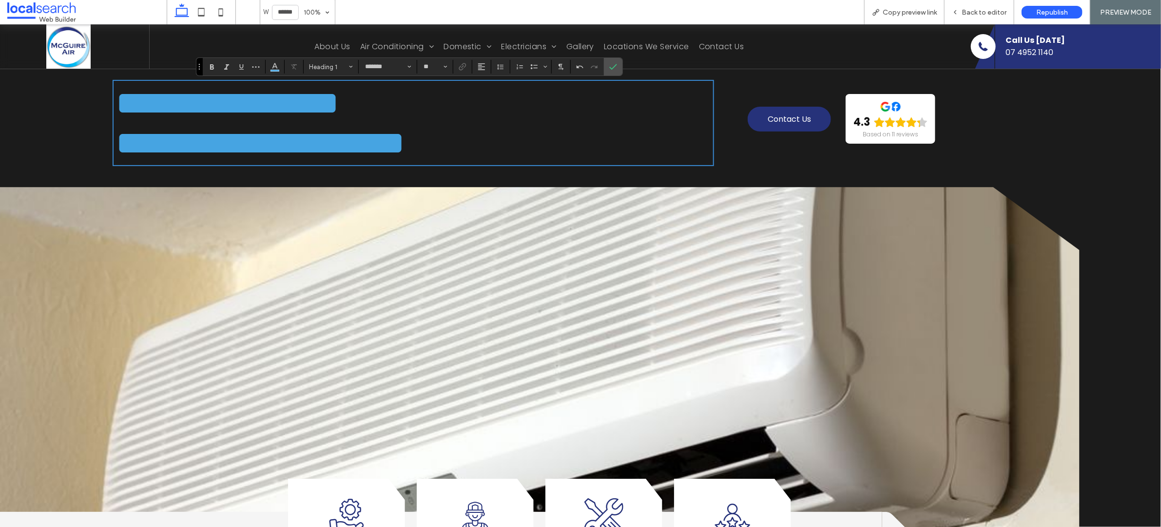
click at [122, 140] on span "**********" at bounding box center [260, 142] width 289 height 33
click at [616, 67] on icon "Confirm" at bounding box center [613, 67] width 8 height 8
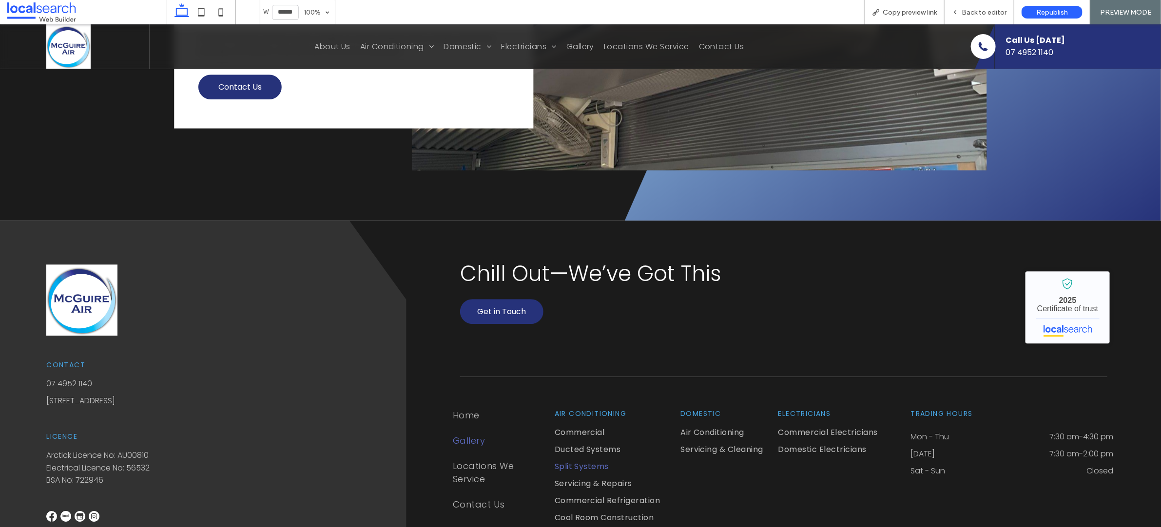
scroll to position [1794, 0]
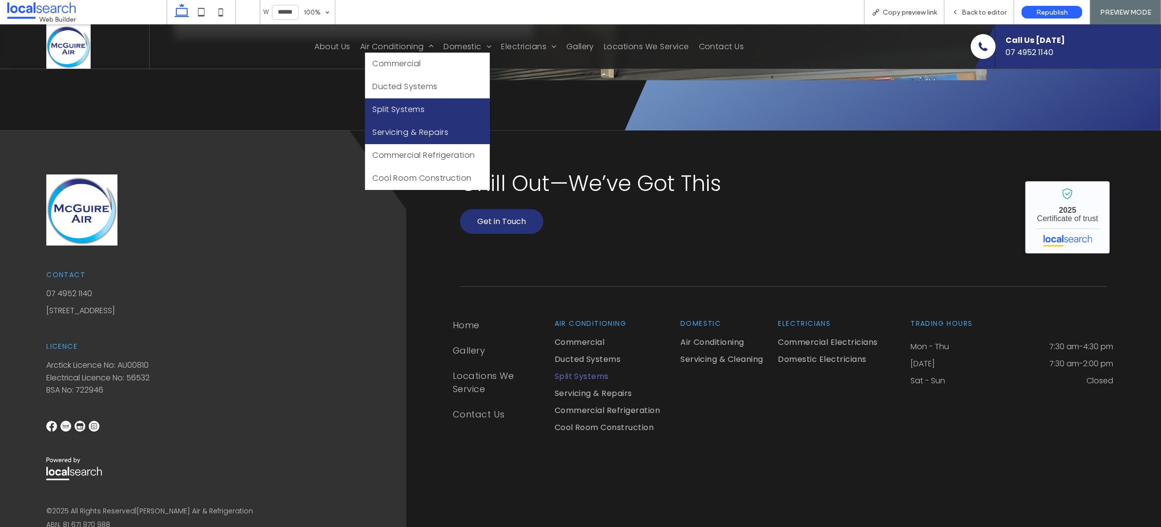
click at [382, 127] on span "Servicing & Repairs" at bounding box center [410, 132] width 76 height 12
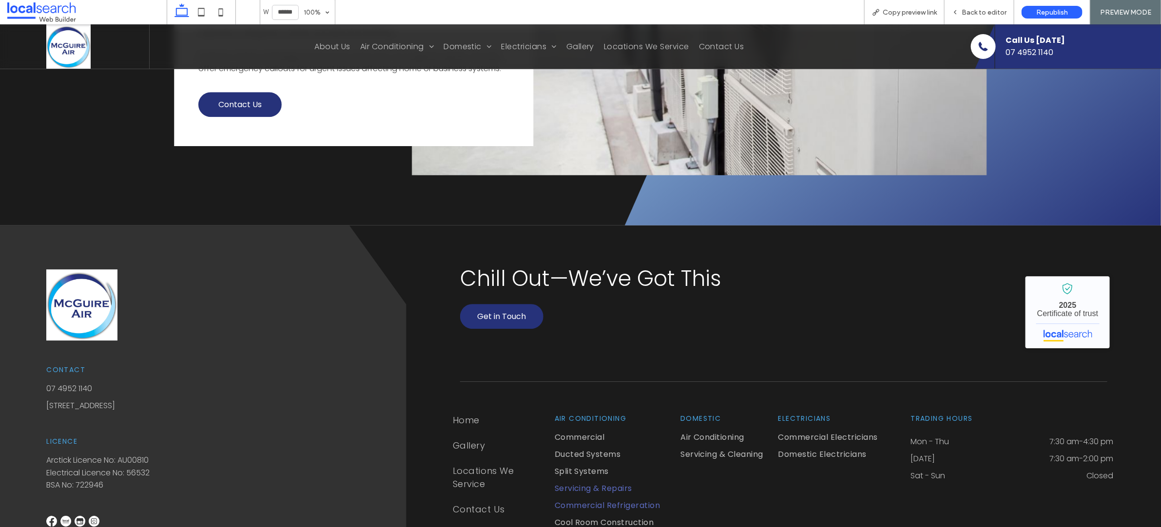
scroll to position [1829, 0]
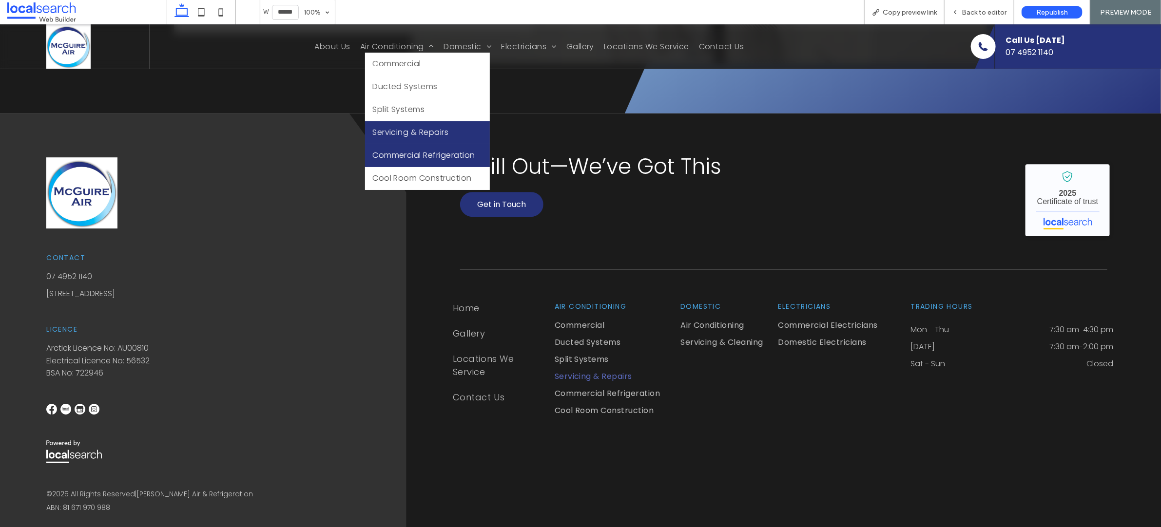
click at [397, 149] on span "Commercial Refrigeration" at bounding box center [423, 155] width 103 height 12
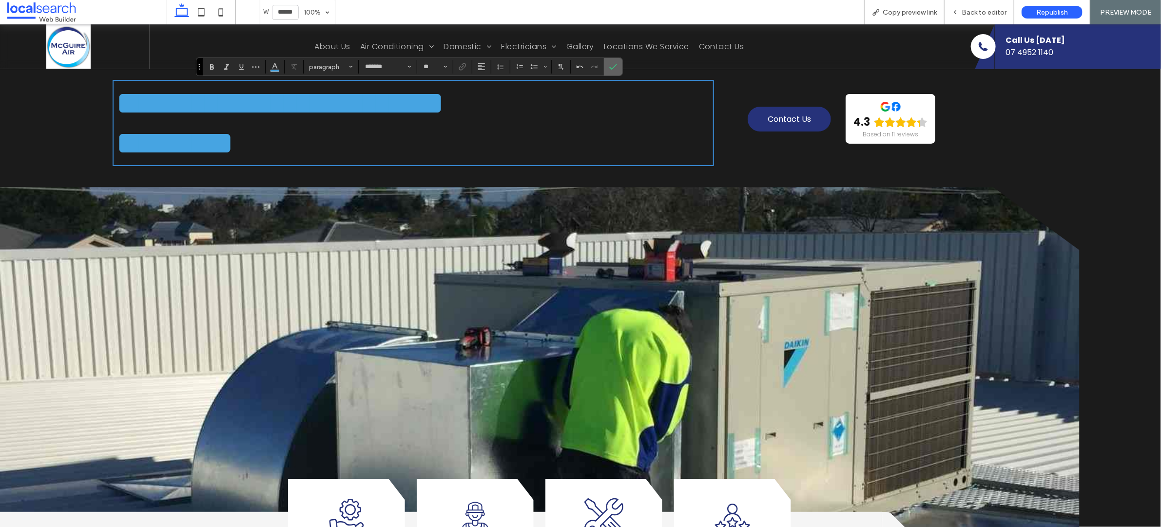
scroll to position [2, 0]
click at [613, 67] on icon "Confirm" at bounding box center [613, 67] width 8 height 8
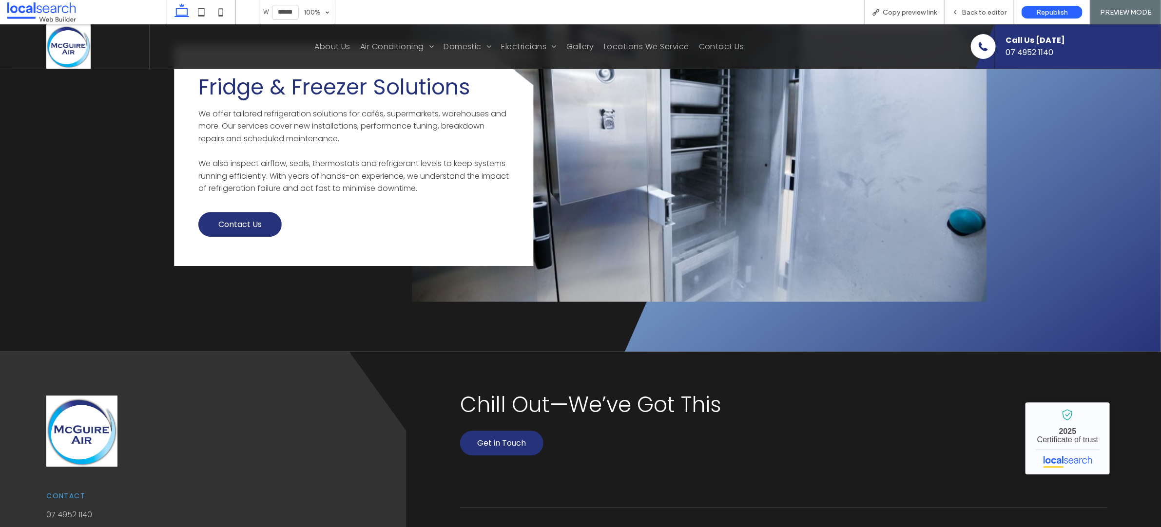
scroll to position [1830, 0]
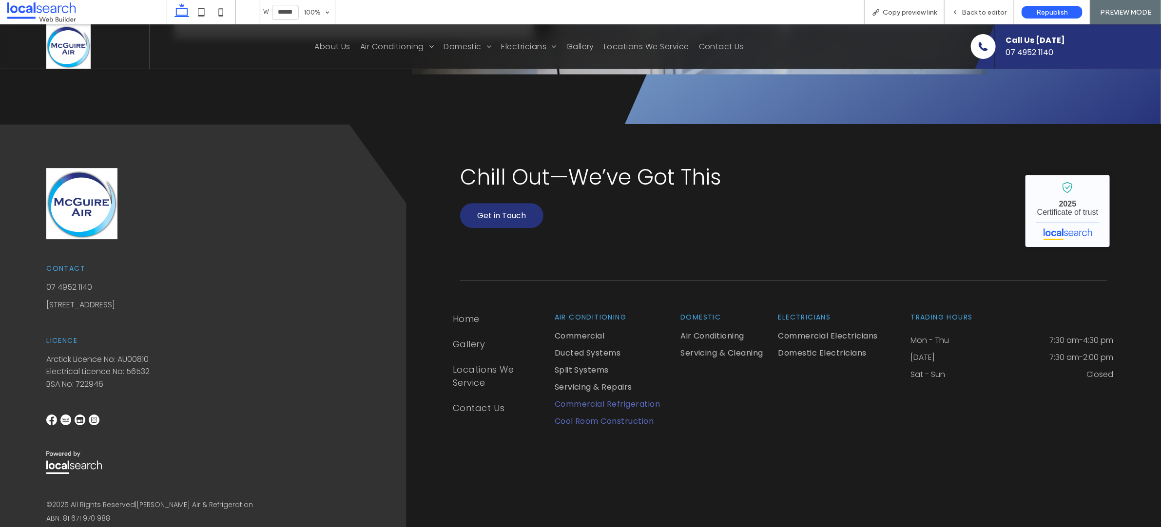
click at [596, 417] on span "Cool Room Construction" at bounding box center [604, 421] width 99 height 12
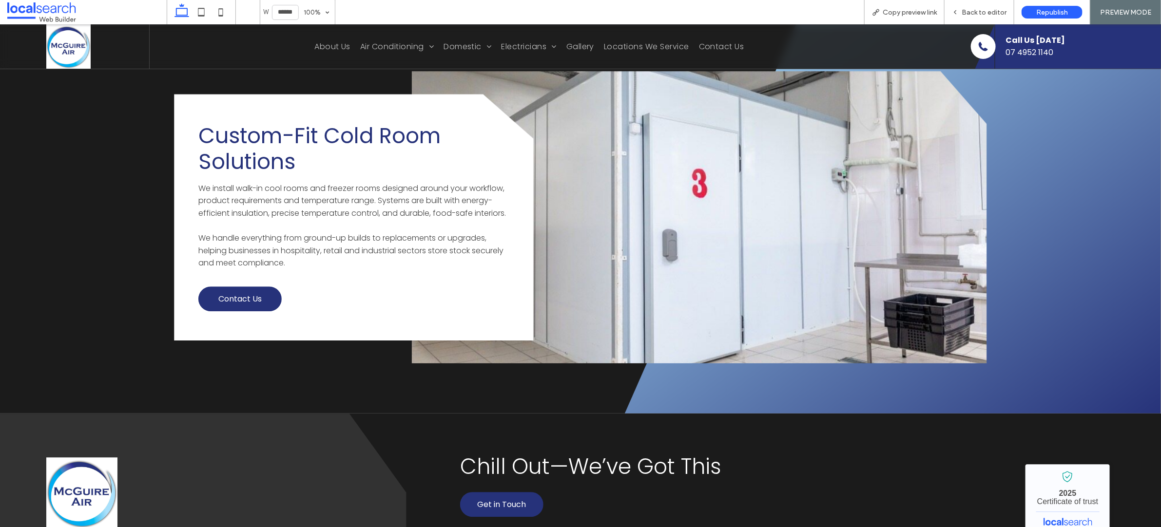
scroll to position [1826, 0]
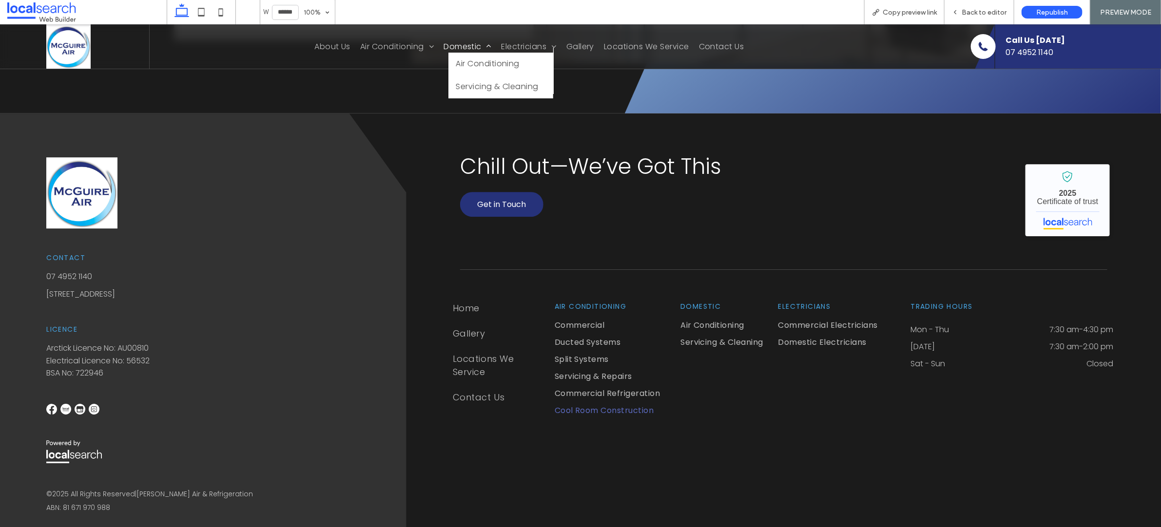
click at [462, 43] on span "Domestic" at bounding box center [467, 46] width 48 height 12
click at [460, 60] on span "Air Conditioning" at bounding box center [488, 63] width 64 height 12
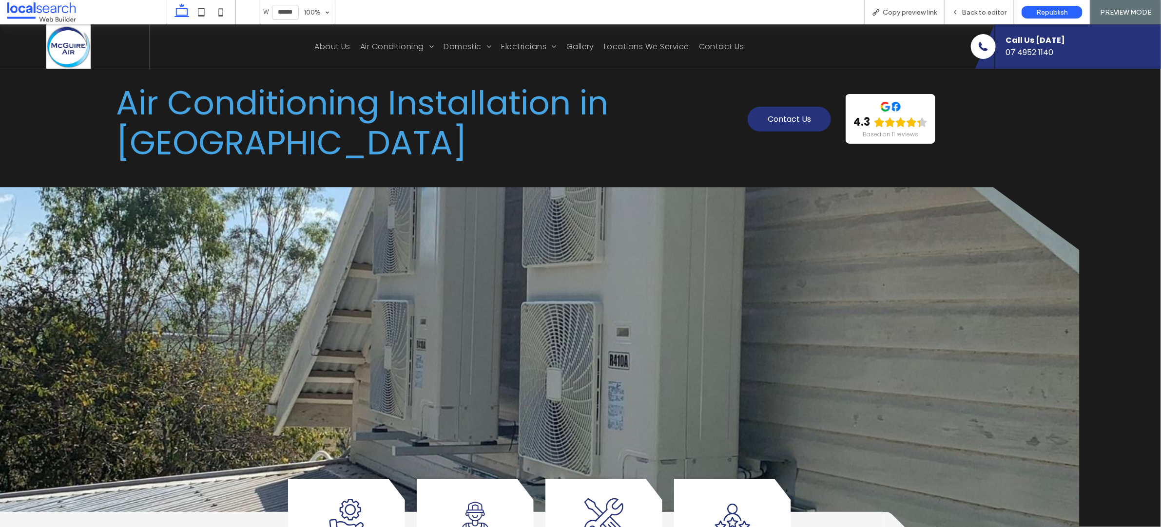
click at [497, 96] on span "Air Conditioning Installation in [GEOGRAPHIC_DATA]" at bounding box center [362, 122] width 492 height 86
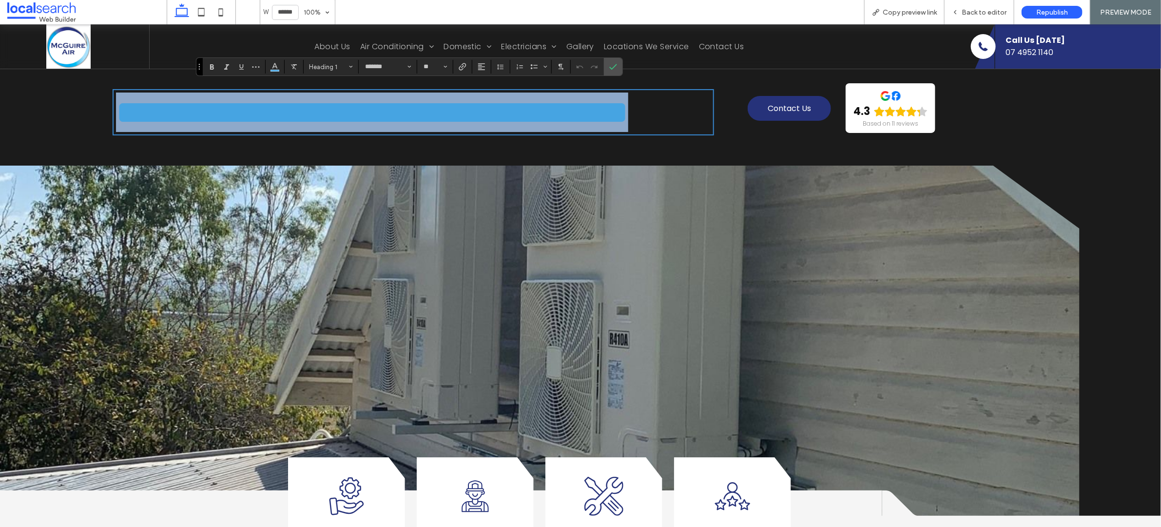
click at [435, 96] on span "**********" at bounding box center [372, 112] width 512 height 33
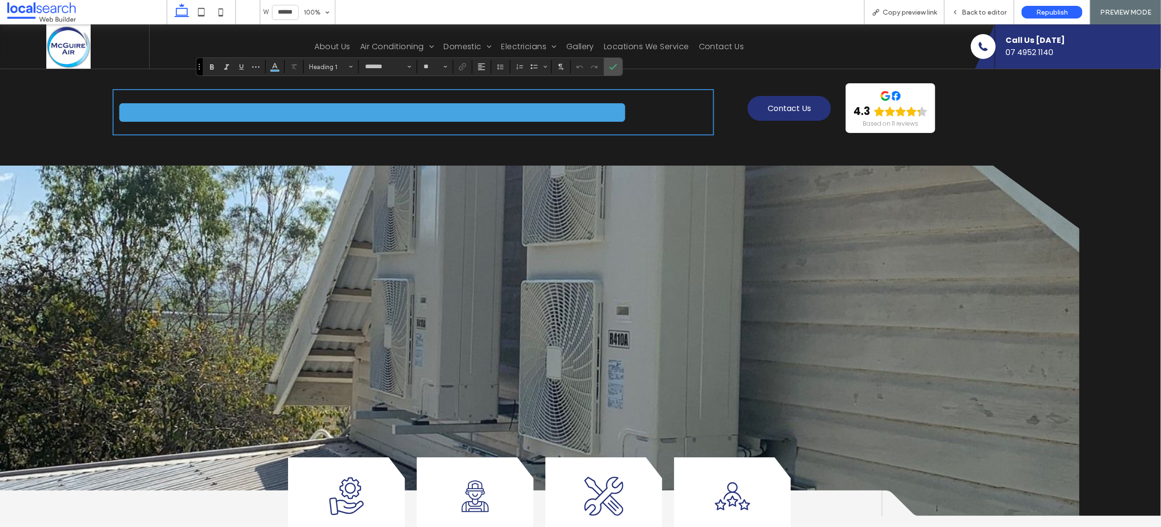
click at [388, 101] on span "**********" at bounding box center [372, 112] width 512 height 33
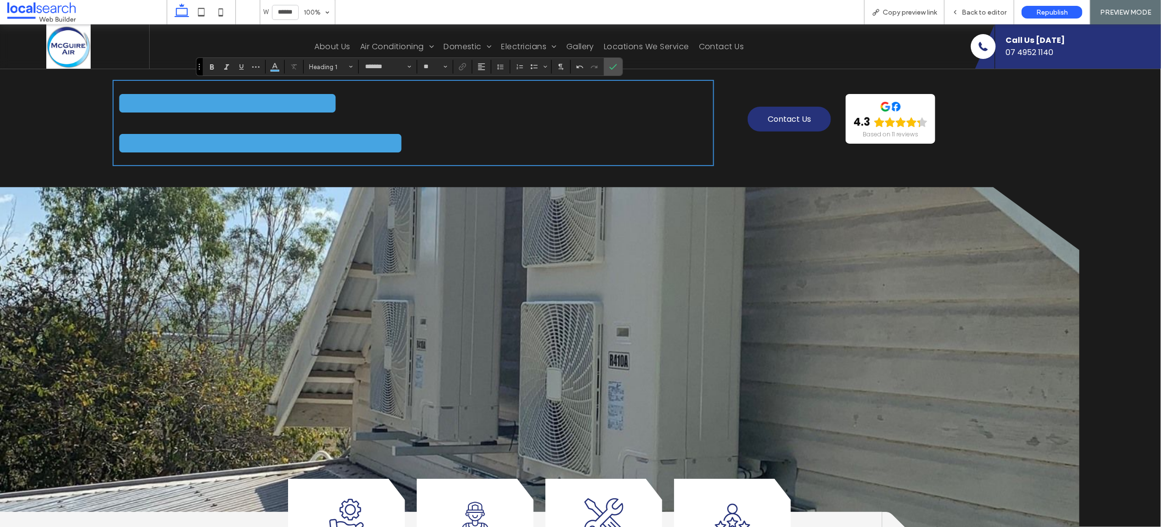
scroll to position [2, 0]
click at [617, 66] on icon "Confirm" at bounding box center [613, 67] width 8 height 8
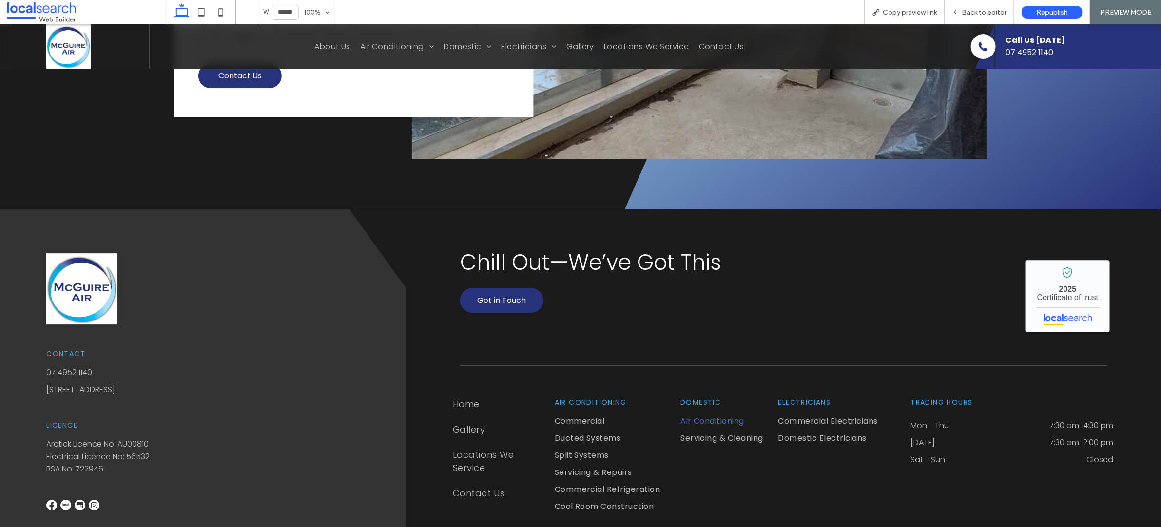
scroll to position [1850, 0]
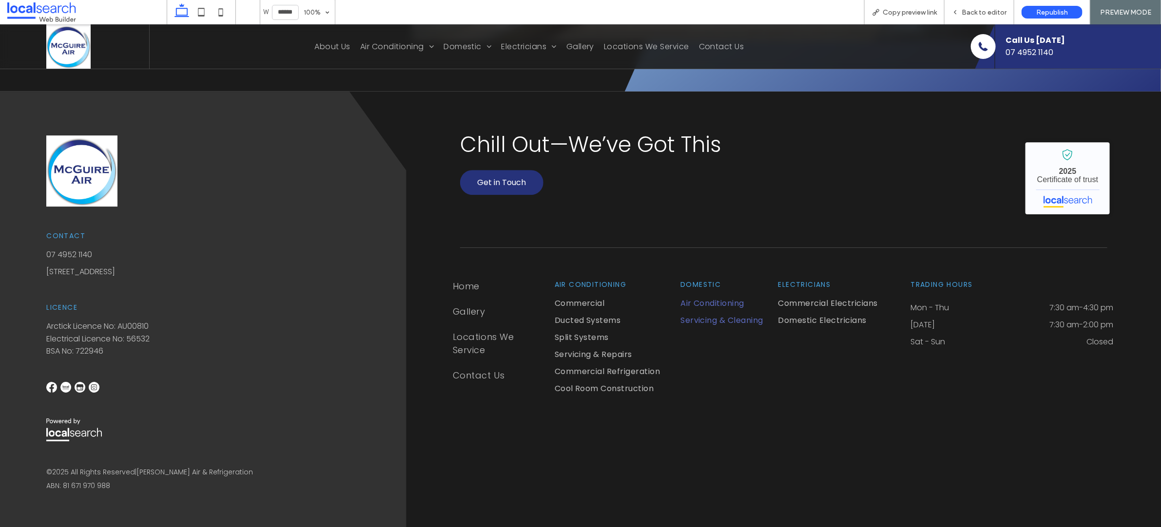
click at [695, 321] on span "Servicing & Cleaning" at bounding box center [721, 320] width 83 height 12
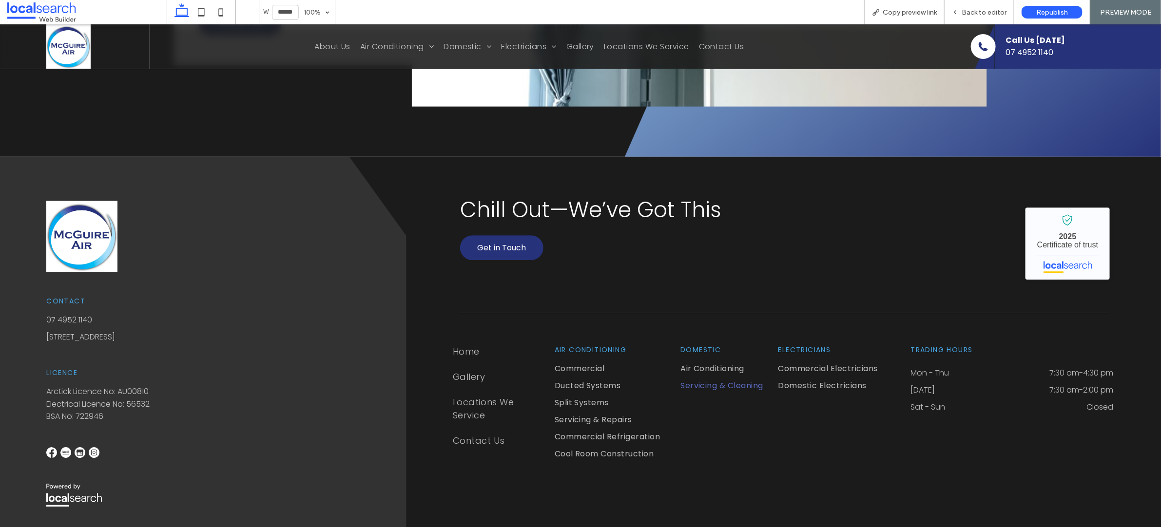
scroll to position [1829, 0]
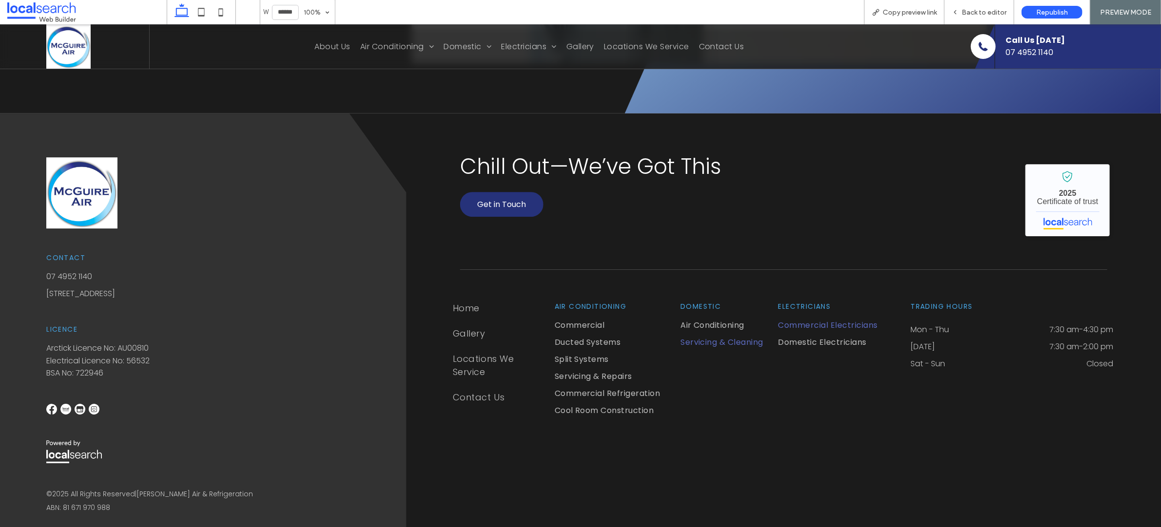
click at [786, 319] on span "Commercial Electricians" at bounding box center [827, 325] width 99 height 12
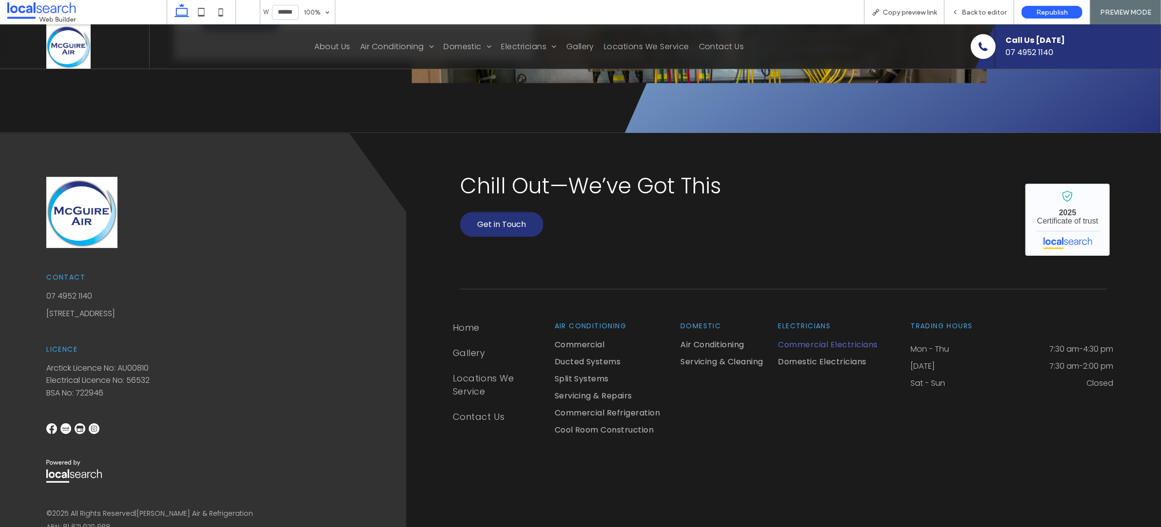
scroll to position [1841, 0]
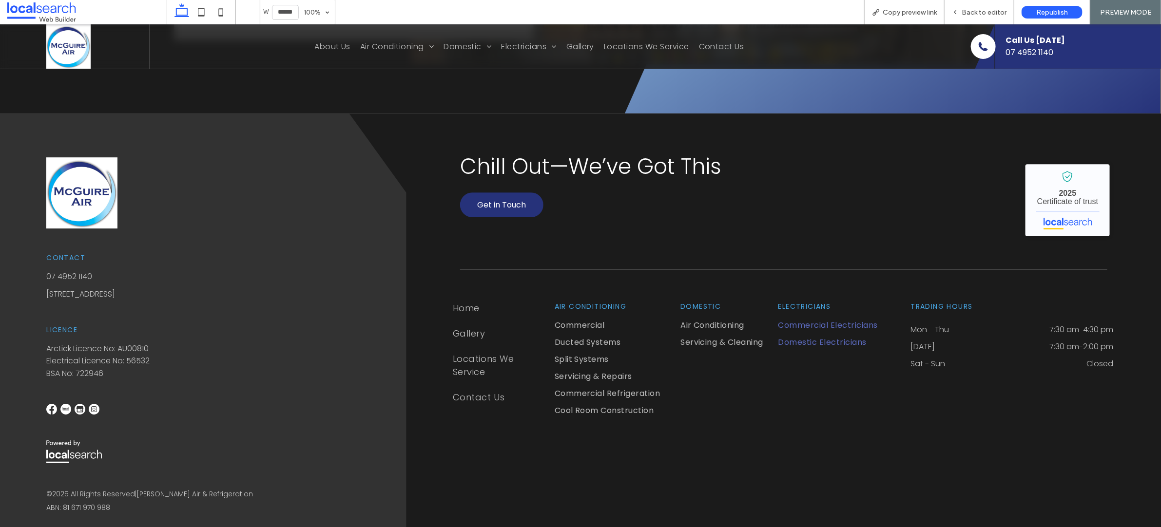
click at [829, 336] on span "Domestic Electricians" at bounding box center [822, 342] width 88 height 12
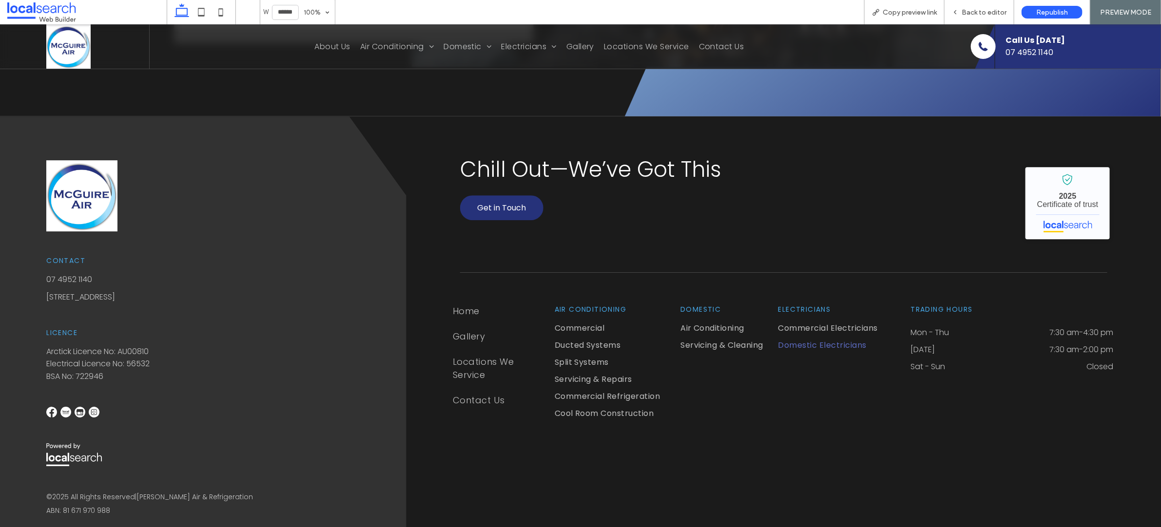
scroll to position [1813, 0]
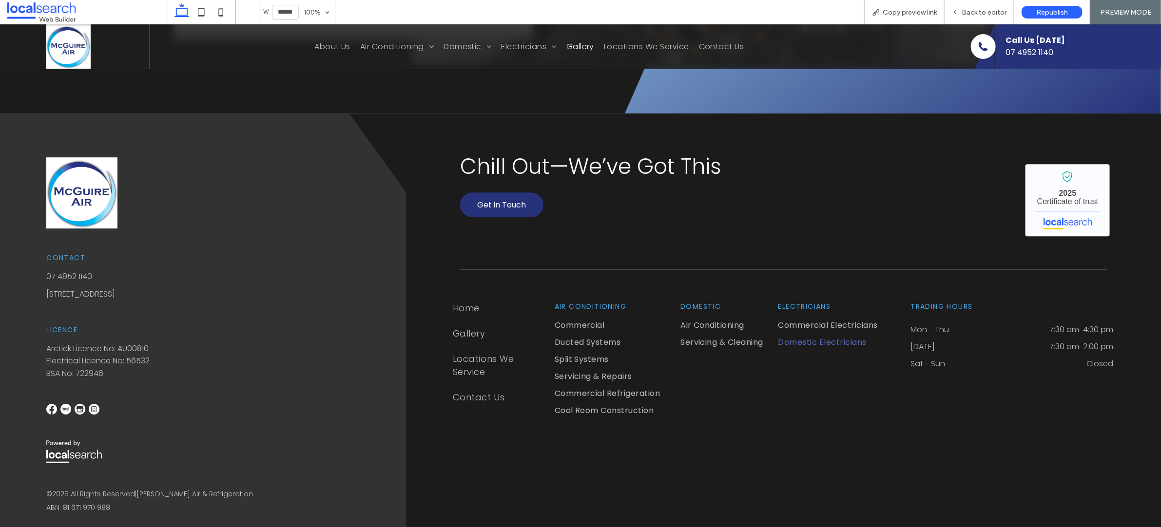
click at [582, 43] on span "Gallery" at bounding box center [580, 46] width 28 height 12
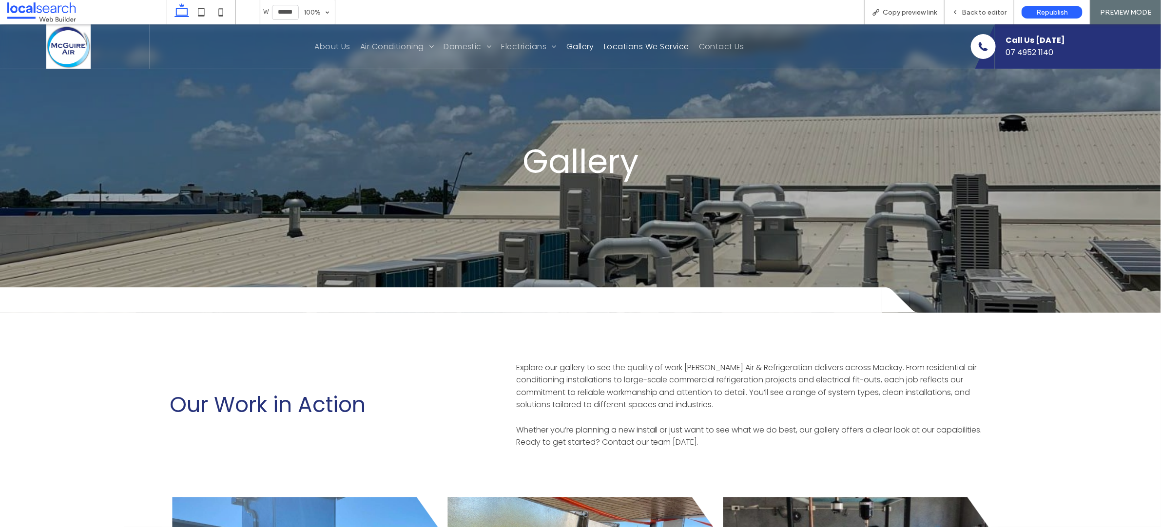
click at [621, 45] on span "Locations We Service" at bounding box center [646, 46] width 85 height 12
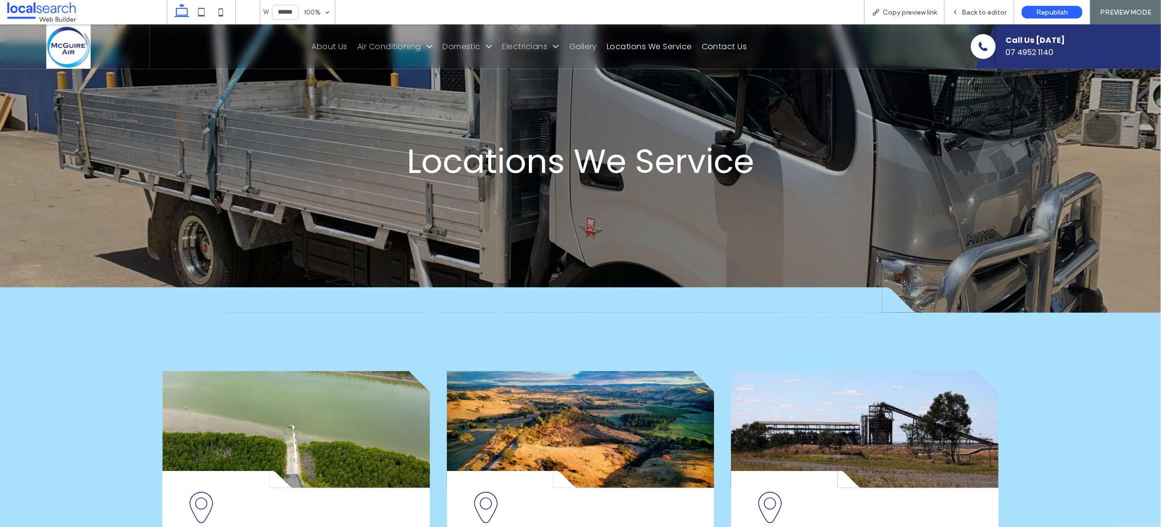
click at [734, 43] on span "Contact Us" at bounding box center [724, 46] width 45 height 12
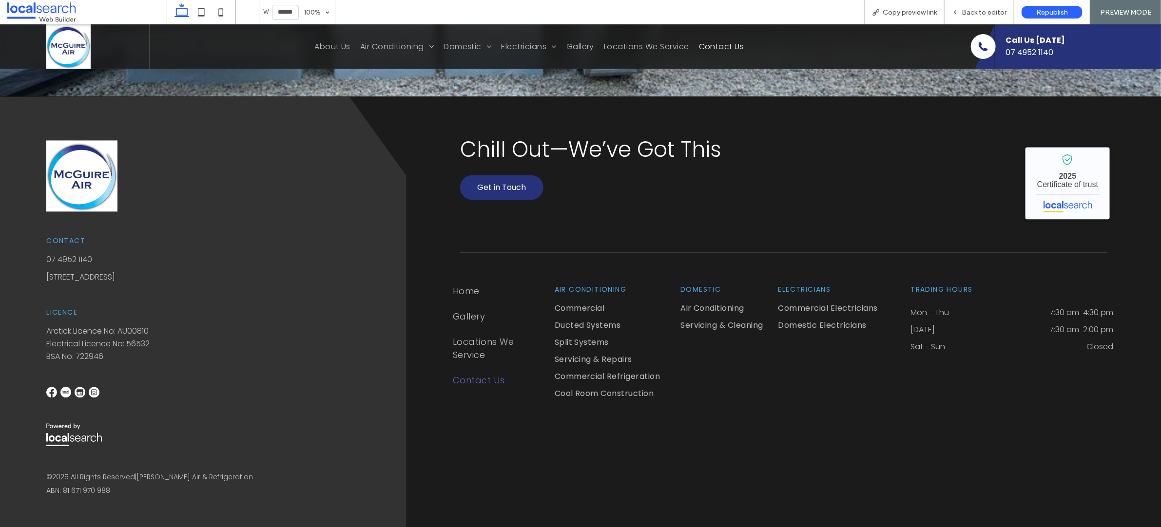
scroll to position [1291, 0]
